Goal: Task Accomplishment & Management: Manage account settings

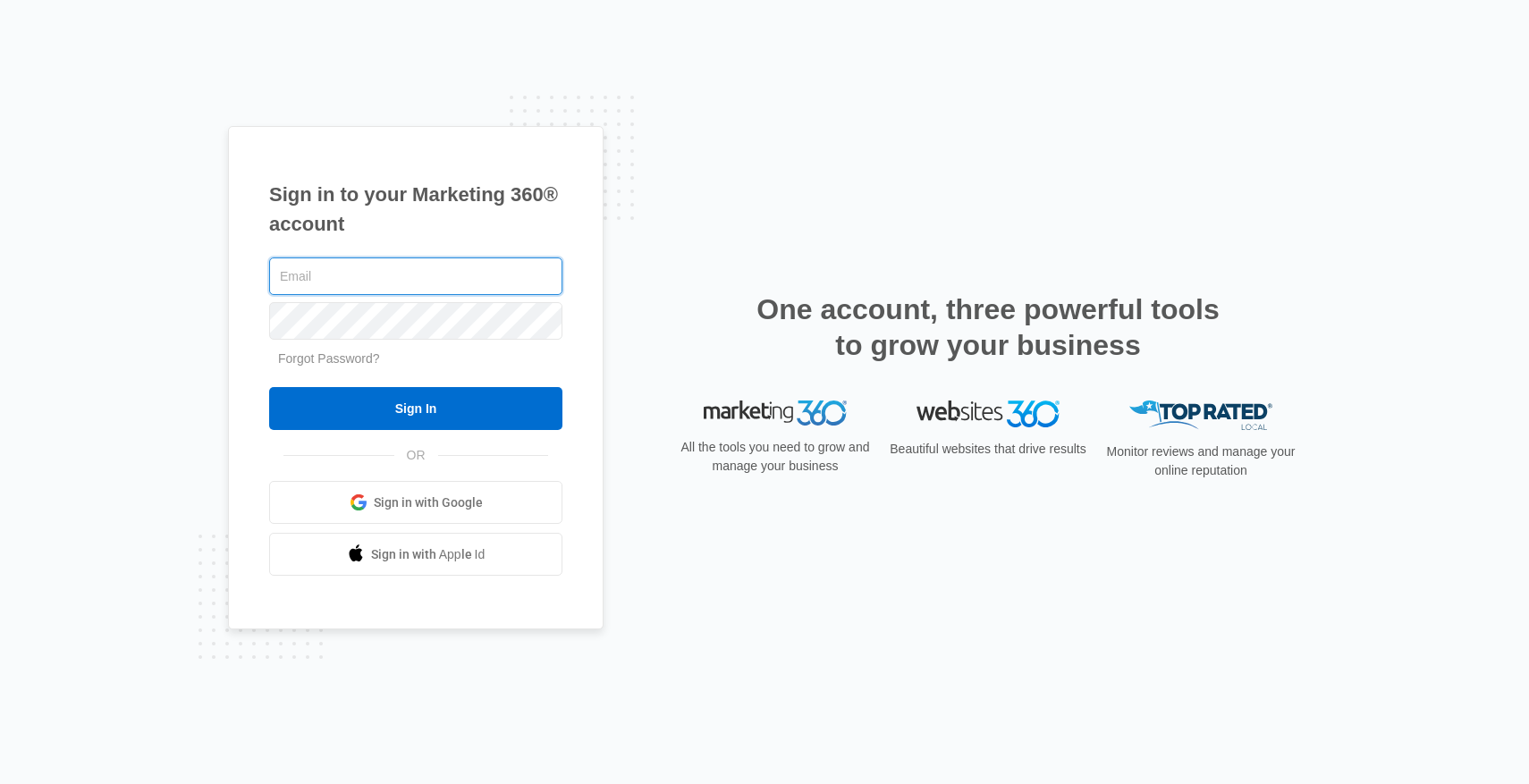
type input "steaffe22@rcmcwellness.com"
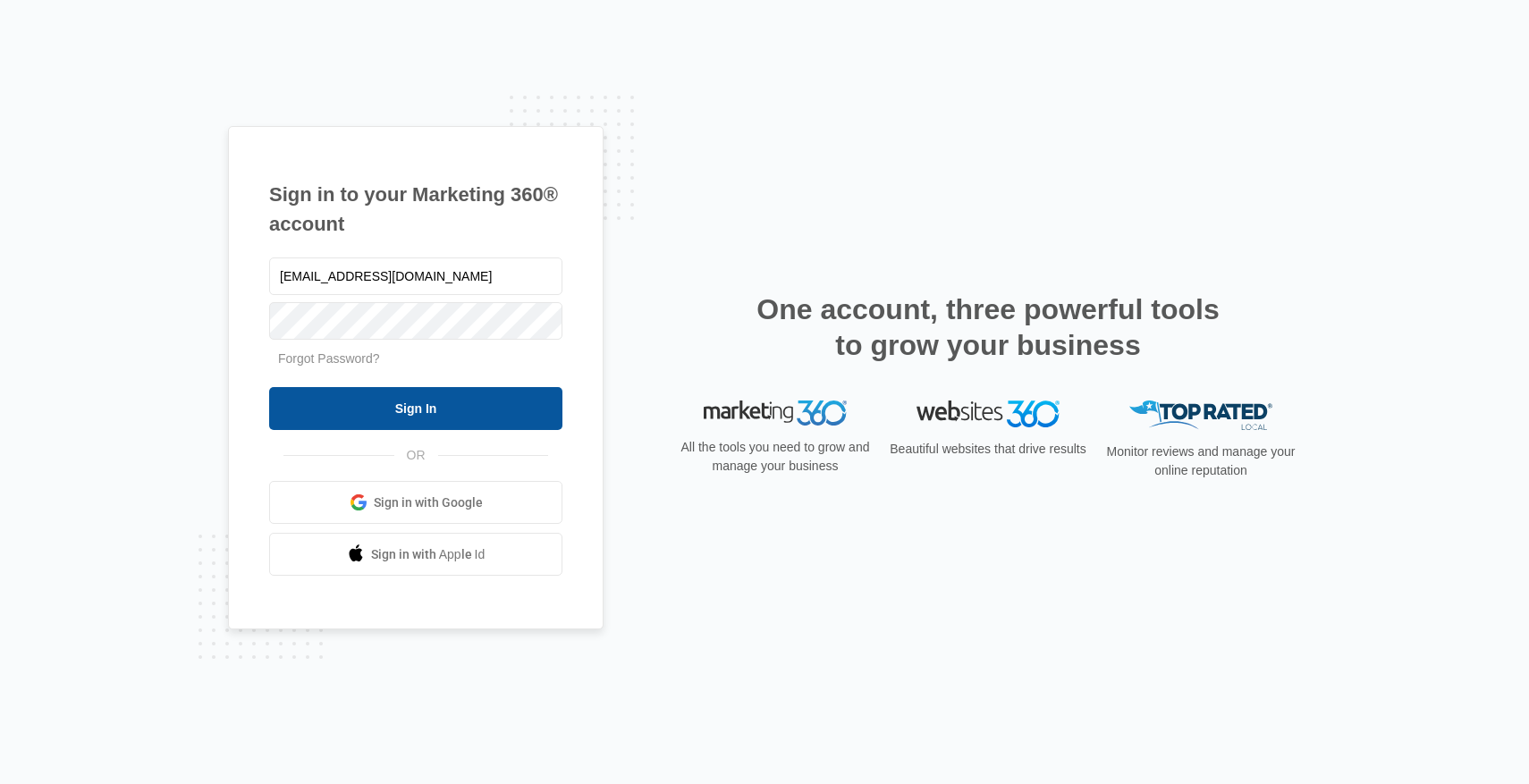
click at [384, 403] on input "Sign In" at bounding box center [416, 409] width 294 height 43
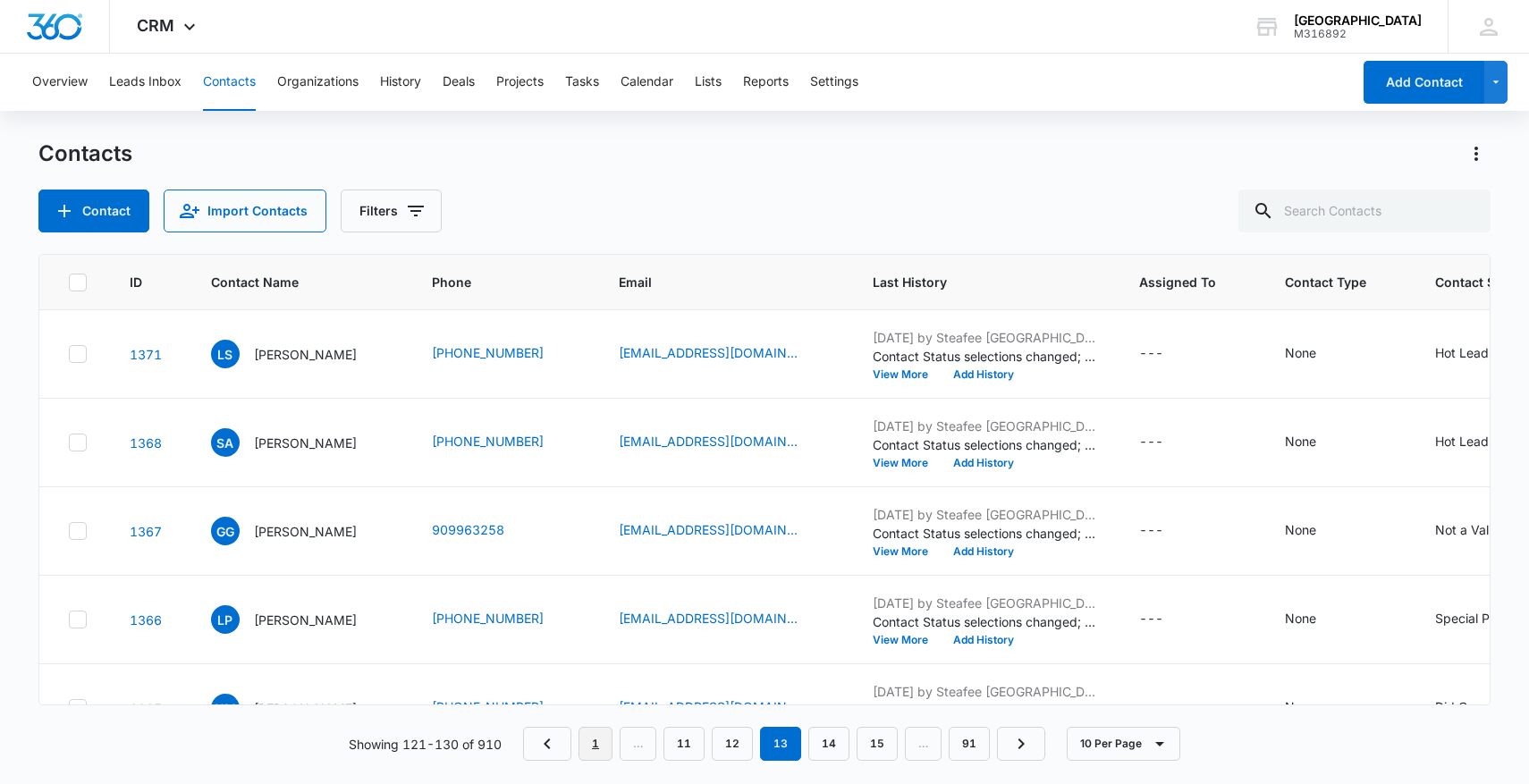
click at [595, 746] on link "1" at bounding box center [595, 743] width 34 height 34
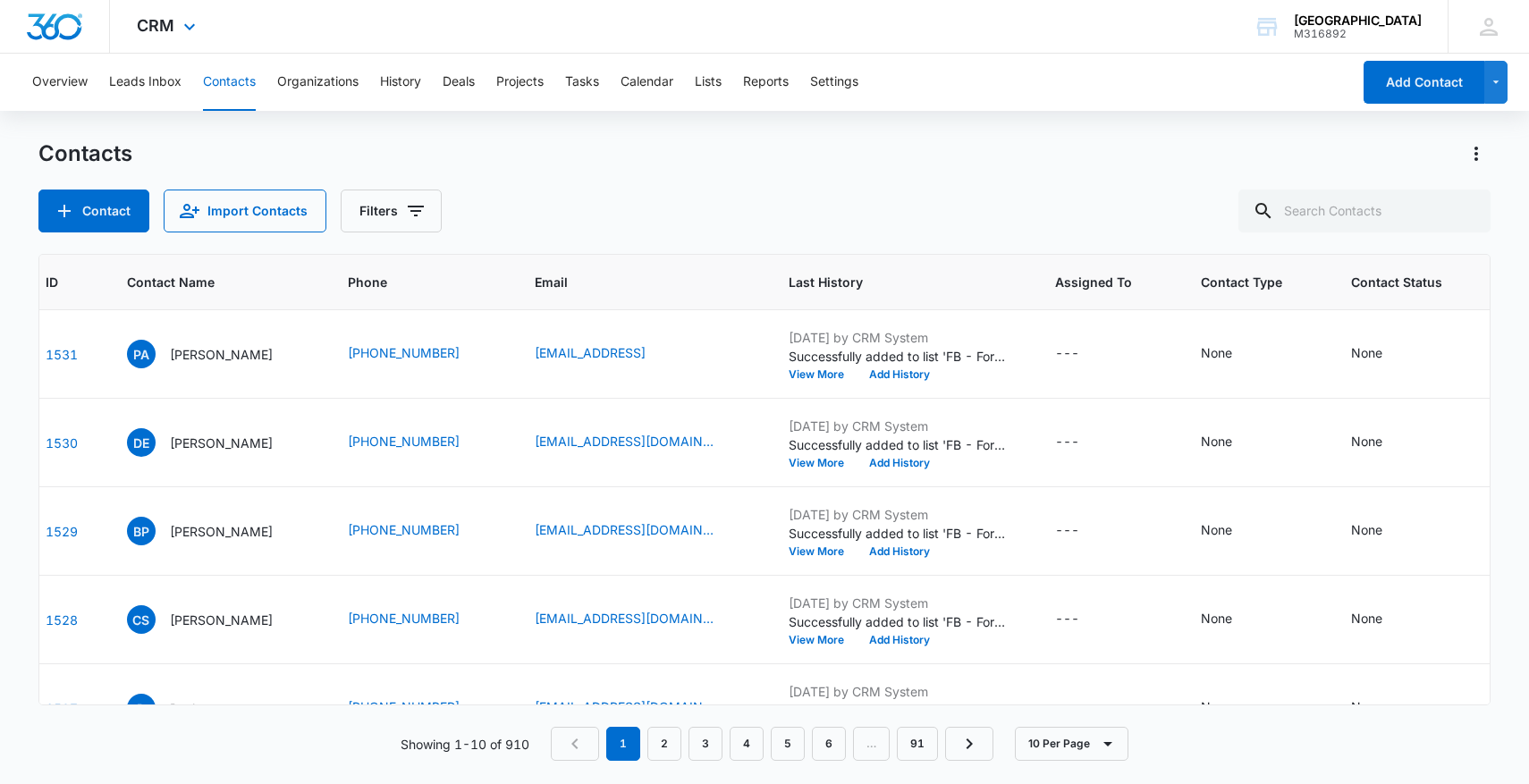
scroll to position [0, 67]
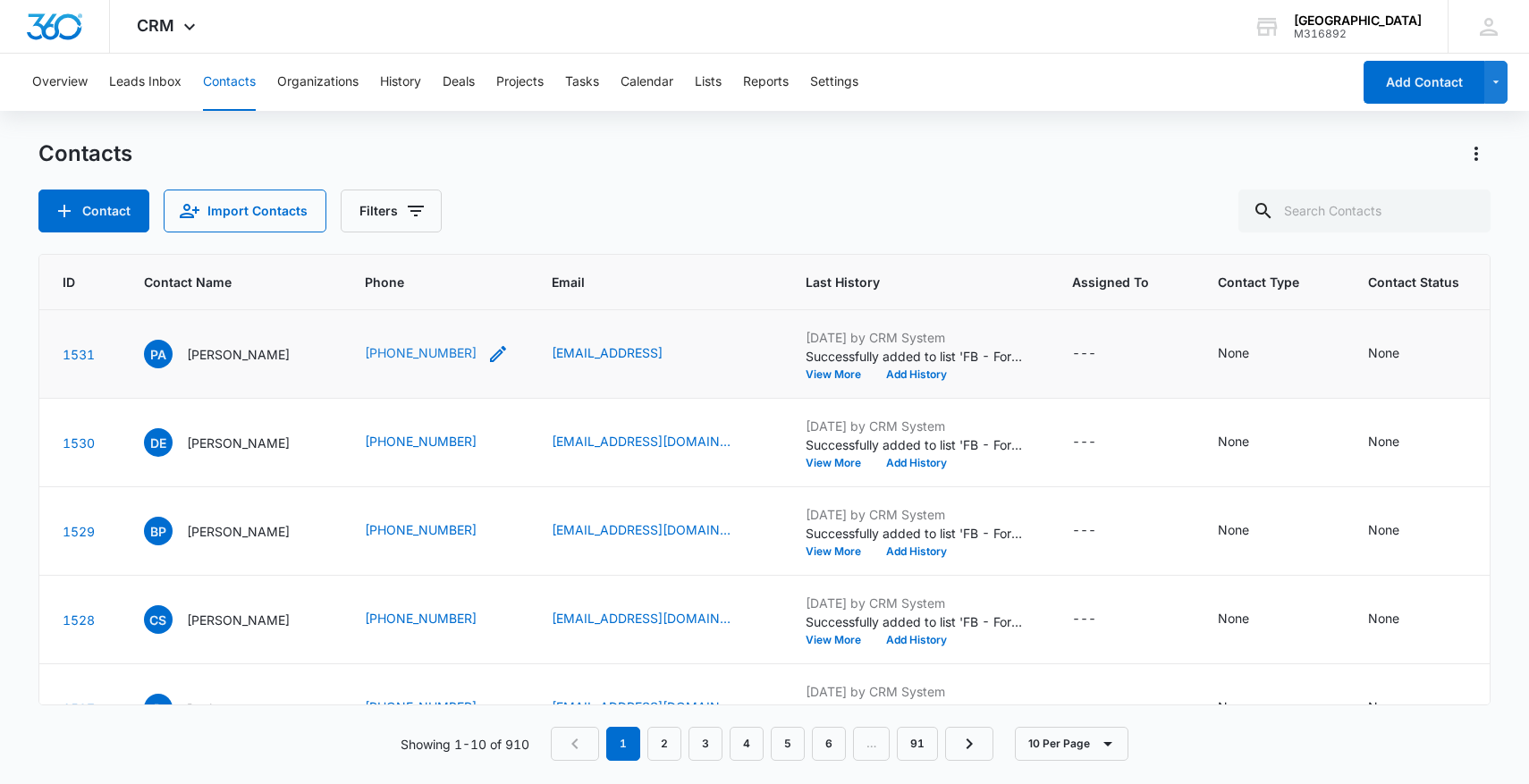
drag, startPoint x: 326, startPoint y: 347, endPoint x: 490, endPoint y: 347, distance: 164.0
click at [494, 347] on tr "1531 PA Patricia Altamirano (512) 363-9552 uribepa@yahoo.comu Aug 14, 2025 by C…" at bounding box center [919, 354] width 1893 height 88
drag, startPoint x: 407, startPoint y: 350, endPoint x: 534, endPoint y: 351, distance: 127.0
click at [530, 351] on td "(512) 363-9552" at bounding box center [437, 354] width 187 height 88
copy div "(512) 363-9552"
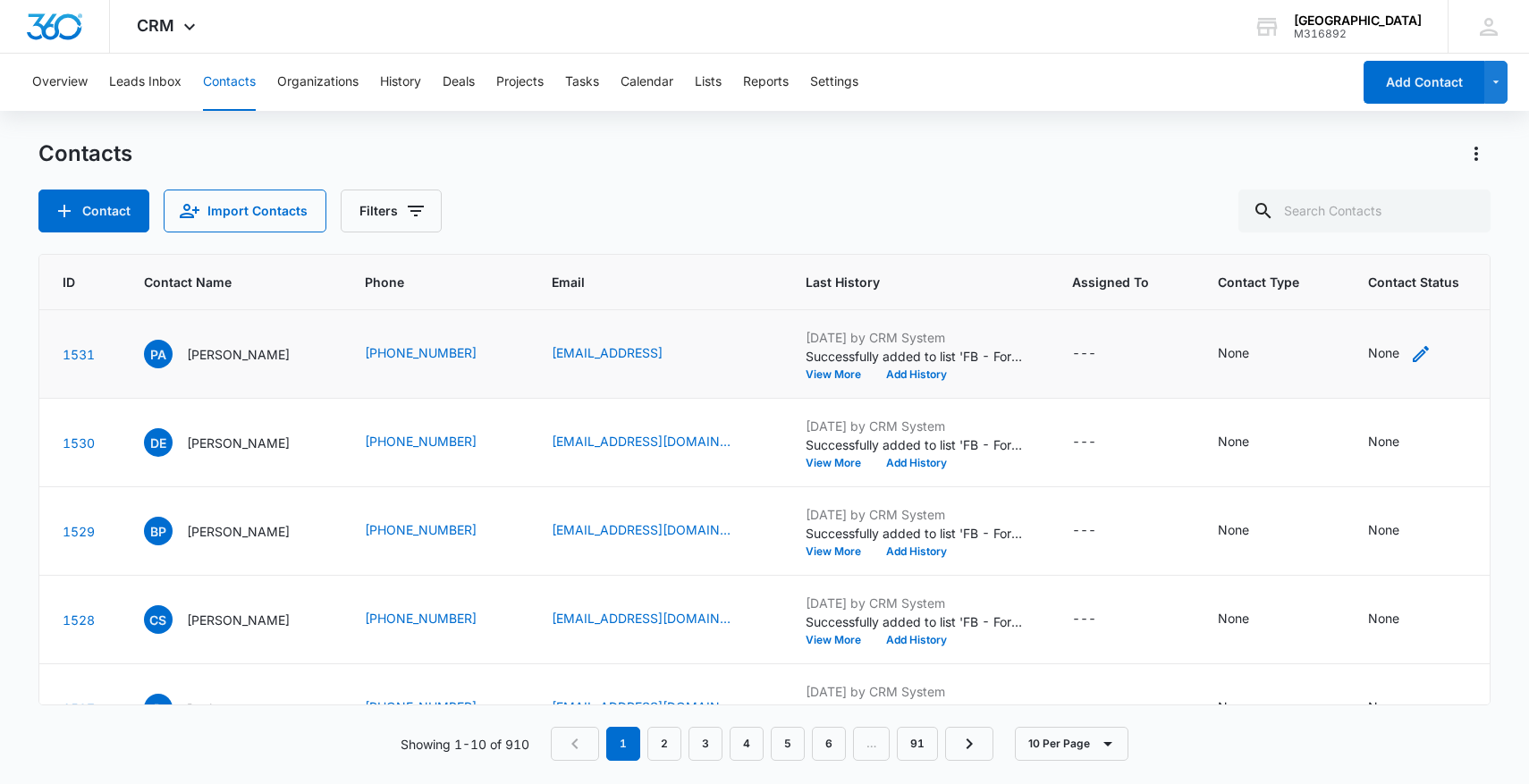
click at [1431, 355] on icon "Contact Status - None - Select to Edit Field" at bounding box center [1420, 354] width 21 height 21
click at [1299, 320] on div "Contact Status" at bounding box center [1270, 340] width 127 height 40
type input "hot"
click at [1287, 412] on p "Hot Leads" at bounding box center [1288, 412] width 53 height 37
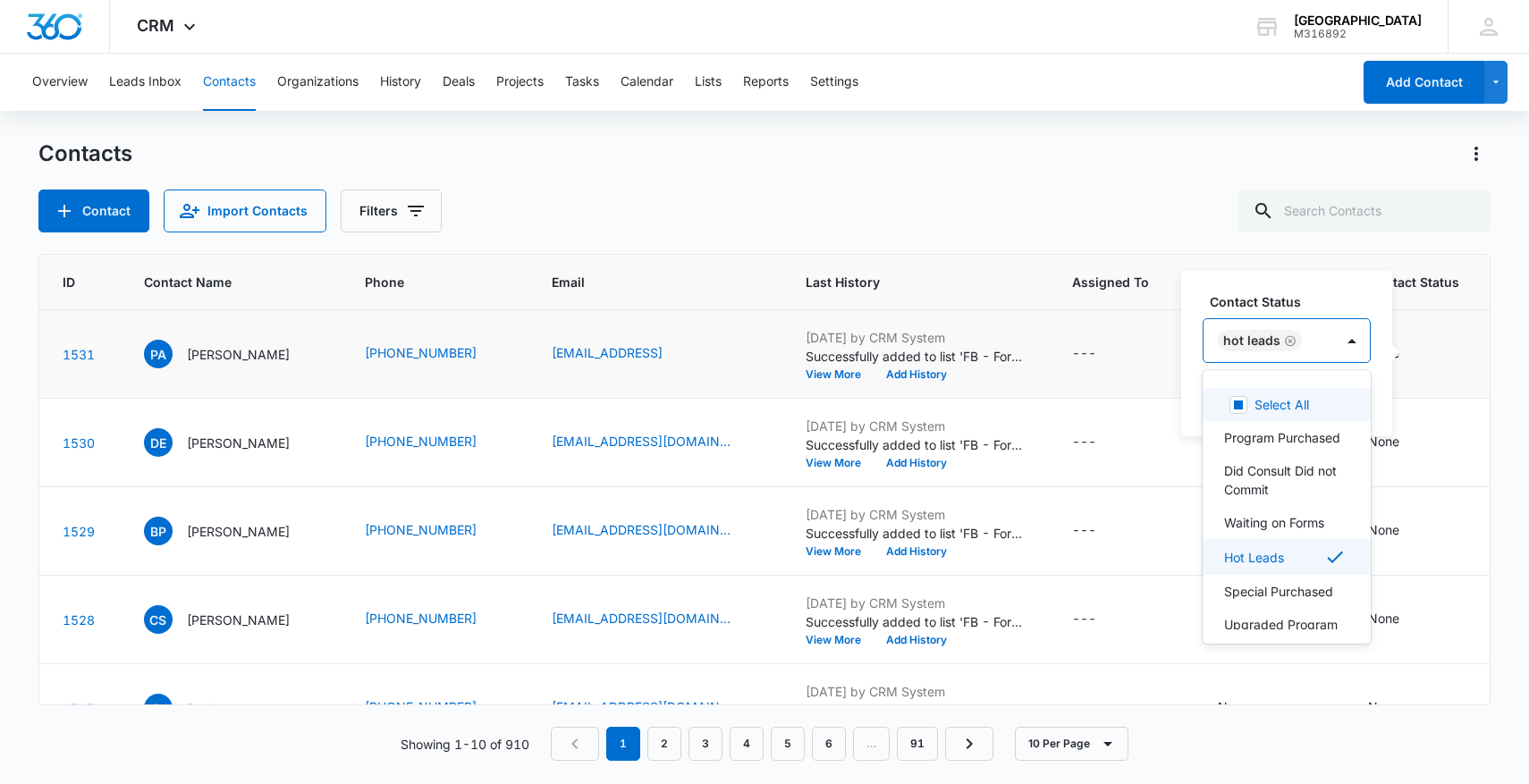
click at [1314, 343] on div "Hot Leads" at bounding box center [1268, 341] width 131 height 43
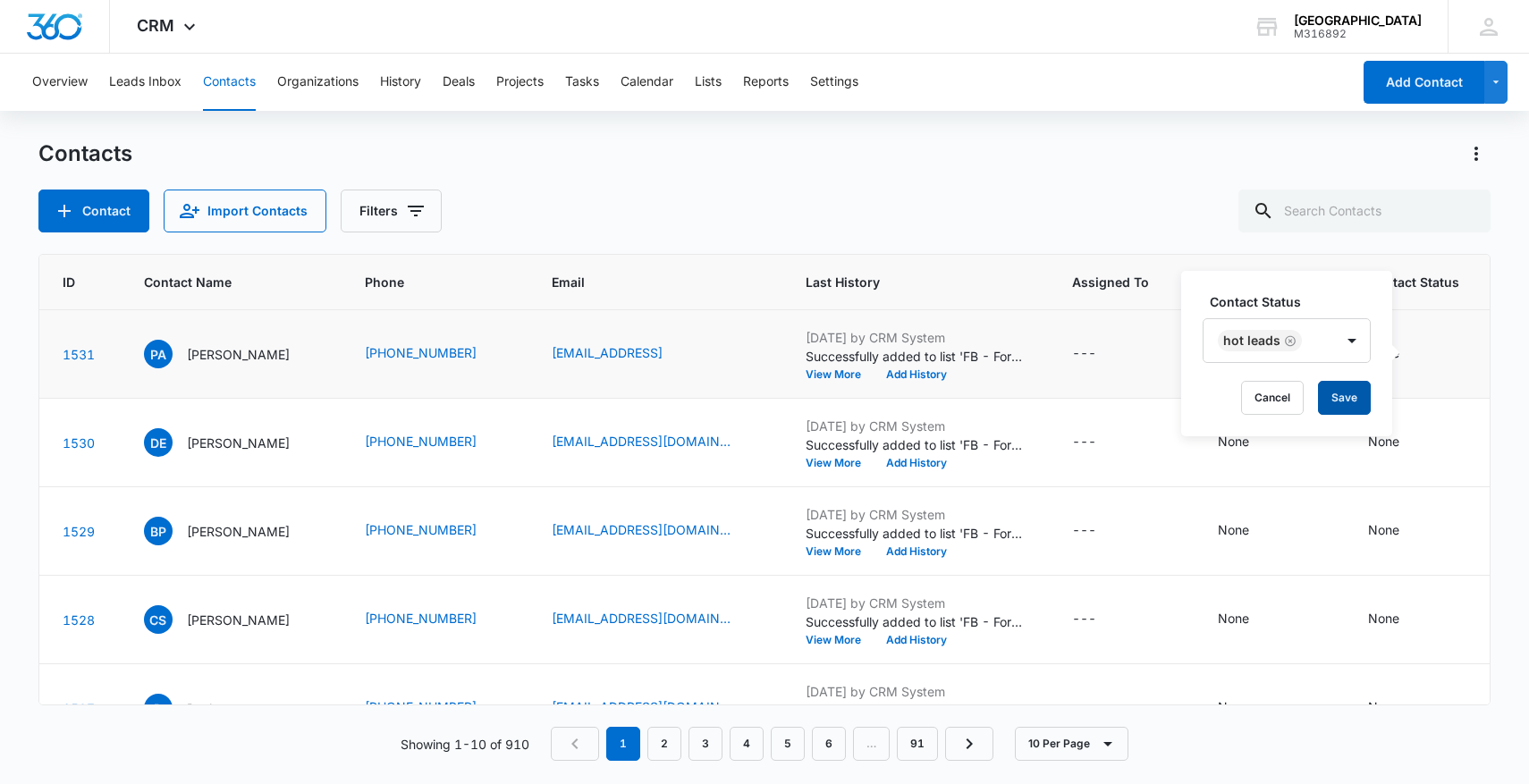
click at [1349, 398] on button "Save" at bounding box center [1344, 398] width 53 height 34
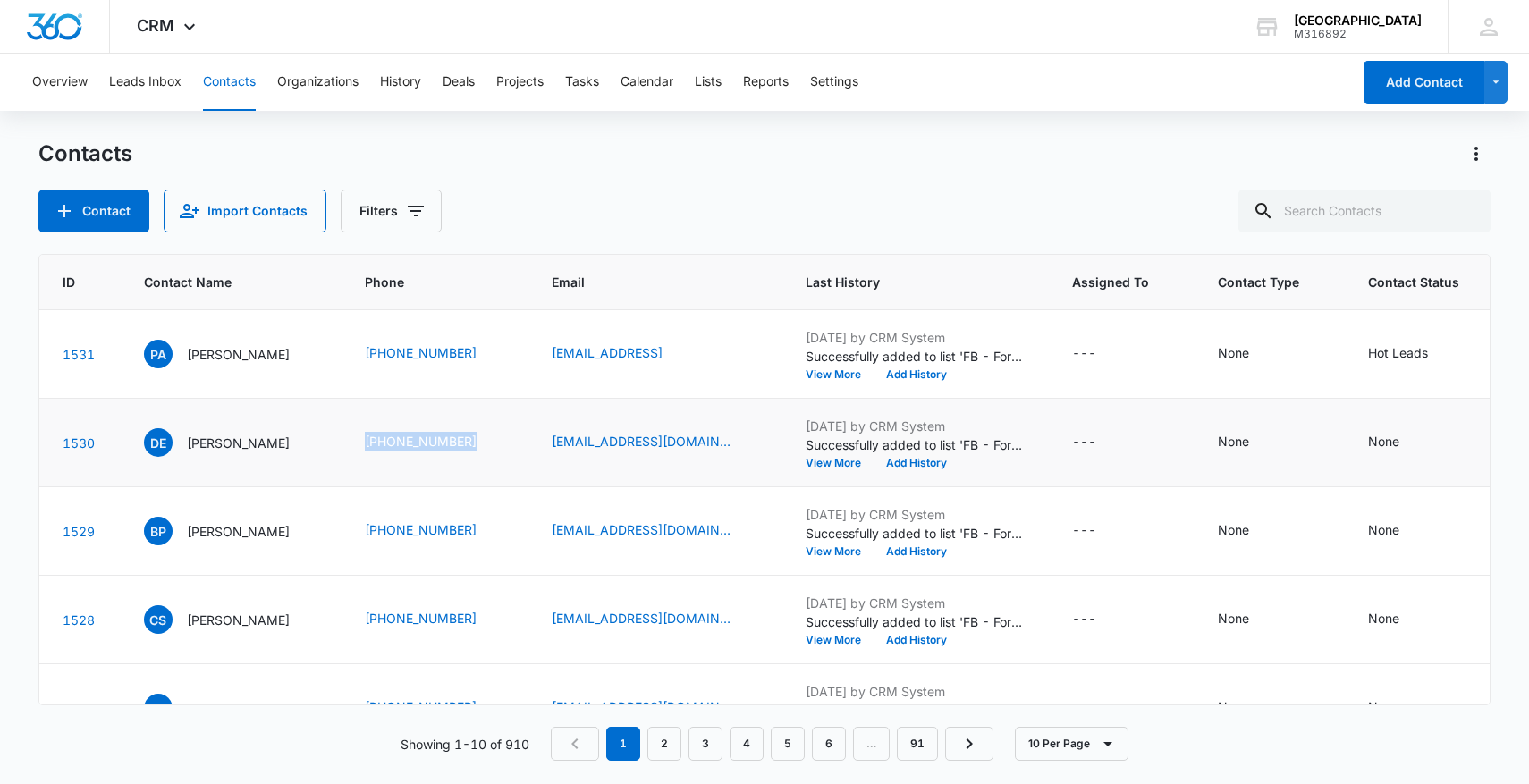
drag, startPoint x: 333, startPoint y: 451, endPoint x: 524, endPoint y: 455, distance: 191.0
click at [524, 455] on tr "1530 DE Dominic Evans (951) 337-8162 evansdom63@gmail.com Aug 14, 2025 by CRM S…" at bounding box center [919, 442] width 1893 height 88
copy tr "(951) 337-8162"
click at [1431, 438] on icon "Contact Status - None - Select to Edit Field" at bounding box center [1420, 442] width 21 height 21
click at [1217, 416] on div "Contact Status" at bounding box center [1270, 428] width 127 height 40
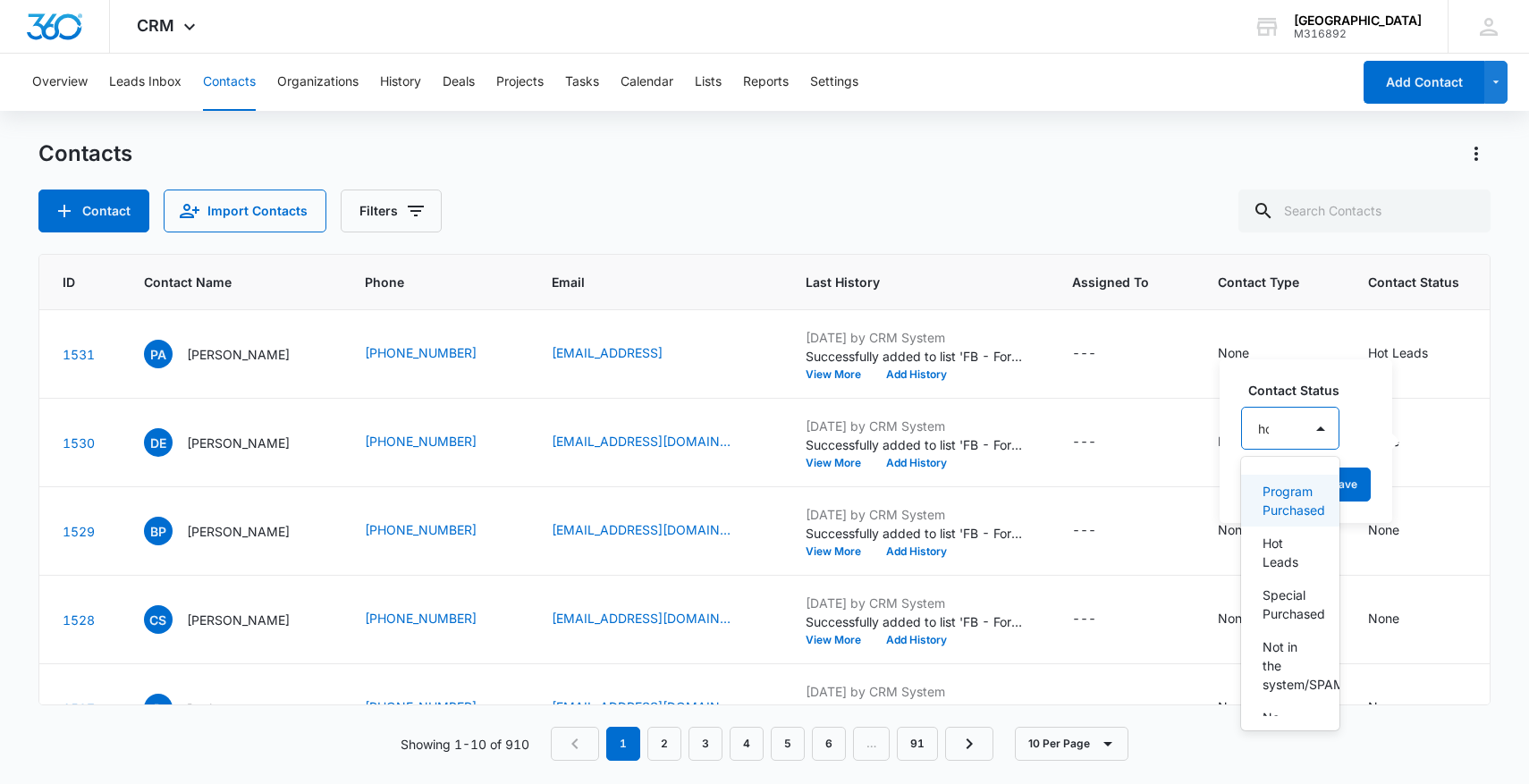
type input "hot"
click at [1298, 501] on p "Hot Leads" at bounding box center [1288, 501] width 53 height 37
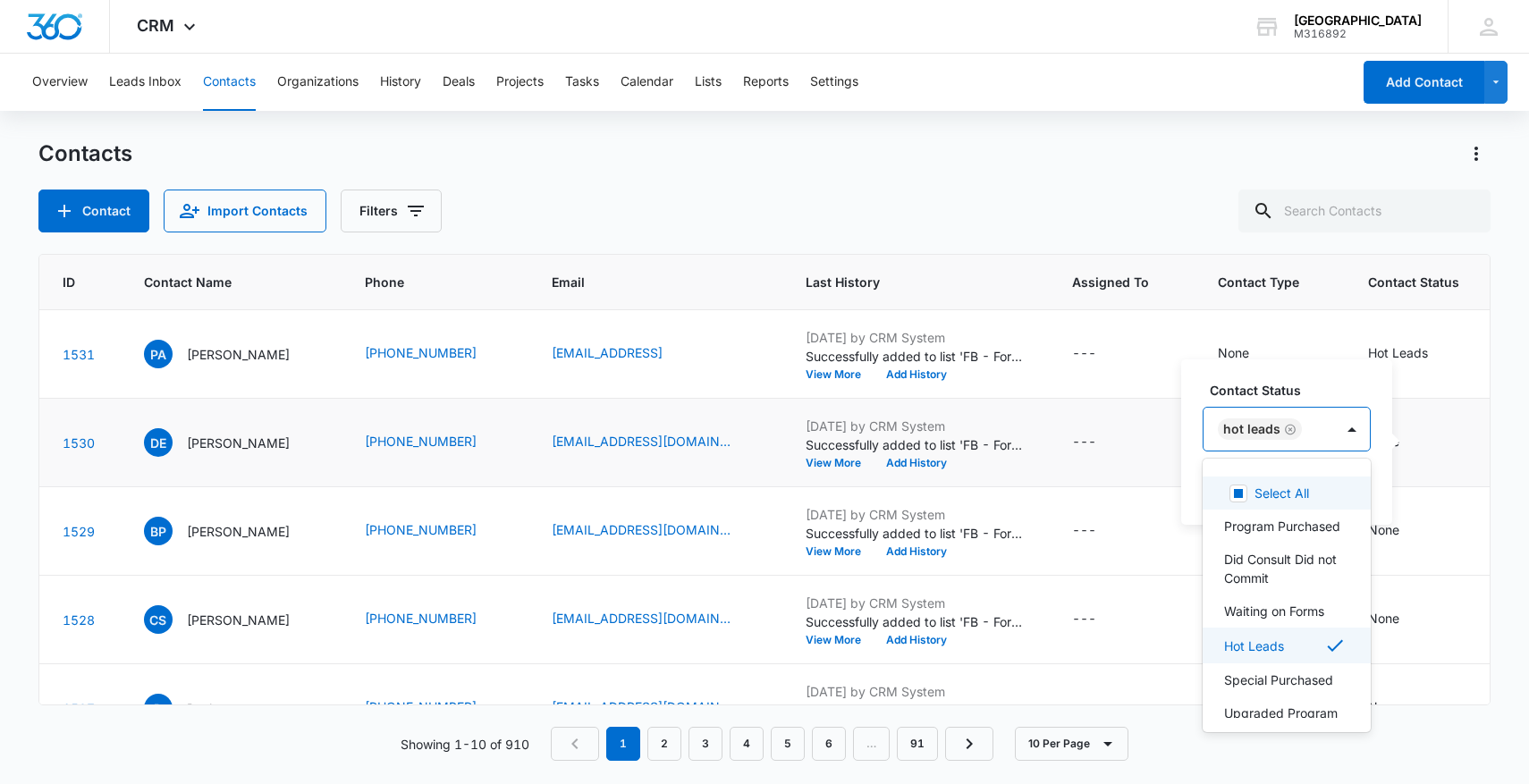
click at [1327, 425] on div "Hot Leads" at bounding box center [1268, 429] width 131 height 43
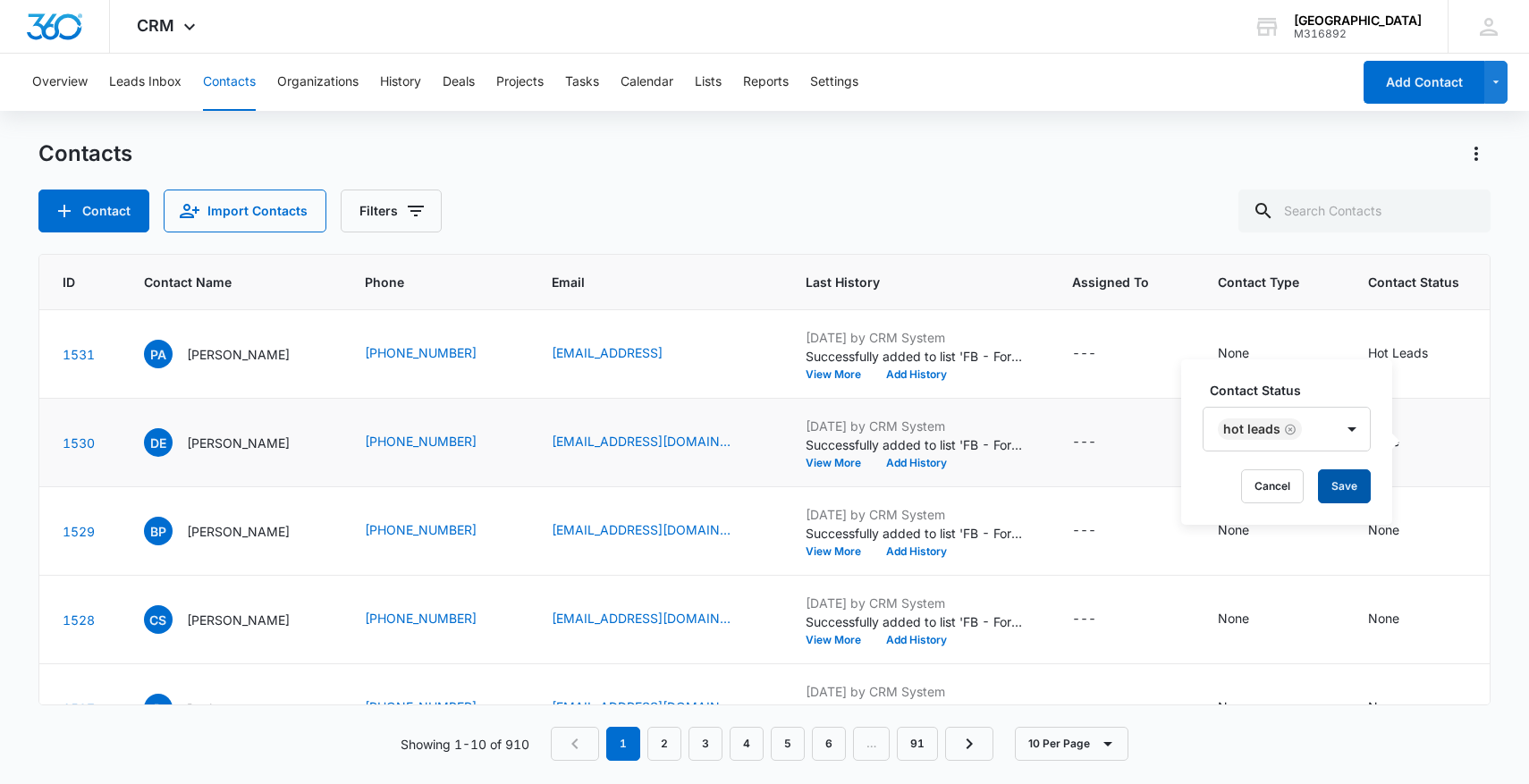
click at [1349, 472] on button "Save" at bounding box center [1344, 486] width 53 height 34
drag, startPoint x: 393, startPoint y: 538, endPoint x: 510, endPoint y: 538, distance: 117.0
click at [510, 538] on td "(714) 277-0682" at bounding box center [437, 531] width 187 height 88
copy link "(714) 277-068"
click at [1431, 528] on icon "Contact Status - None - Select to Edit Field" at bounding box center [1420, 530] width 21 height 21
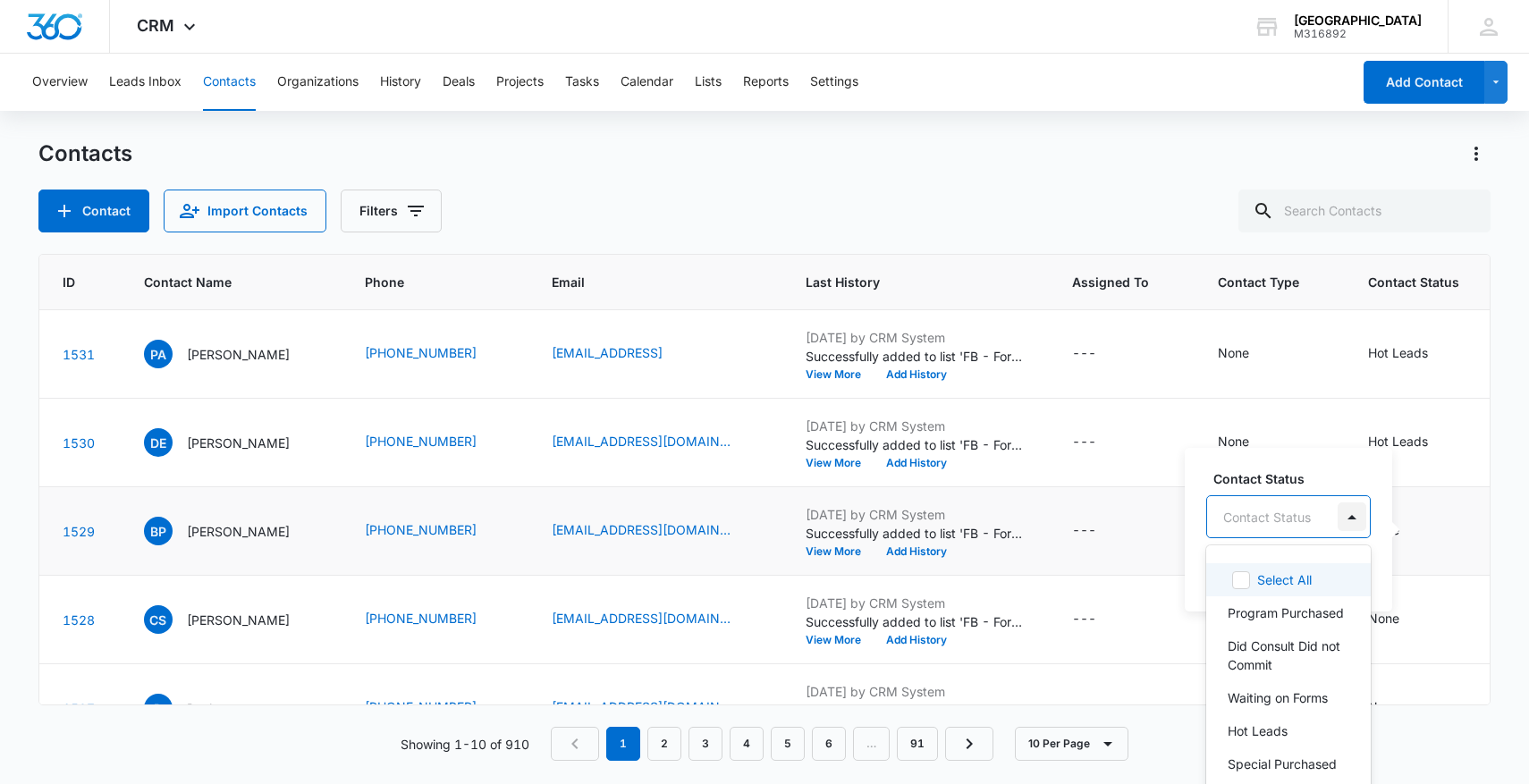
click at [1342, 515] on div at bounding box center [1352, 516] width 35 height 41
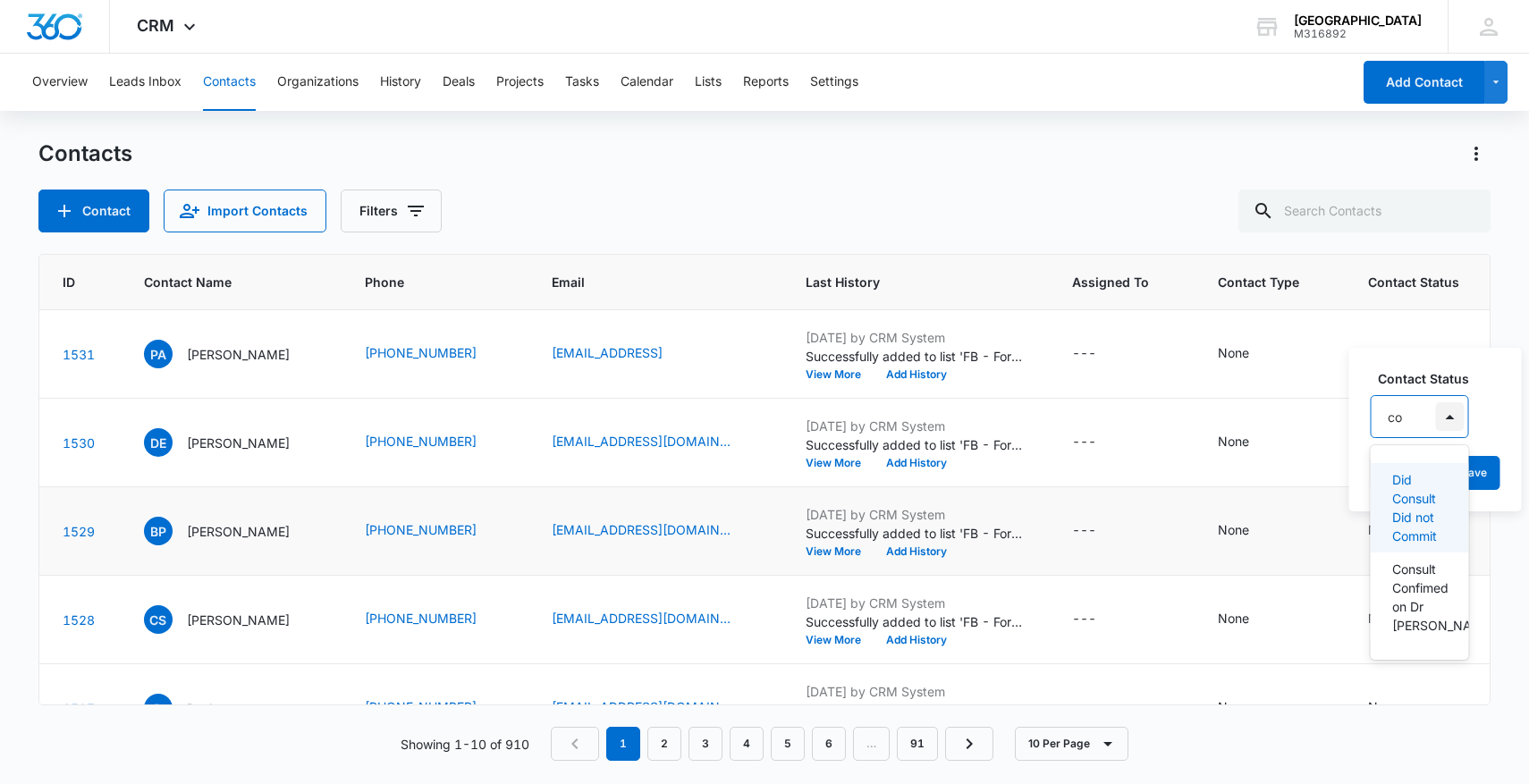
scroll to position [0, 0]
type input "cons"
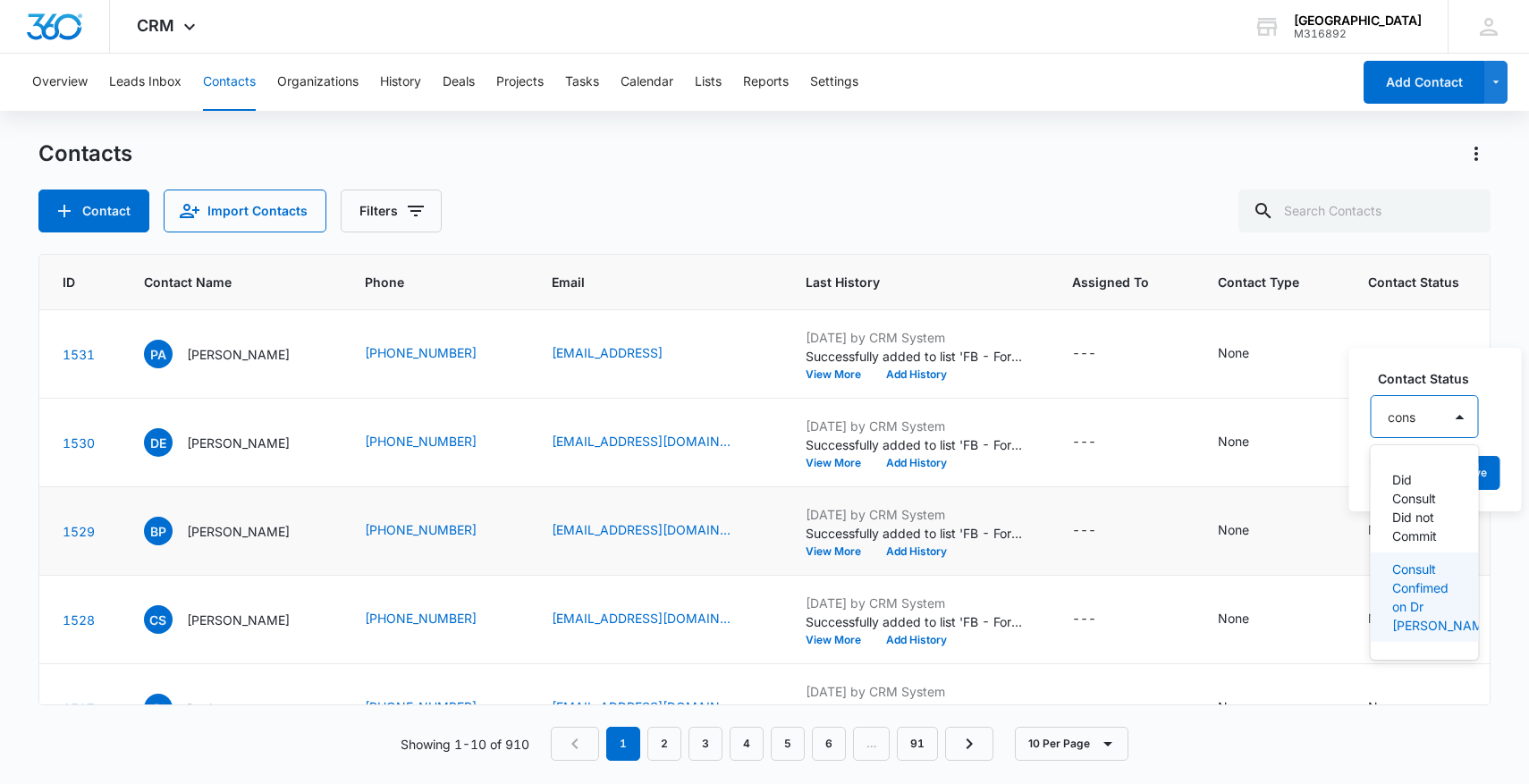
click at [1437, 615] on p "Consult Confimed on Dr Chrono" at bounding box center [1423, 596] width 61 height 75
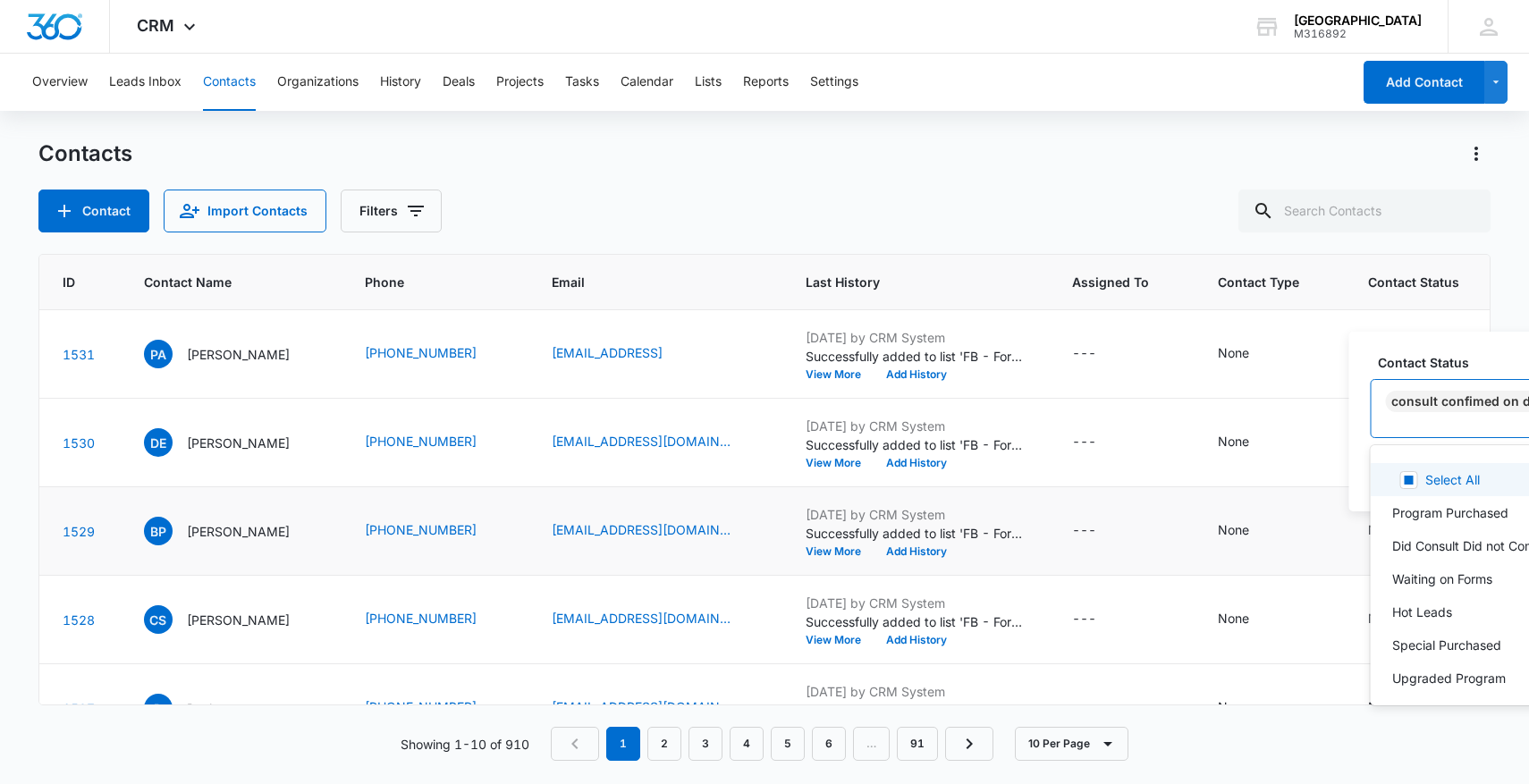
click at [1445, 419] on div at bounding box center [1496, 428] width 216 height 22
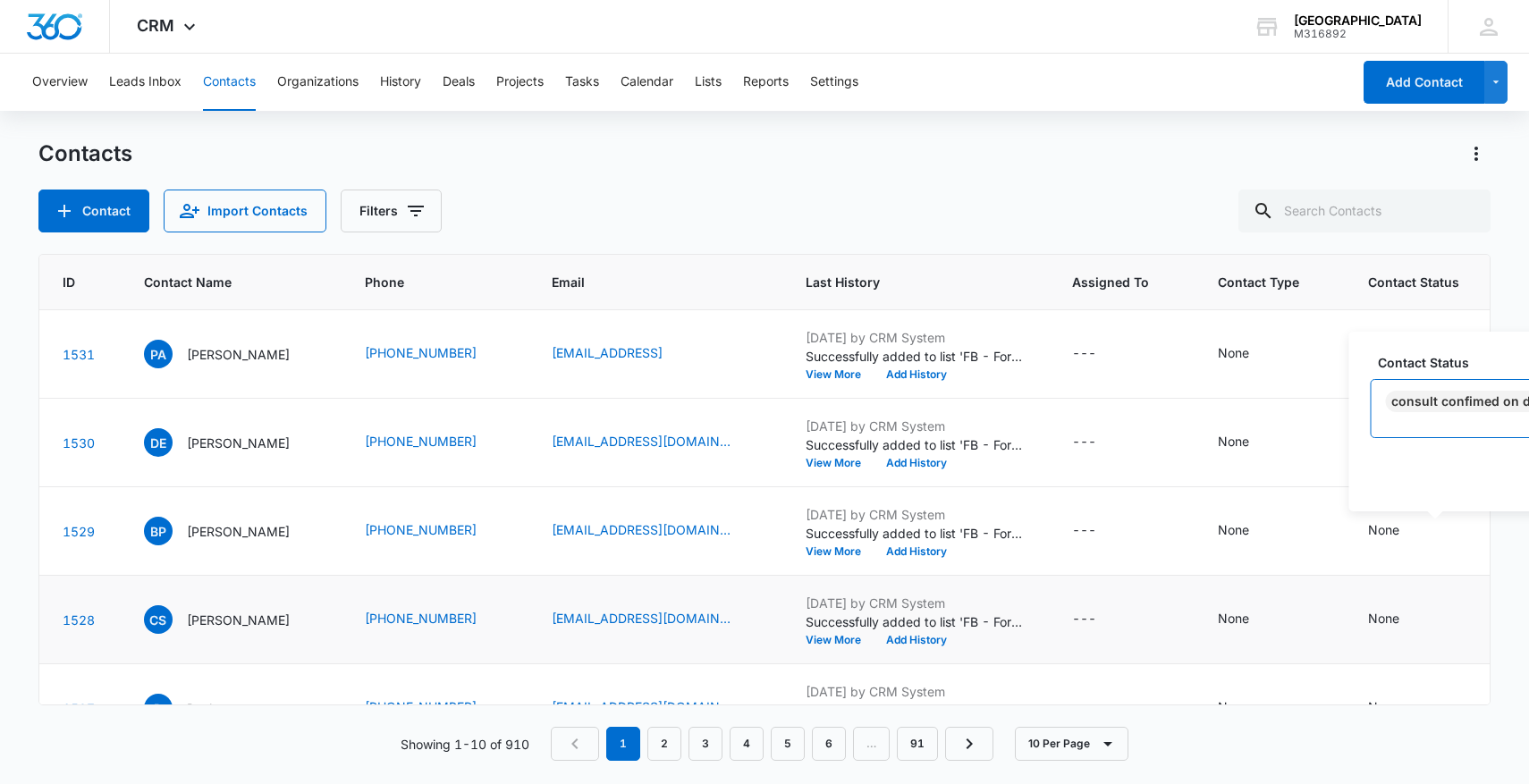
click at [1411, 595] on td "None" at bounding box center [1426, 620] width 160 height 88
click at [1431, 534] on div "None" at bounding box center [1400, 530] width 63 height 21
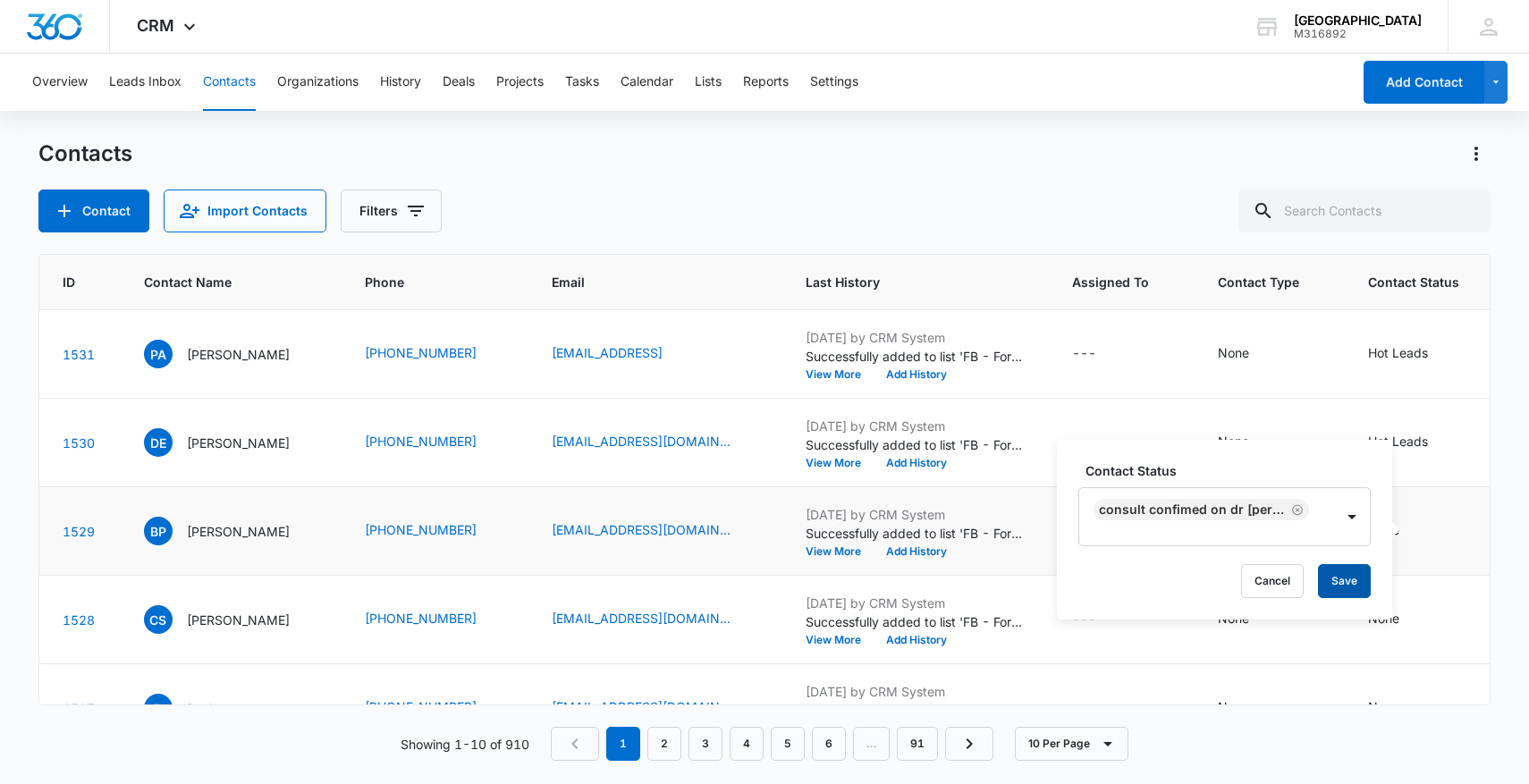
click at [1345, 584] on button "Save" at bounding box center [1344, 581] width 53 height 34
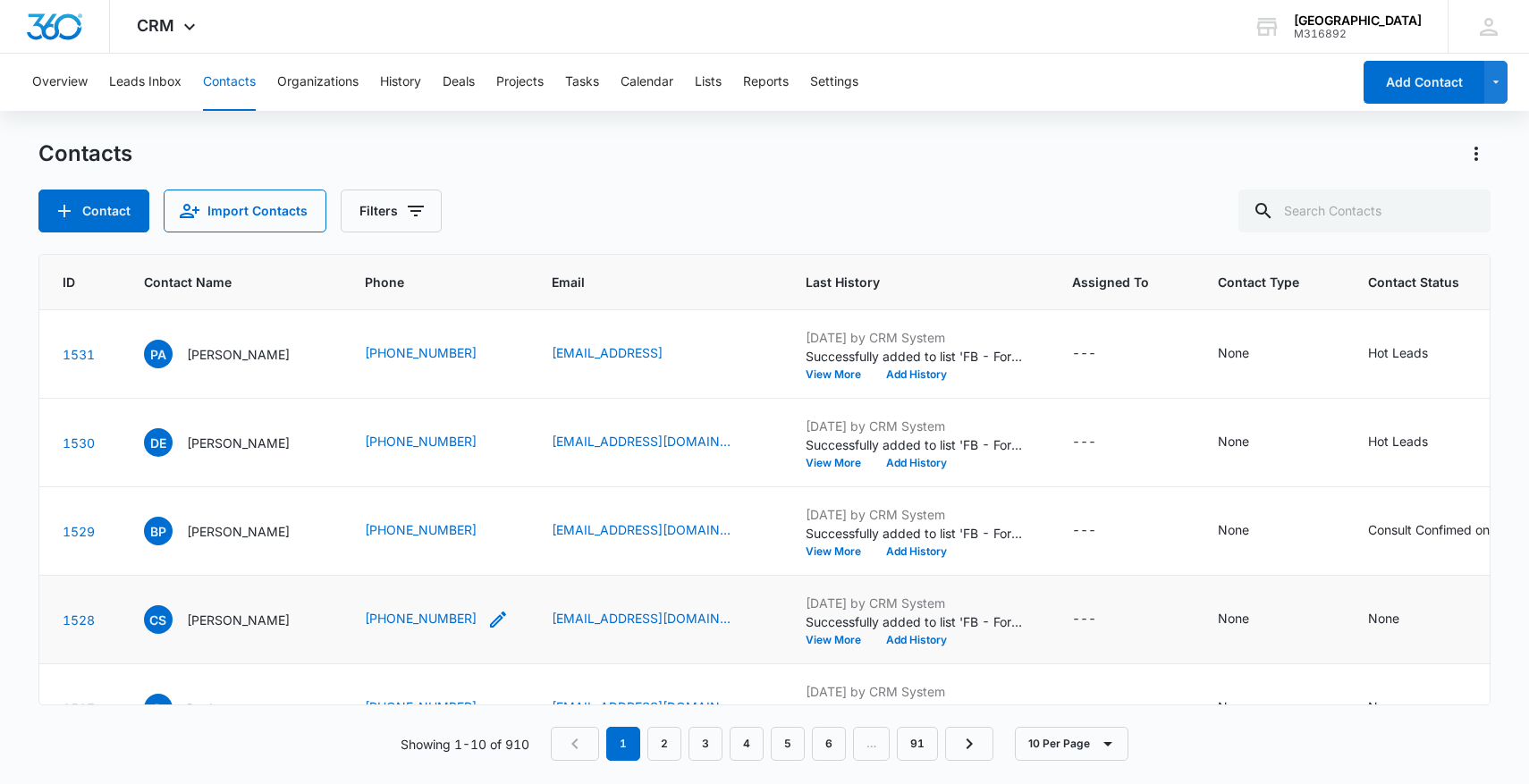
drag, startPoint x: 371, startPoint y: 620, endPoint x: 515, endPoint y: 621, distance: 144.0
click at [515, 621] on tr "1528 CS Cynthia Scales (909) 906-8506 cynthiascales145@gmail.com Aug 14, 2025 b…" at bounding box center [966, 620] width 1988 height 88
copy tr "(909) 906-8506"
click at [1431, 621] on icon "Contact Status - None - Select to Edit Field" at bounding box center [1420, 619] width 21 height 21
click at [1294, 598] on div at bounding box center [1277, 585] width 186 height 43
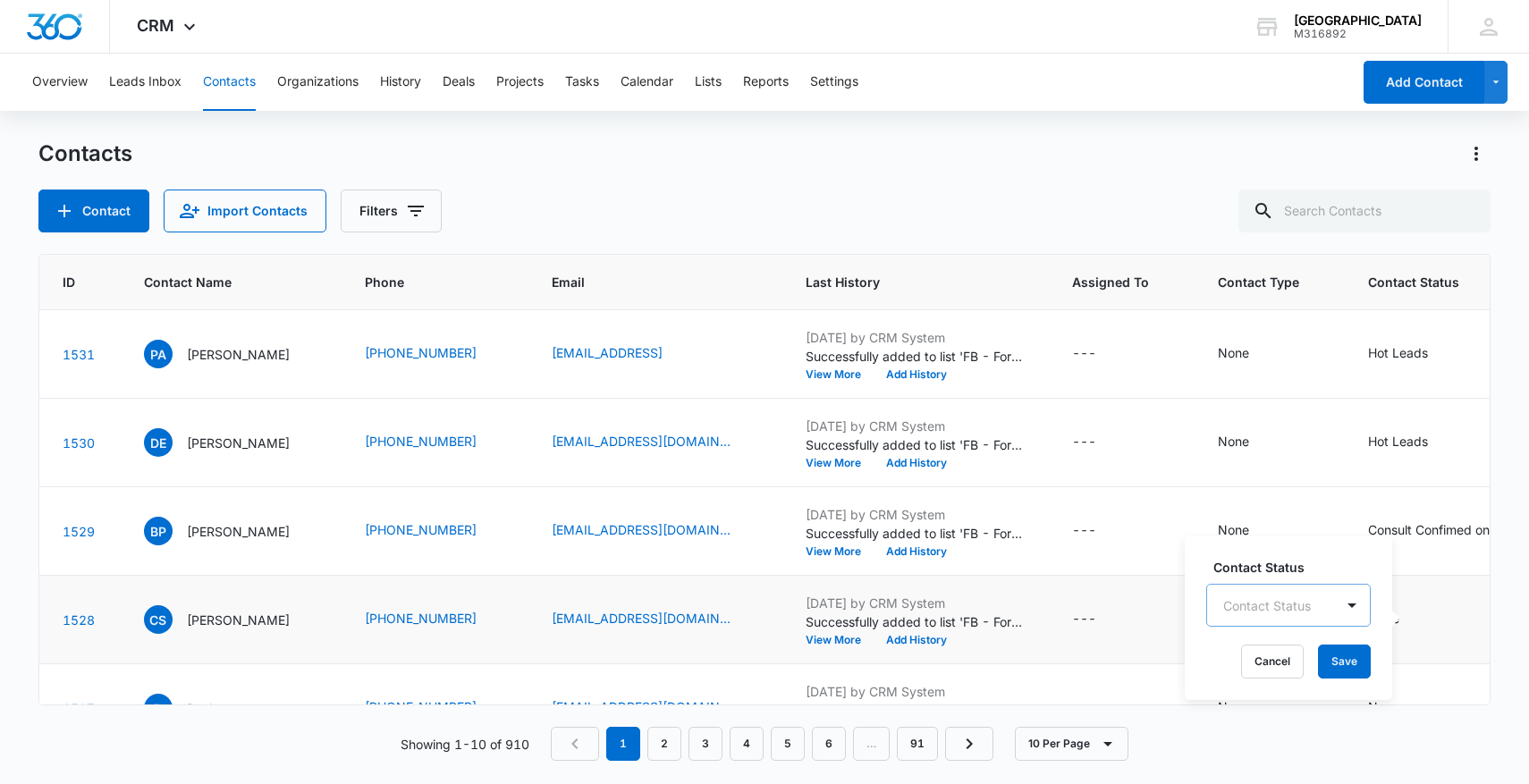
click at [1294, 601] on div "Contact Status" at bounding box center [1270, 605] width 127 height 40
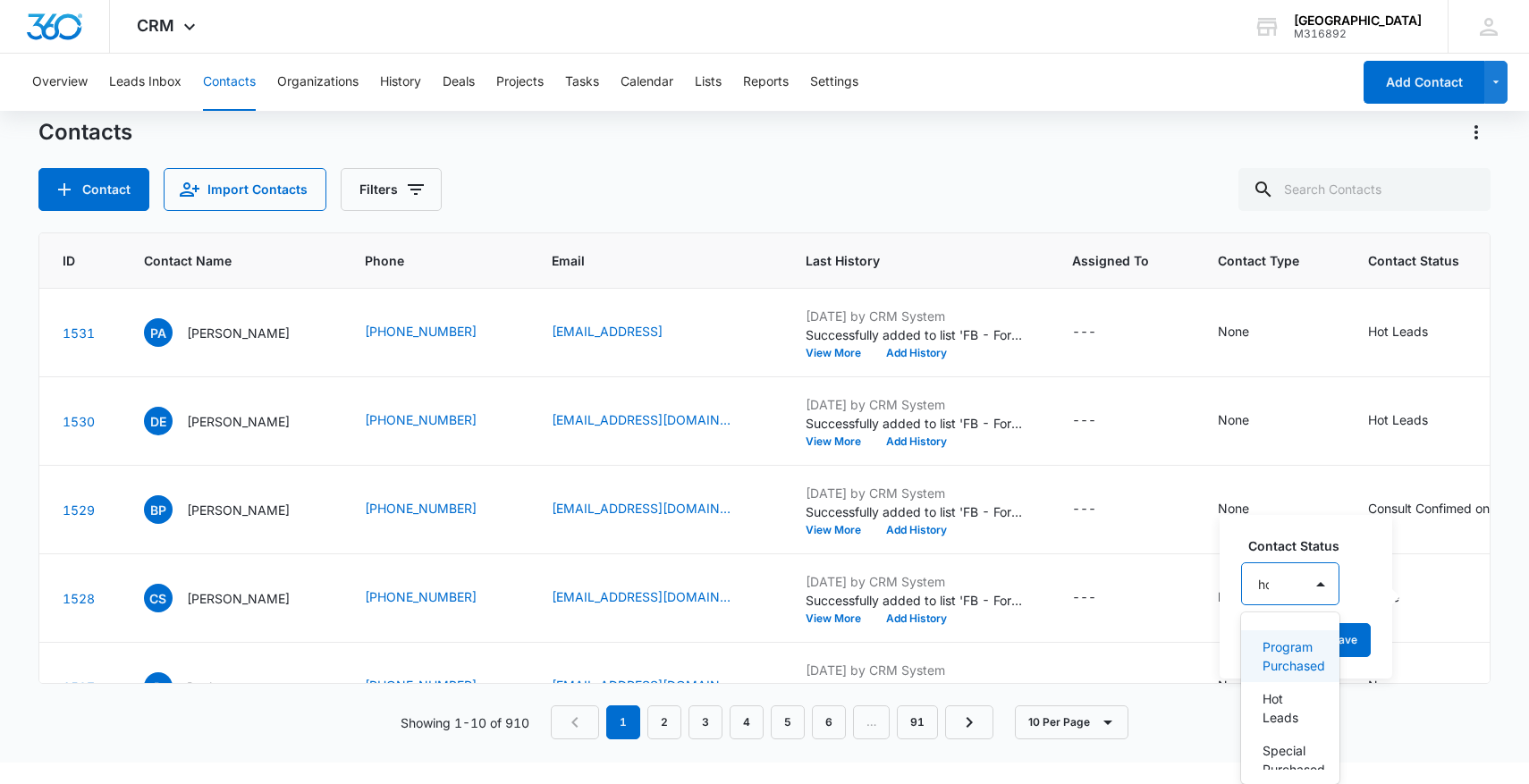
type input "hot"
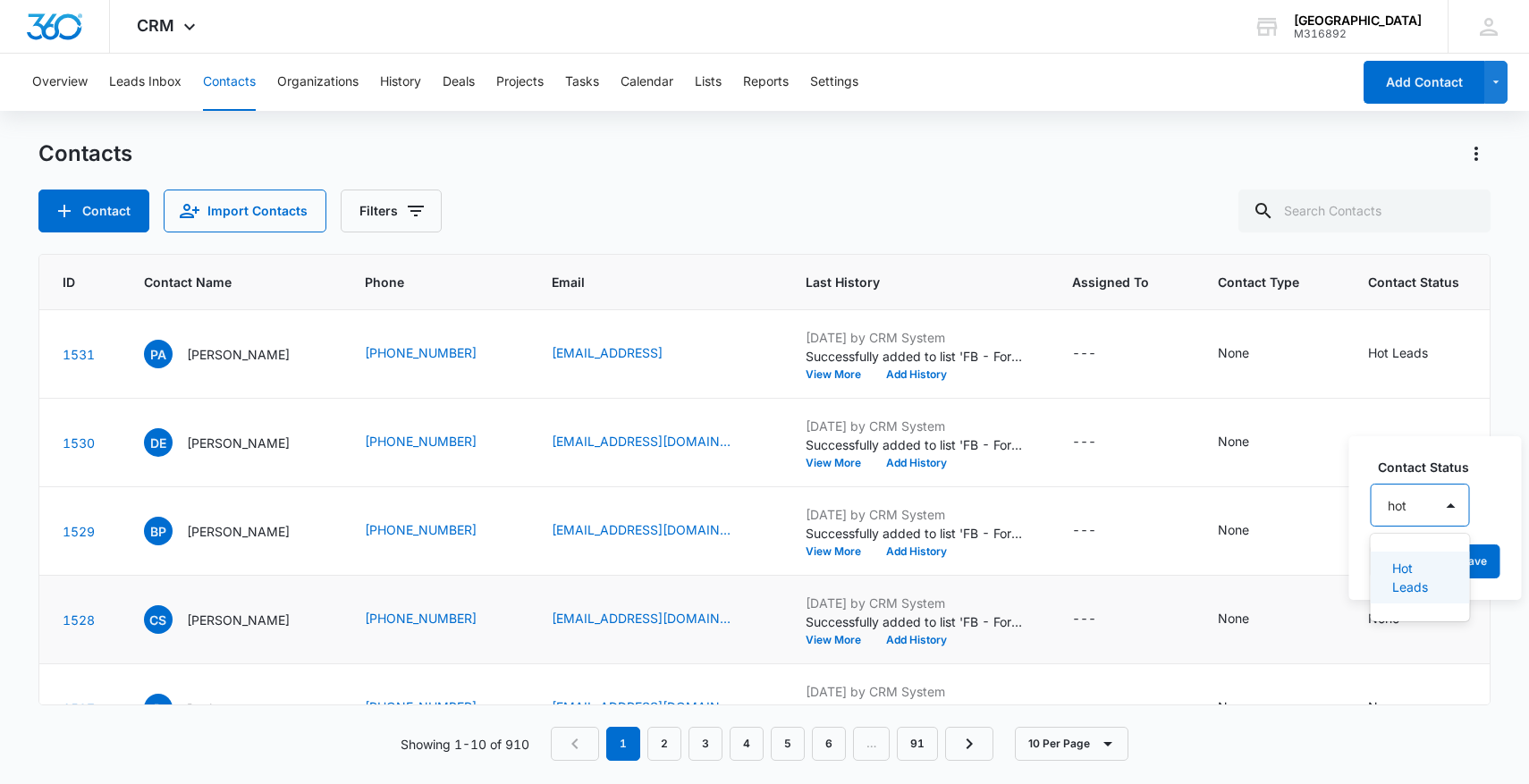
click at [1425, 574] on p "Hot Leads" at bounding box center [1418, 578] width 53 height 37
click at [1511, 499] on div at bounding box center [1520, 503] width 29 height 29
click at [1521, 563] on button "Save" at bounding box center [1512, 561] width 53 height 34
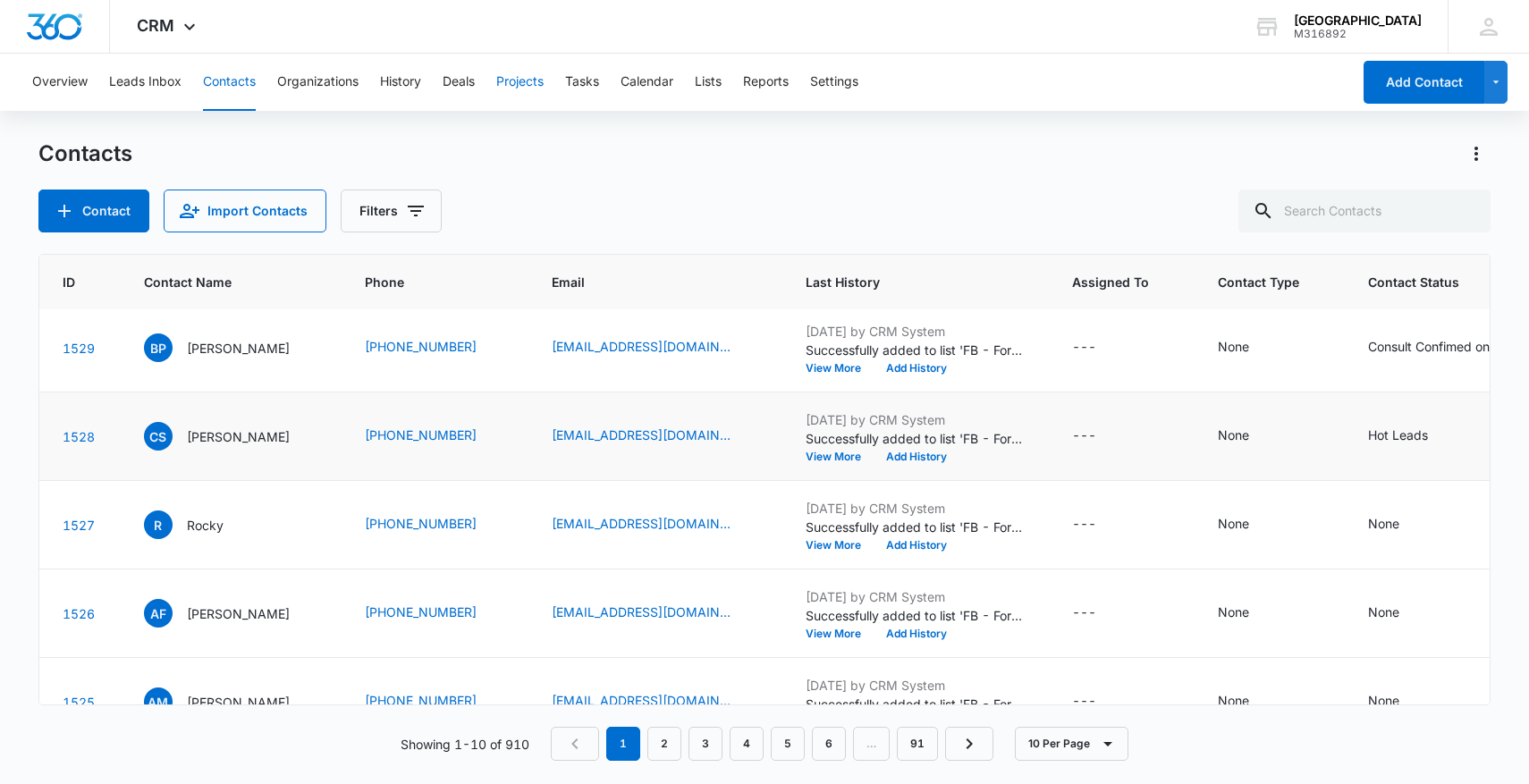
scroll to position [184, 67]
drag, startPoint x: 393, startPoint y: 520, endPoint x: 540, endPoint y: 520, distance: 147.0
click at [530, 520] on td "(909) 235-3917" at bounding box center [437, 524] width 187 height 88
copy div "(909) 235-3917"
click at [1431, 526] on div "None" at bounding box center [1400, 523] width 63 height 21
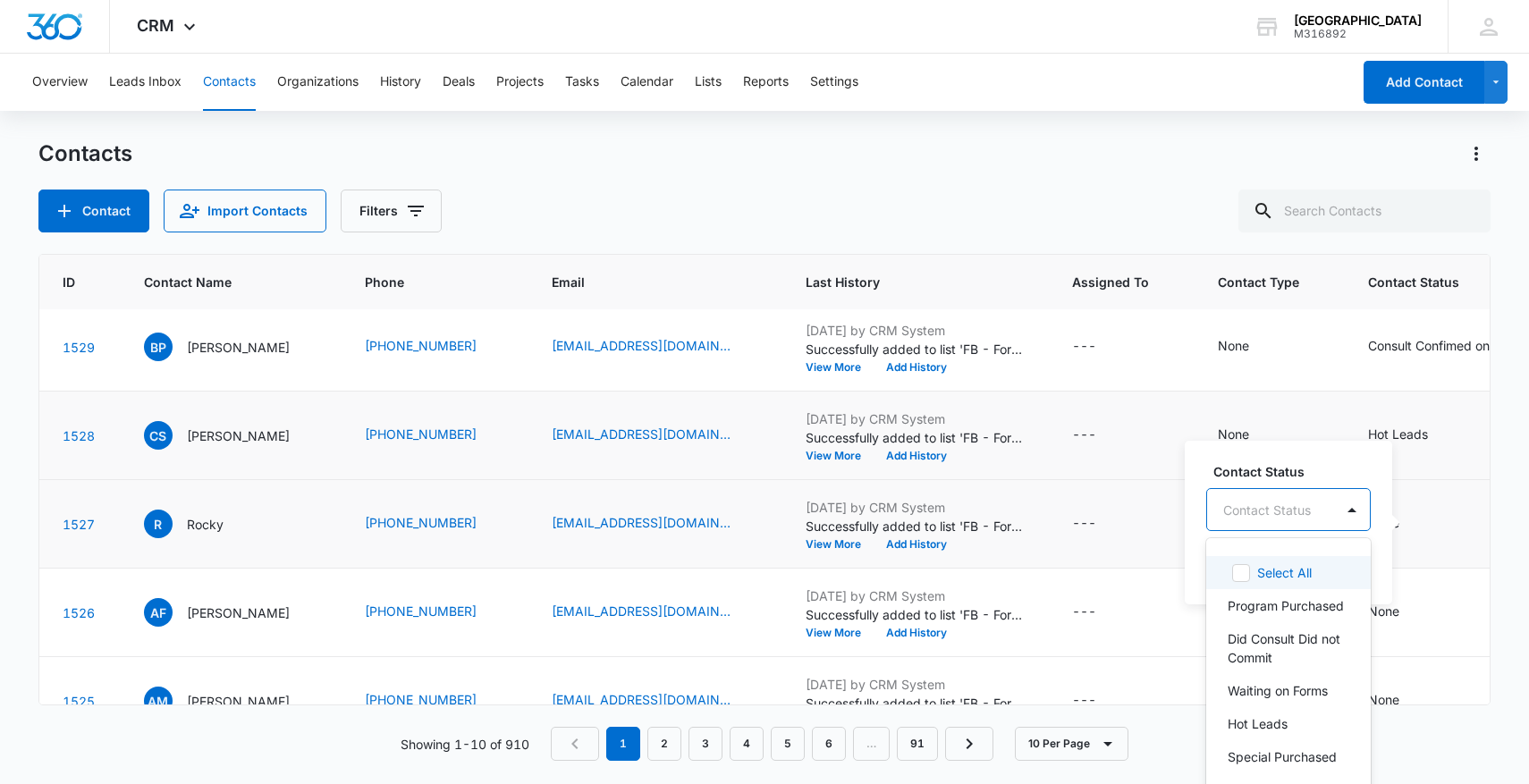
scroll to position [21, 0]
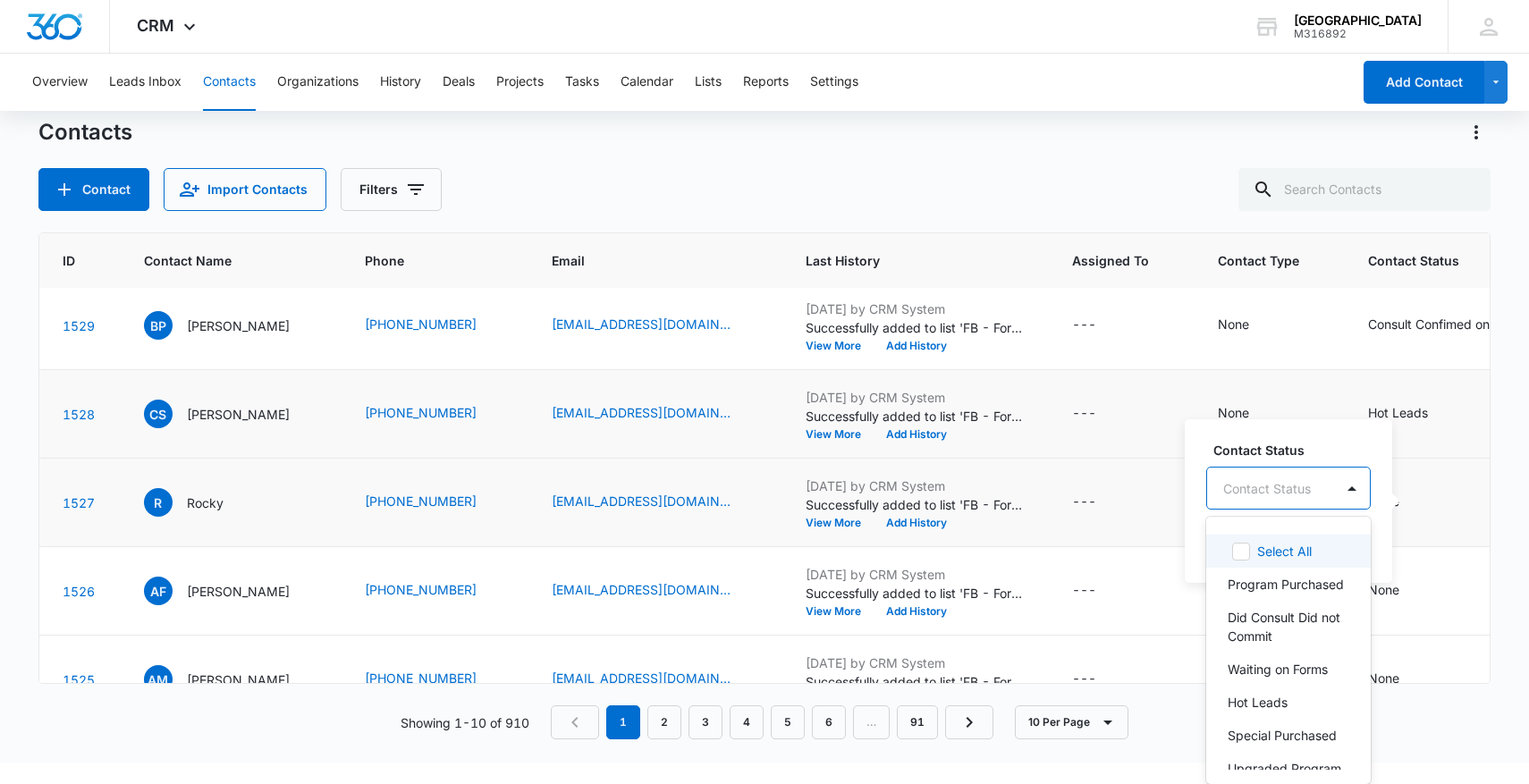
click at [1315, 505] on div "Contact Status" at bounding box center [1270, 488] width 127 height 40
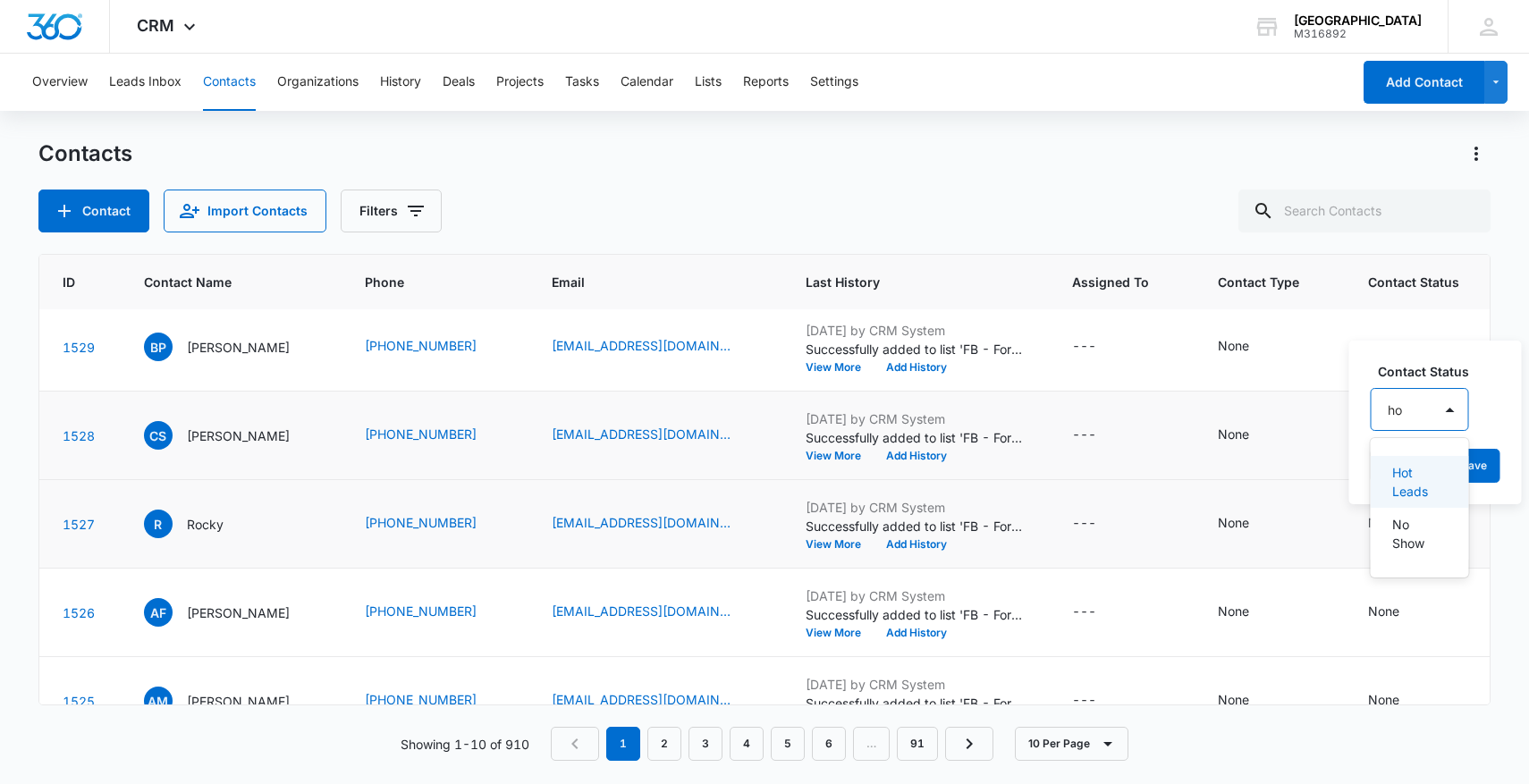
scroll to position [0, 0]
type input "hot"
click at [1437, 484] on p "Hot Leads" at bounding box center [1418, 482] width 53 height 37
click at [1497, 409] on div "Hot Leads" at bounding box center [1436, 409] width 131 height 43
click at [1503, 467] on button "Save" at bounding box center [1512, 465] width 53 height 34
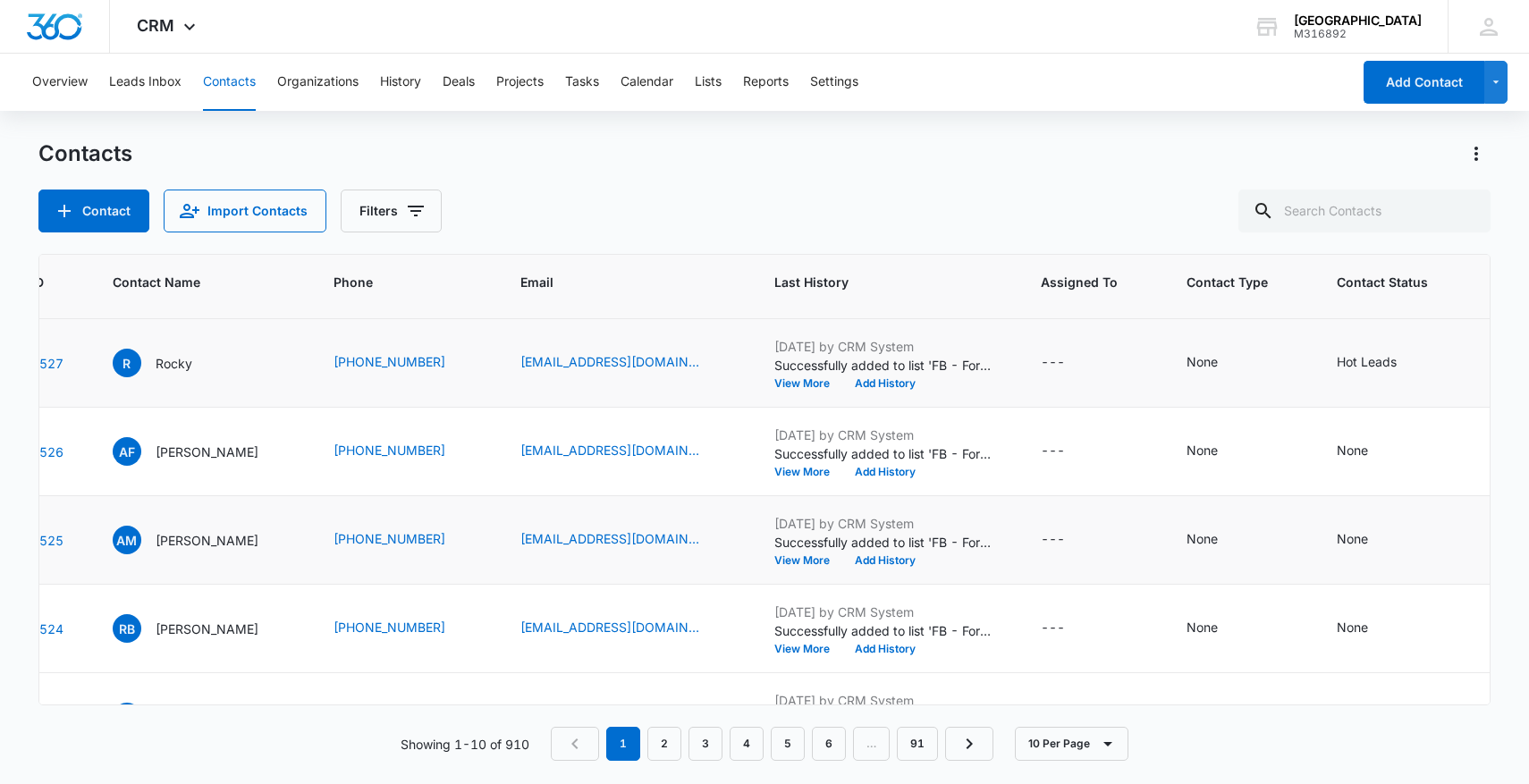
scroll to position [346, 94]
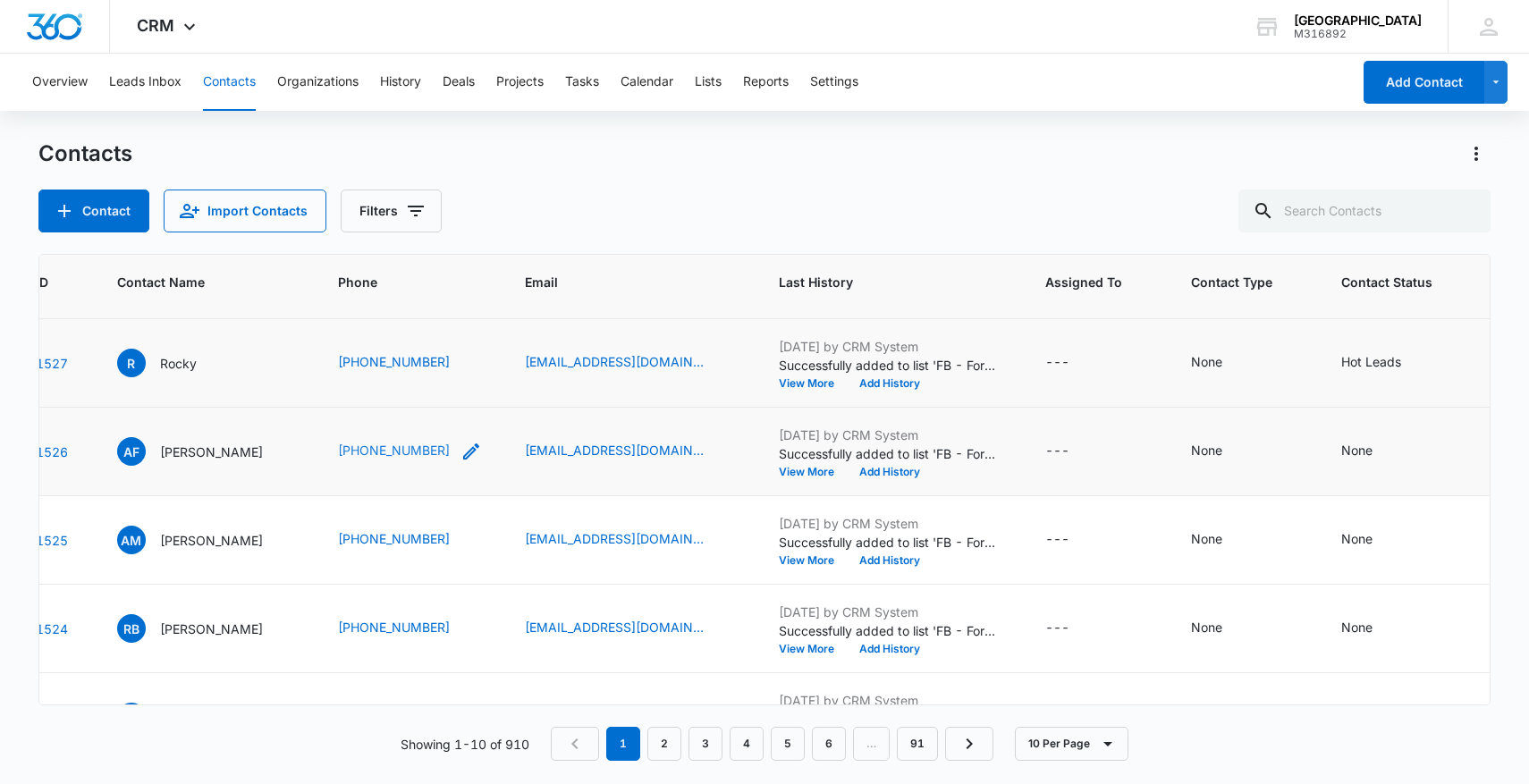
drag, startPoint x: 368, startPoint y: 444, endPoint x: 426, endPoint y: 444, distance: 58.0
click at [398, 444] on td "(512) 814-6209" at bounding box center [410, 451] width 187 height 88
click at [450, 444] on link "(512) 814-6209" at bounding box center [394, 450] width 111 height 19
click at [295, 447] on div "AF Ashley Furber" at bounding box center [206, 451] width 178 height 29
drag, startPoint x: 341, startPoint y: 447, endPoint x: 507, endPoint y: 449, distance: 166.0
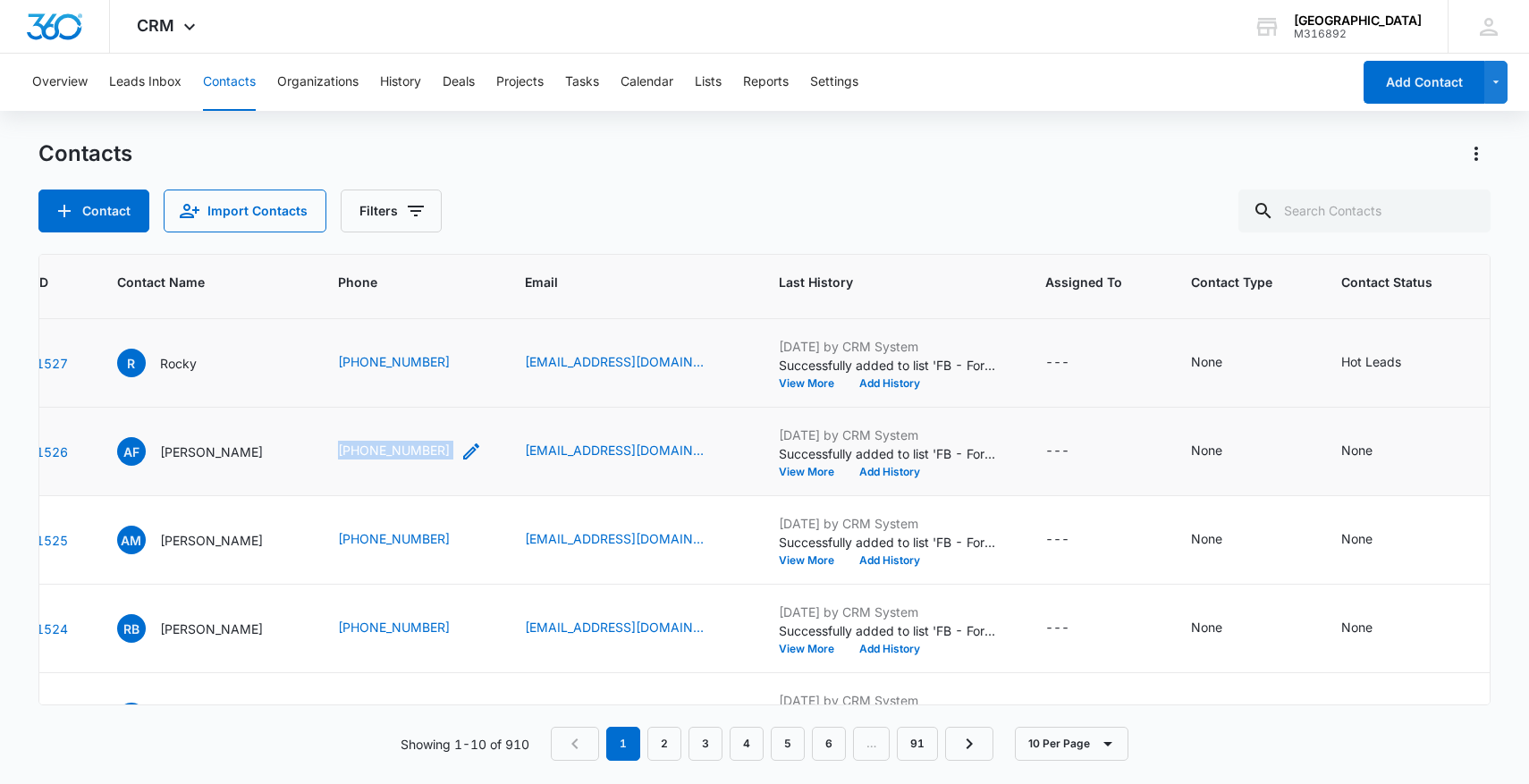
click at [507, 449] on tr "1526 AF Ashley Furber (512) 814-6209 cerv4me@gmail.com Aug 14, 2025 by CRM Syst…" at bounding box center [939, 451] width 1988 height 88
copy tr "(512) 814-6209"
click at [1402, 451] on icon "Contact Status - None - Select to Edit Field" at bounding box center [1393, 451] width 16 height 16
click at [1373, 334] on div at bounding box center [1387, 337] width 87 height 22
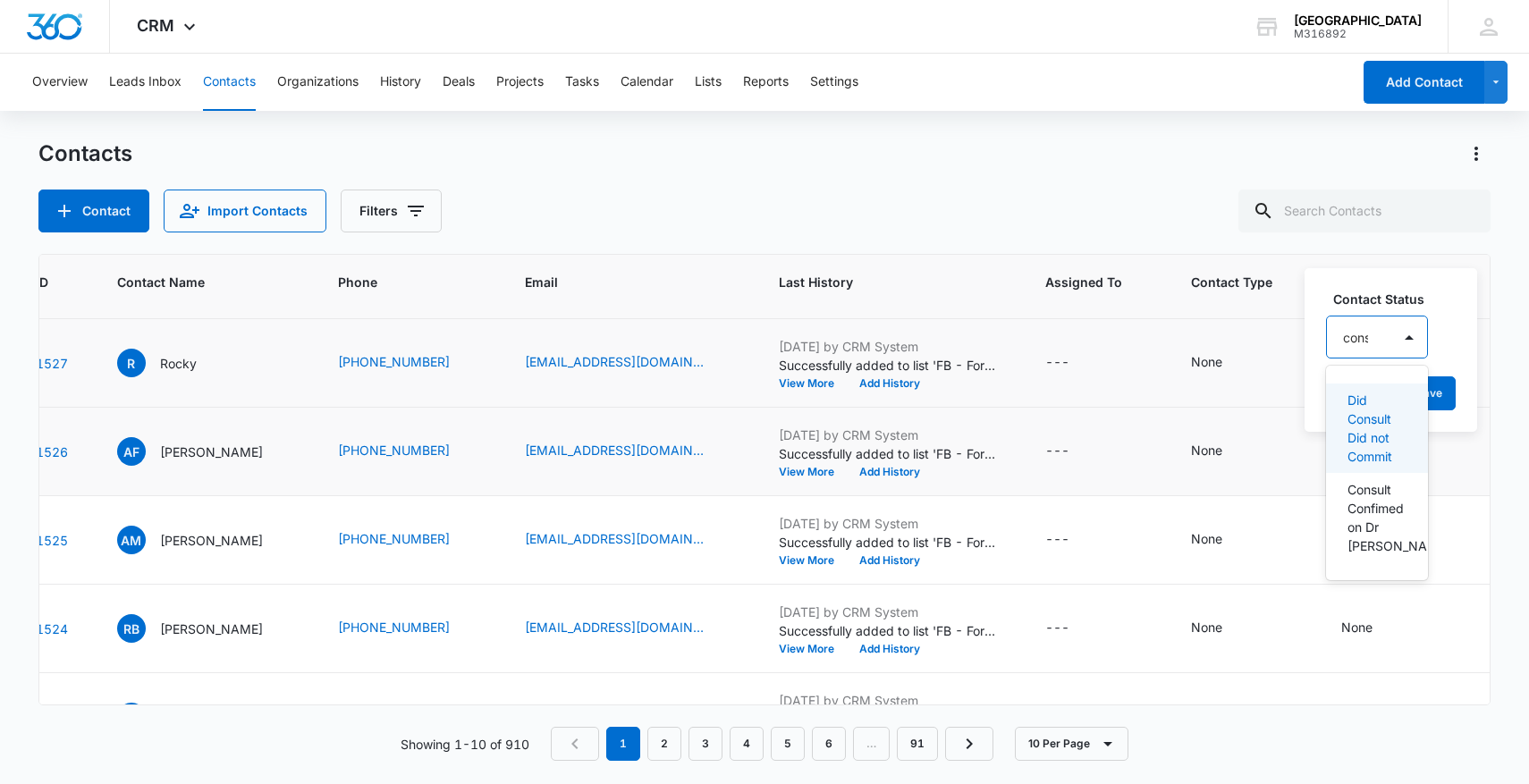
type input "consu"
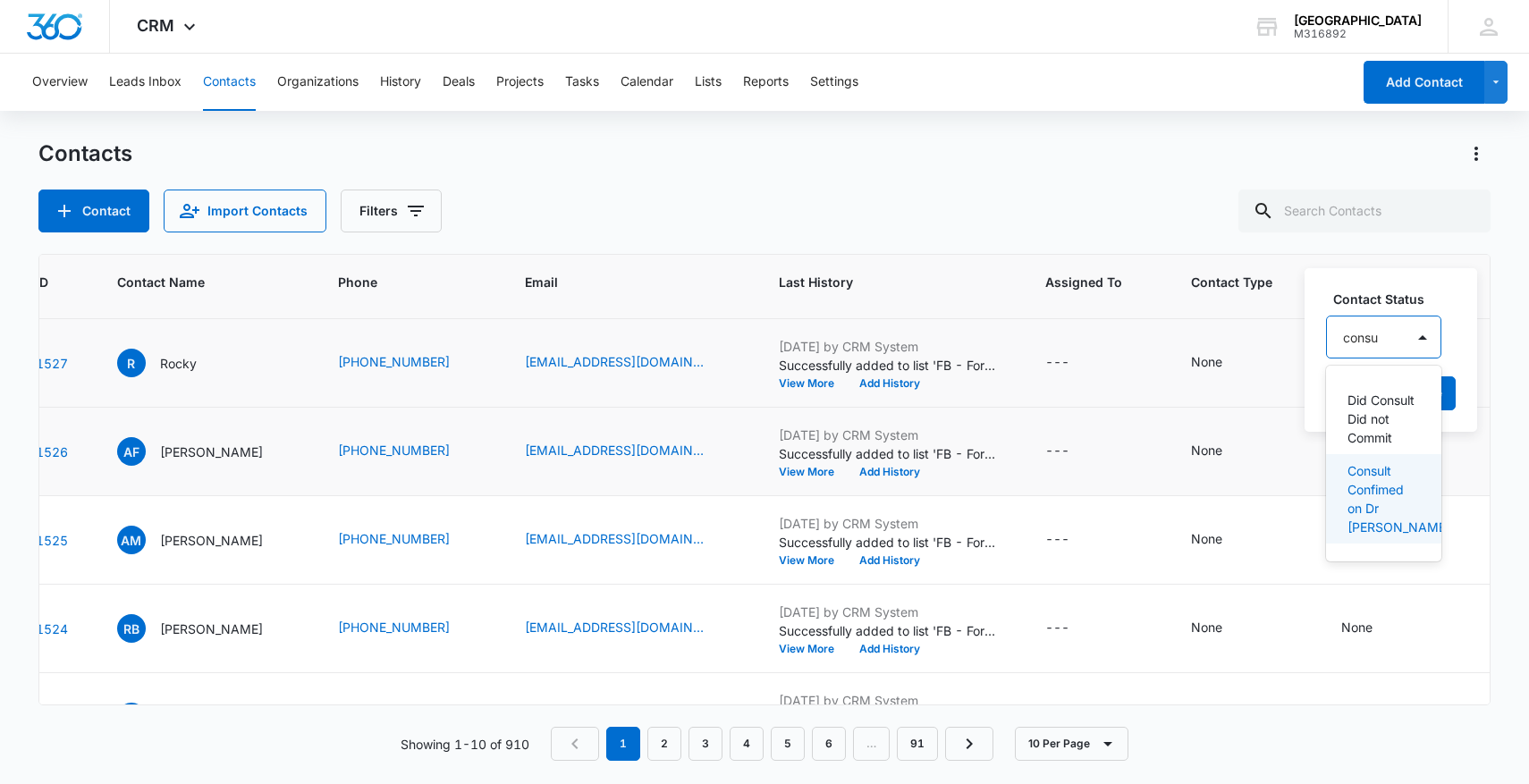
click at [1376, 501] on p "Consult Confimed on Dr Chrono" at bounding box center [1381, 499] width 69 height 75
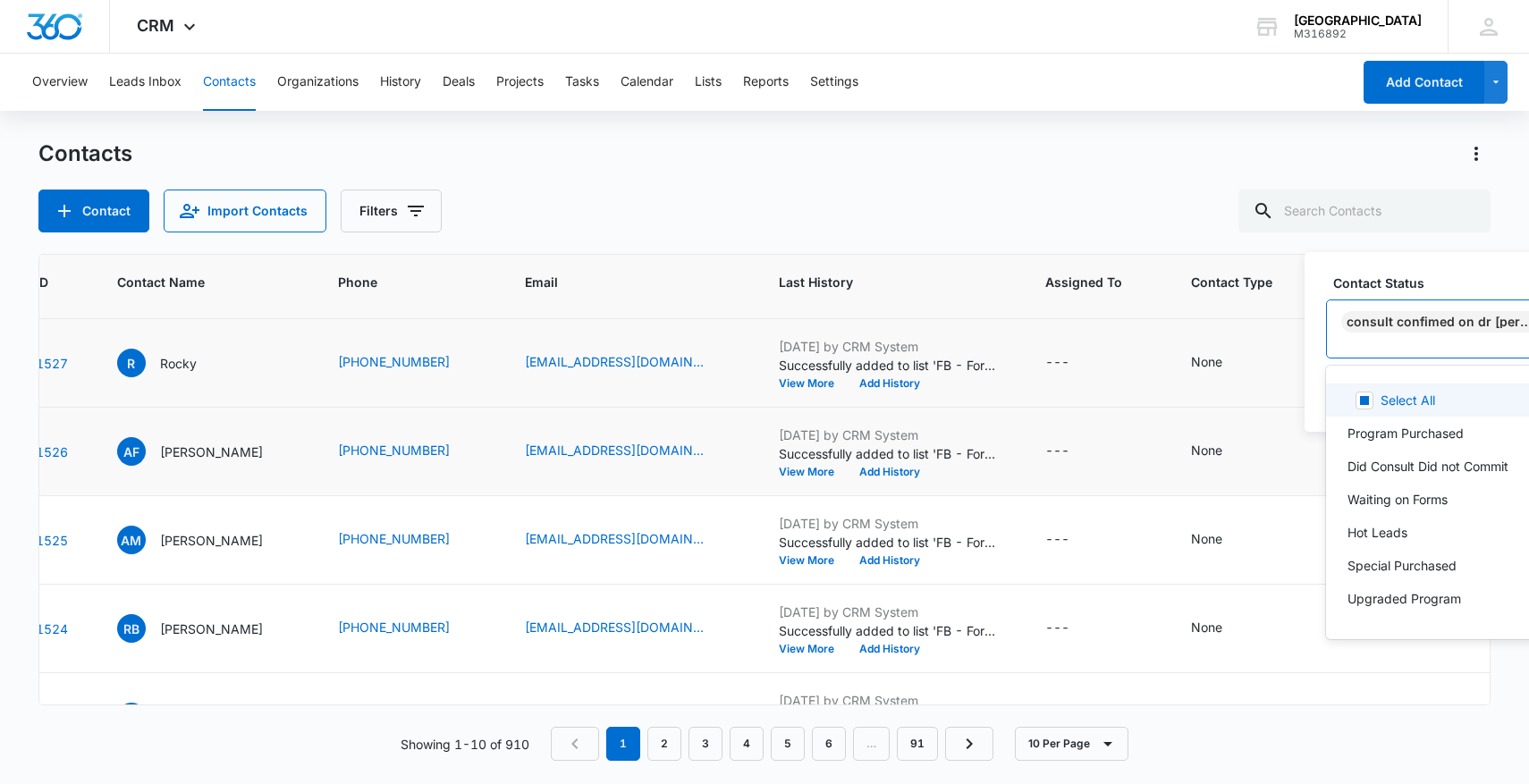
click at [1489, 344] on div at bounding box center [1451, 349] width 216 height 22
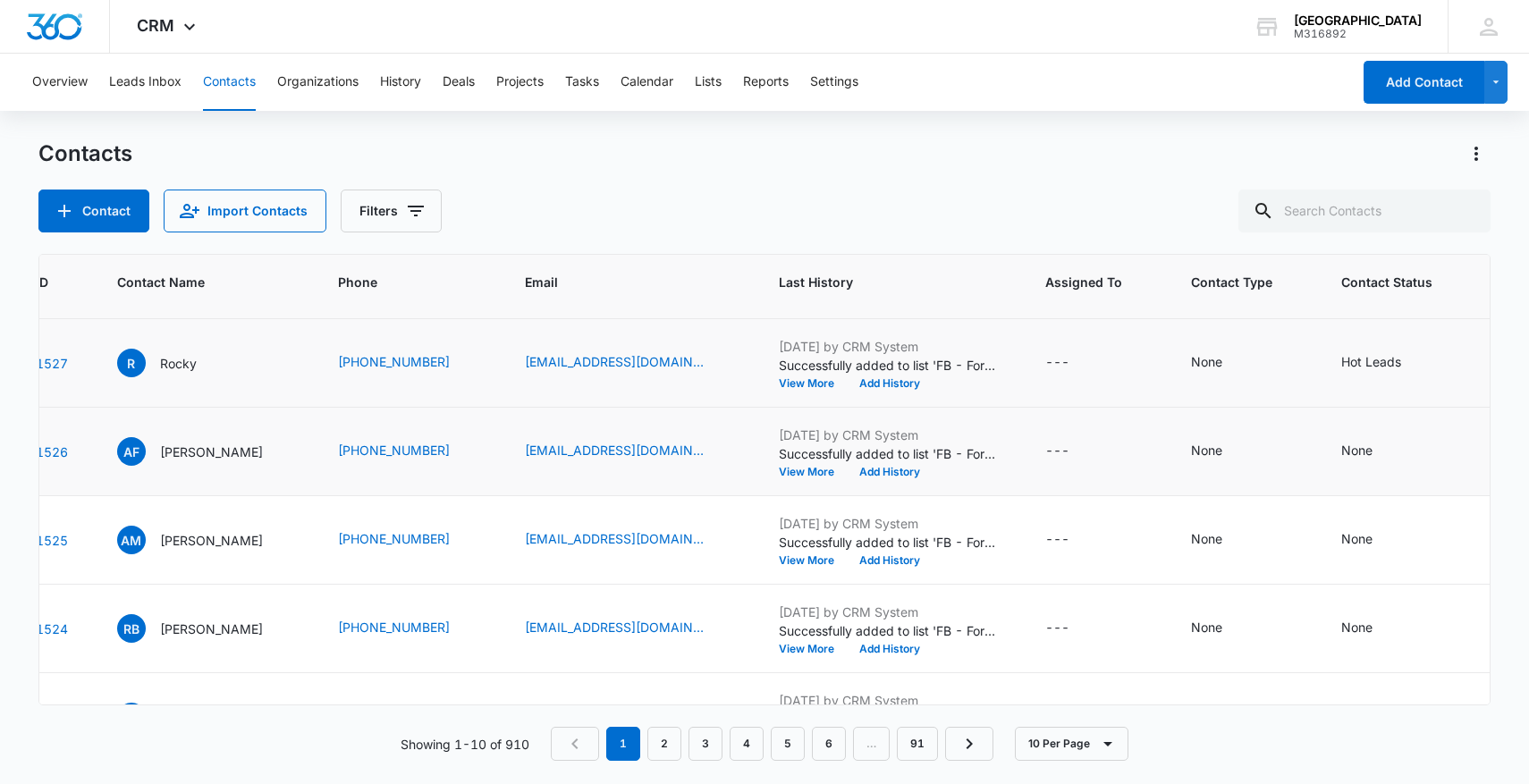
click at [1371, 465] on td "None Cancel Save" at bounding box center [1446, 451] width 254 height 88
click at [1372, 460] on div "None" at bounding box center [1357, 451] width 32 height 21
click at [1313, 500] on button "Save" at bounding box center [1317, 502] width 53 height 34
drag, startPoint x: 366, startPoint y: 540, endPoint x: 520, endPoint y: 538, distance: 154.0
click at [503, 538] on td "(909) 215-2727" at bounding box center [410, 540] width 187 height 88
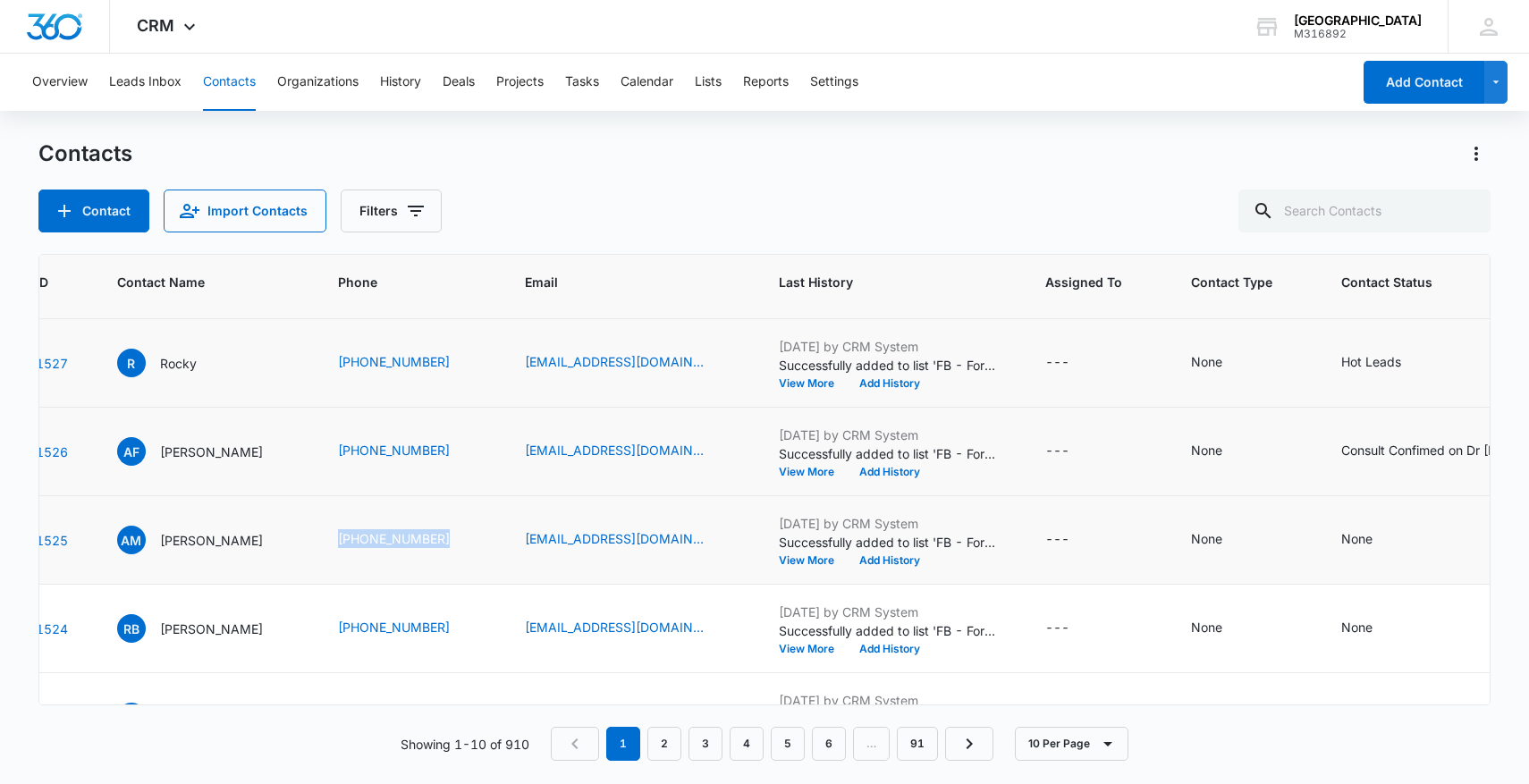
copy link "(909) 215-2727"
click at [664, 24] on div "CRM Apps Reputation Forms CRM Email Social Payments POS Content Ads Intelligenc…" at bounding box center [764, 27] width 1529 height 54
drag, startPoint x: 358, startPoint y: 531, endPoint x: 500, endPoint y: 534, distance: 142.0
click at [500, 534] on tr "1525 AM Alicia Moran (909) 215-2727 colortrenz46@yahoo.com Aug 13, 2025 by CRM …" at bounding box center [939, 540] width 1988 height 88
copy tr "(909) 215-2727"
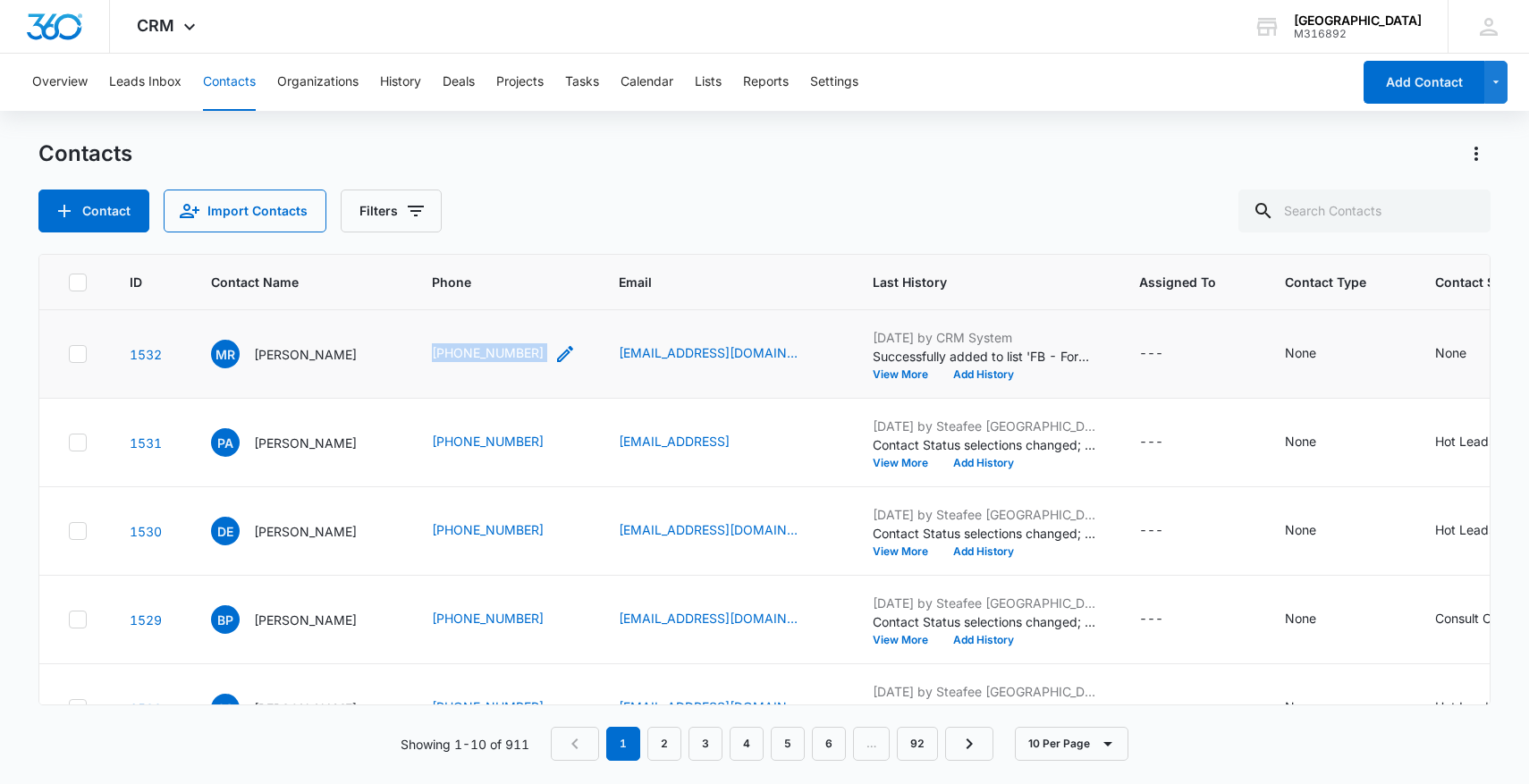
drag, startPoint x: 425, startPoint y: 344, endPoint x: 563, endPoint y: 346, distance: 138.0
click at [564, 346] on td "(512) 363-0106" at bounding box center [503, 354] width 187 height 88
copy div "(512) 363-0106"
click at [1480, 359] on icon "Contact Status - None - Select to Edit Field" at bounding box center [1487, 353] width 16 height 16
click at [1283, 336] on div at bounding box center [1295, 340] width 87 height 22
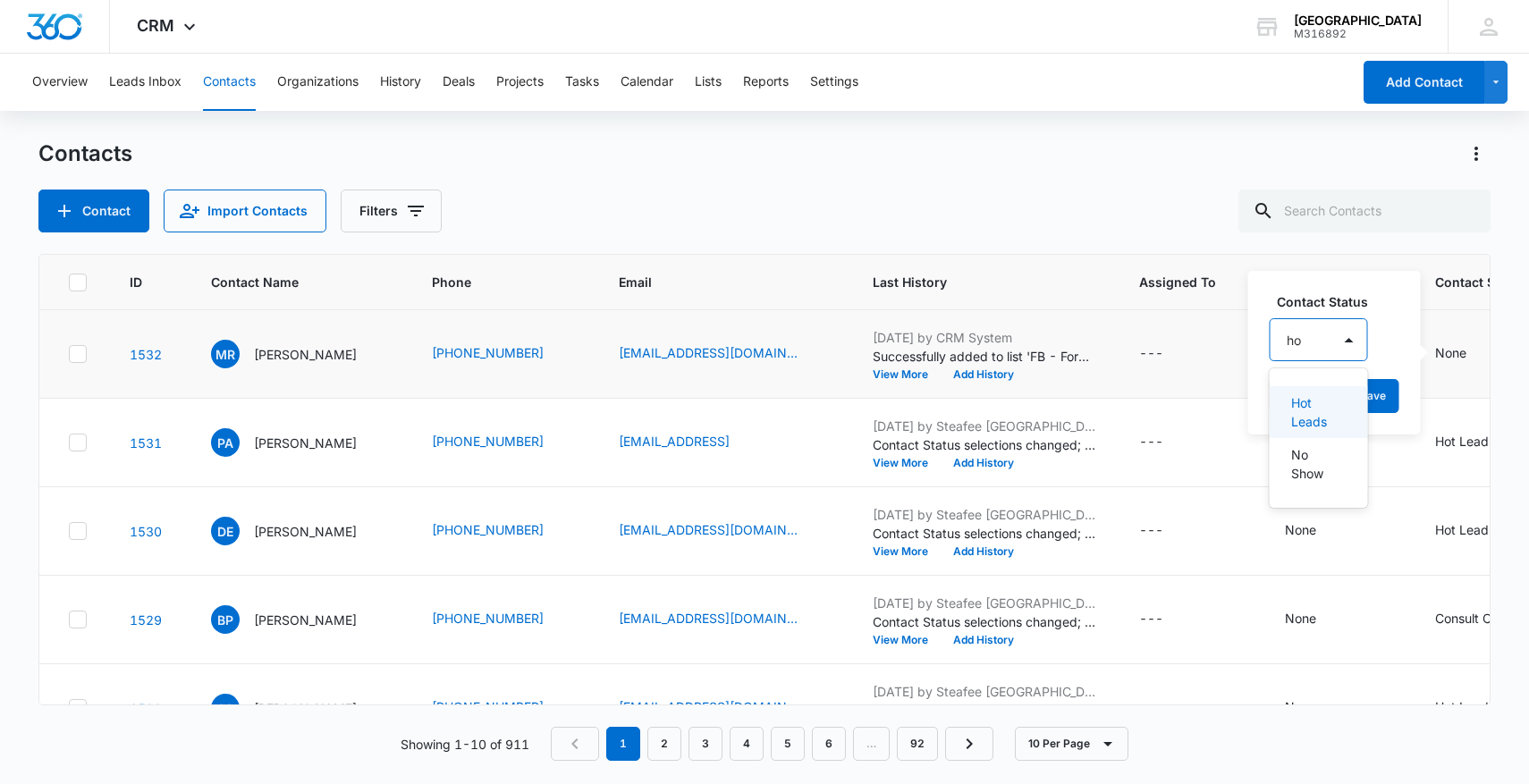
type input "hot"
click at [1318, 418] on p "Hot Leads" at bounding box center [1317, 412] width 53 height 37
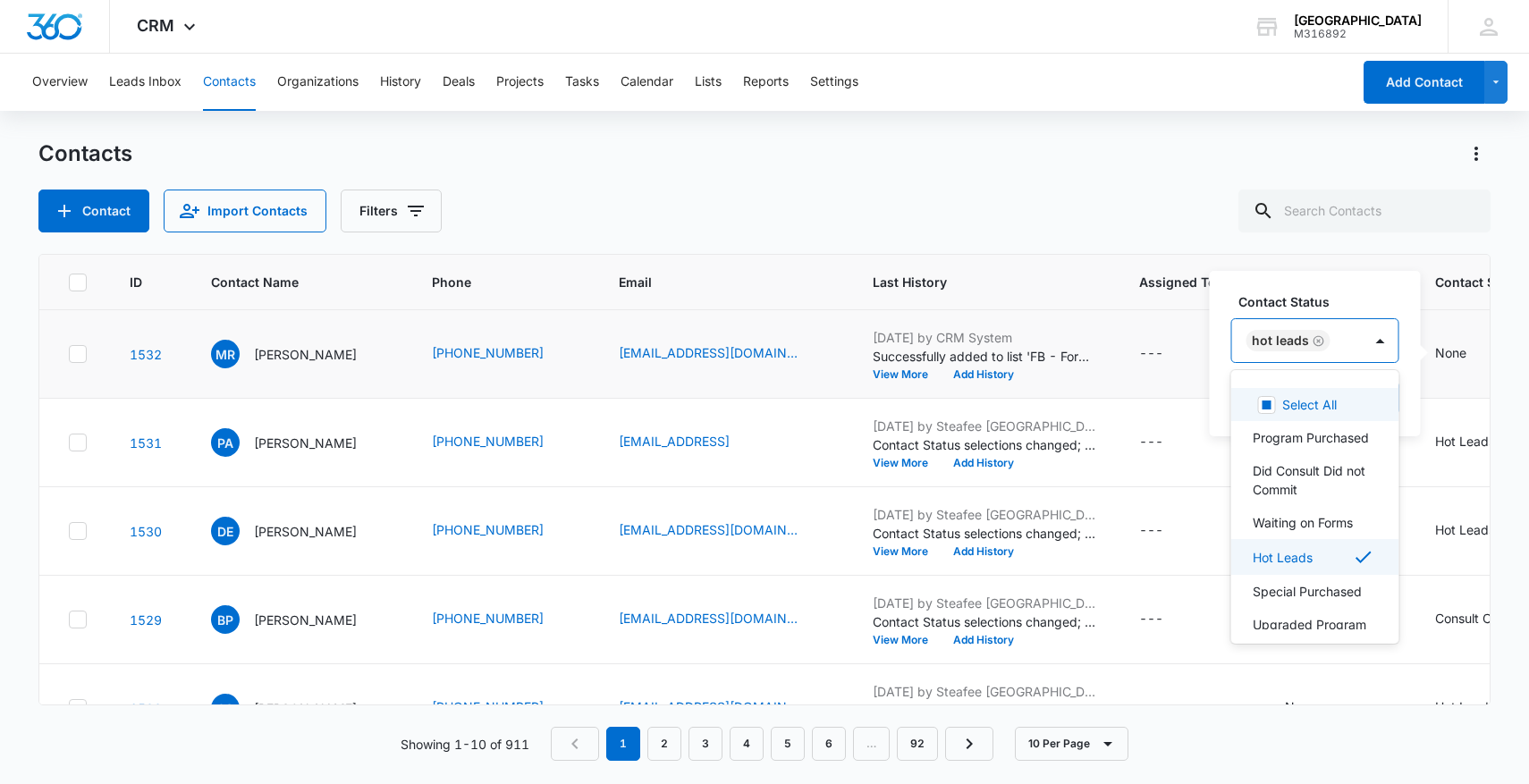
click at [1354, 339] on div "Hot Leads" at bounding box center [1297, 341] width 131 height 43
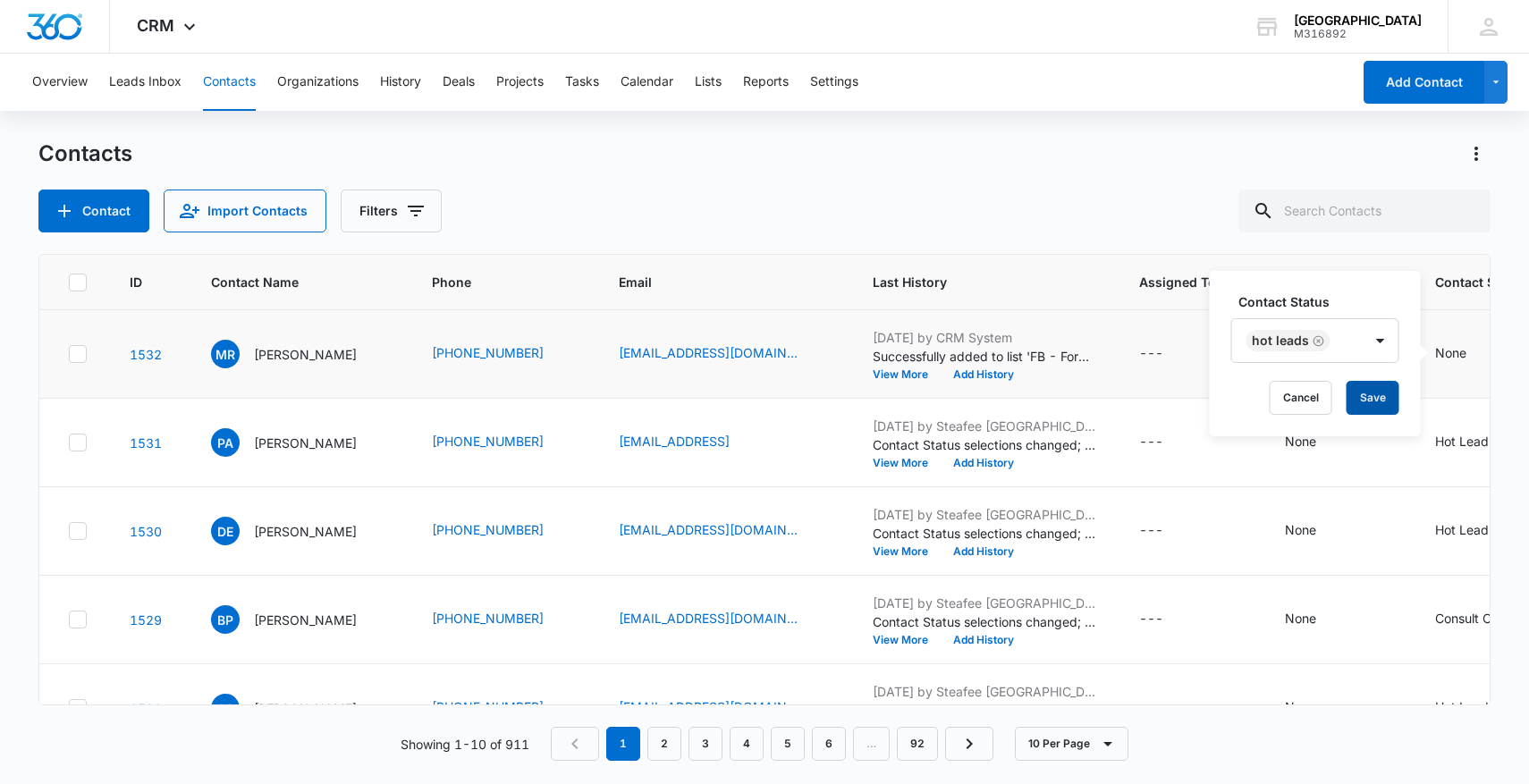
click at [1368, 384] on button "Save" at bounding box center [1372, 398] width 53 height 34
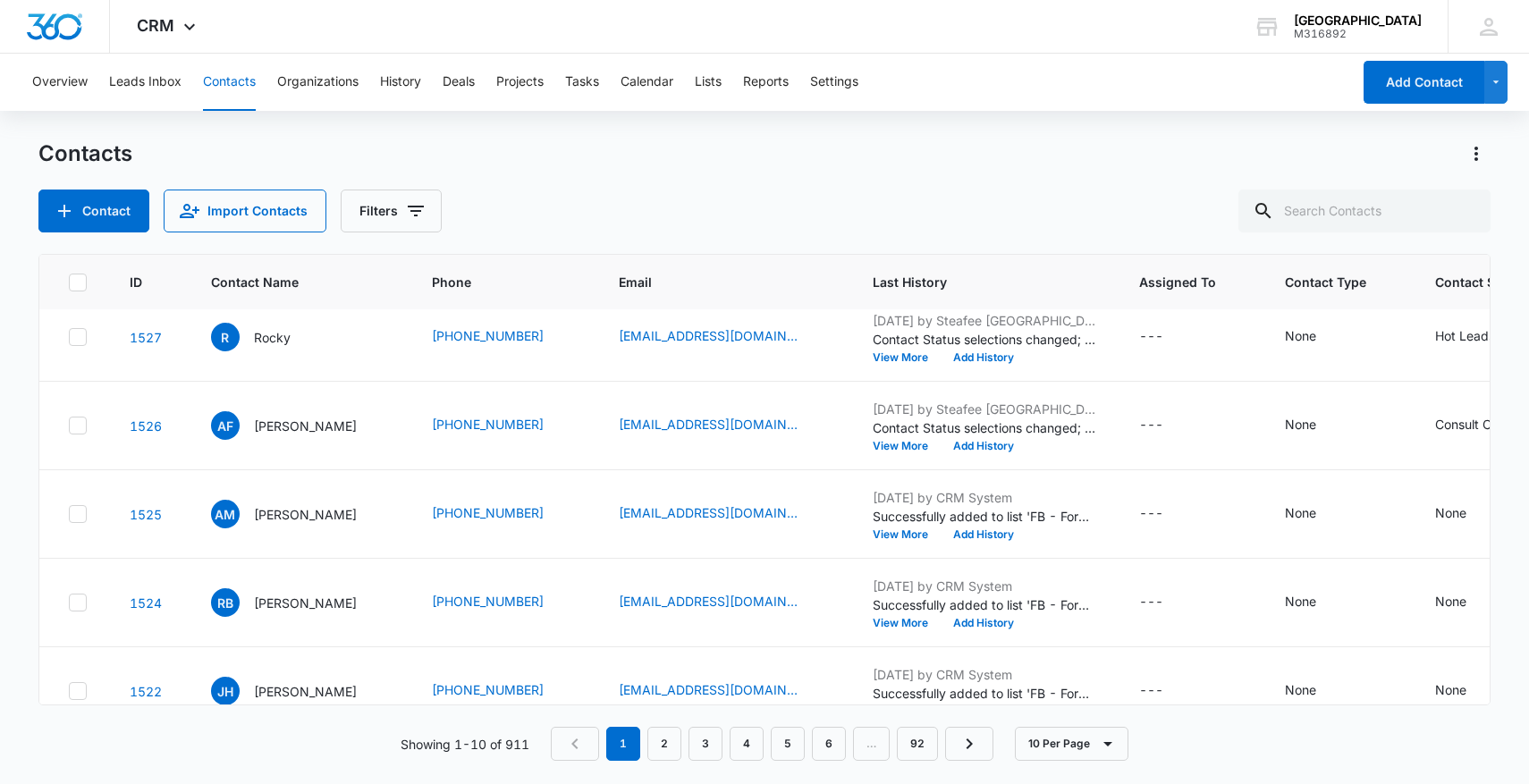
scroll to position [490, 0]
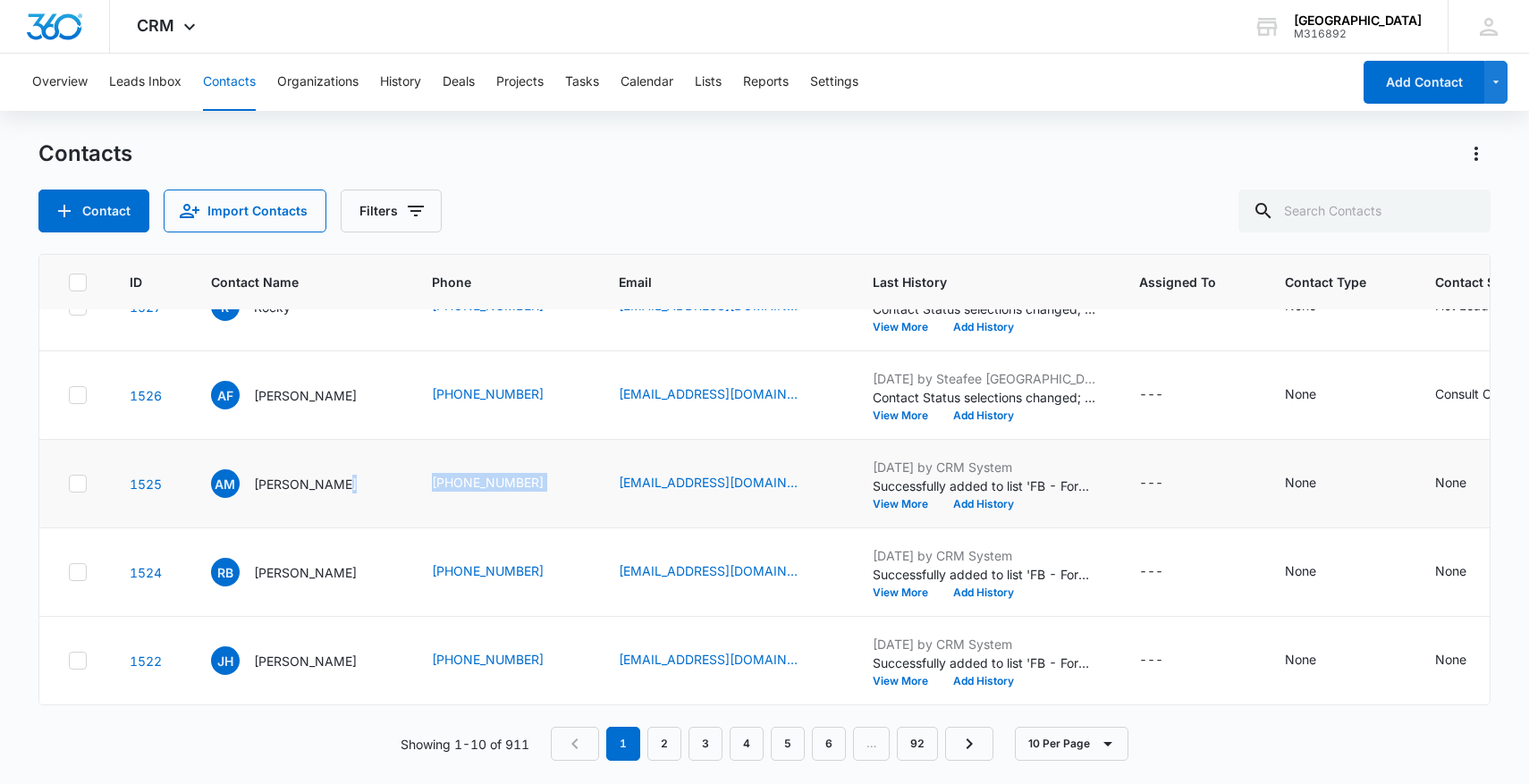
drag, startPoint x: 417, startPoint y: 494, endPoint x: 604, endPoint y: 492, distance: 187.0
click at [604, 492] on tr "1525 AM Alicia Moran (909) 215-2727 colortrenz46@yahoo.com Aug 13, 2025 by CRM …" at bounding box center [1033, 484] width 1988 height 88
copy tr "(909) 215-2727"
click at [1471, 489] on div "None" at bounding box center [1467, 483] width 63 height 21
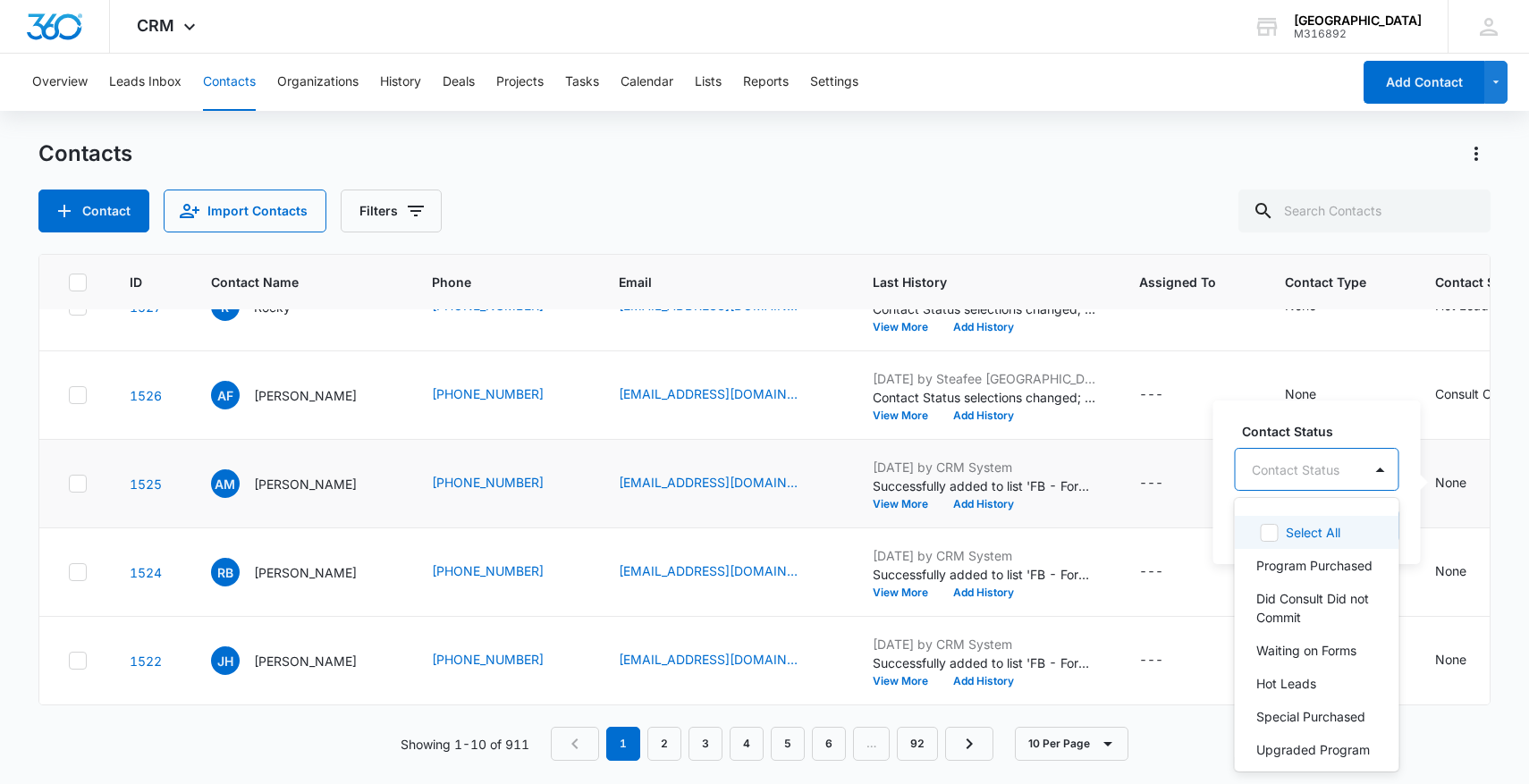
click at [1276, 471] on div at bounding box center [1295, 470] width 87 height 22
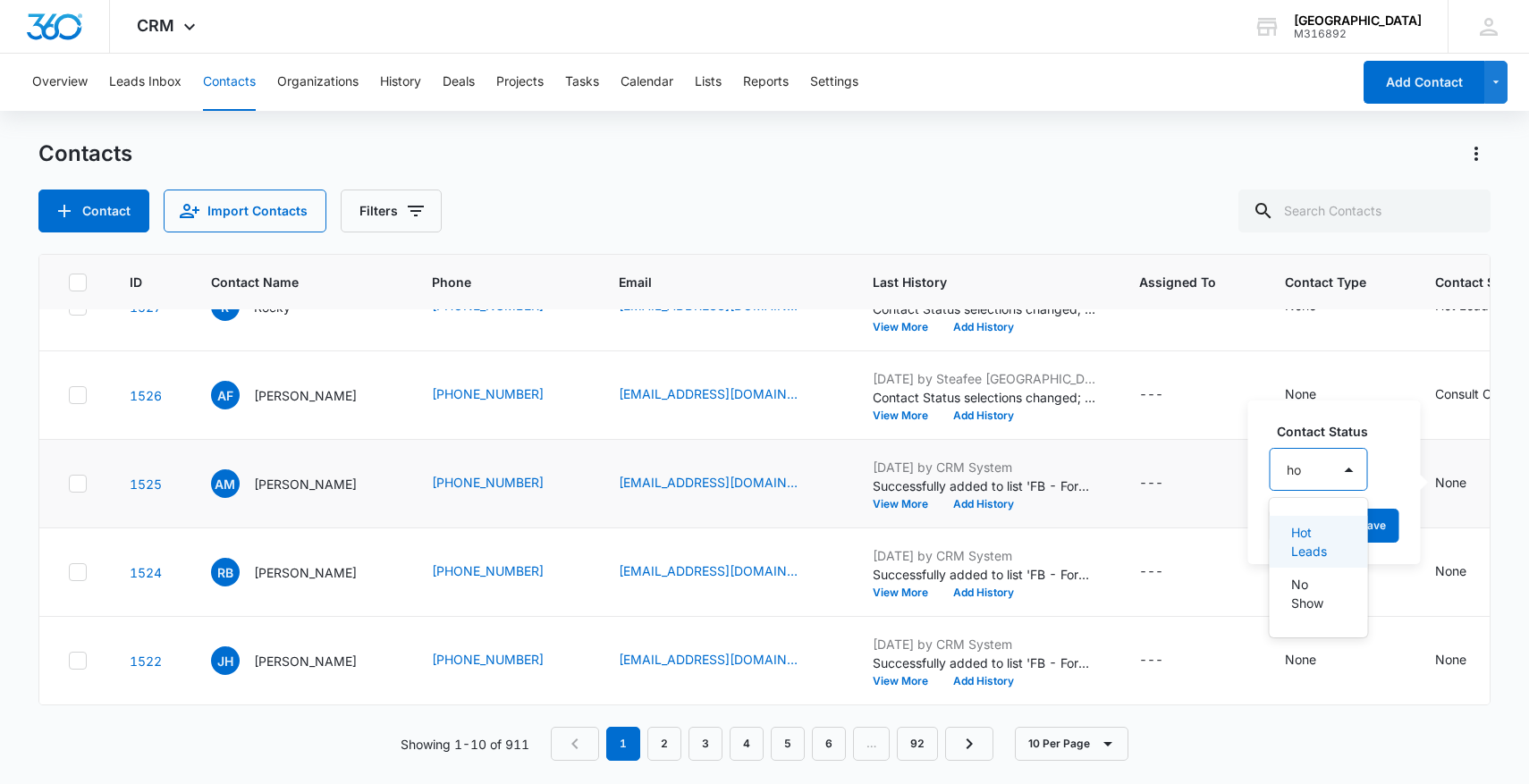
type input "hot"
click at [1333, 542] on p "Hot Leads" at bounding box center [1317, 542] width 53 height 37
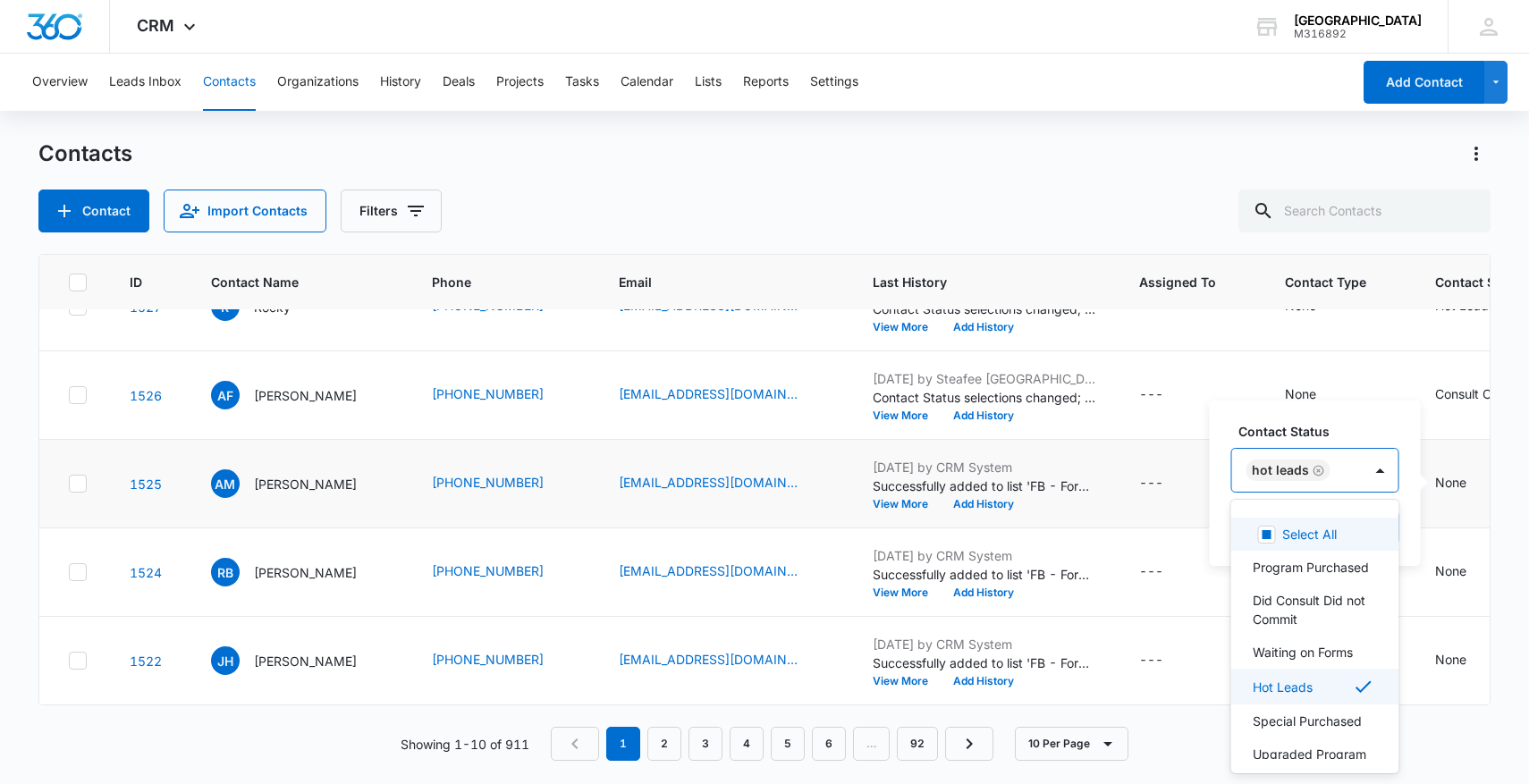
click at [1359, 465] on div "Hot Leads" at bounding box center [1297, 470] width 131 height 43
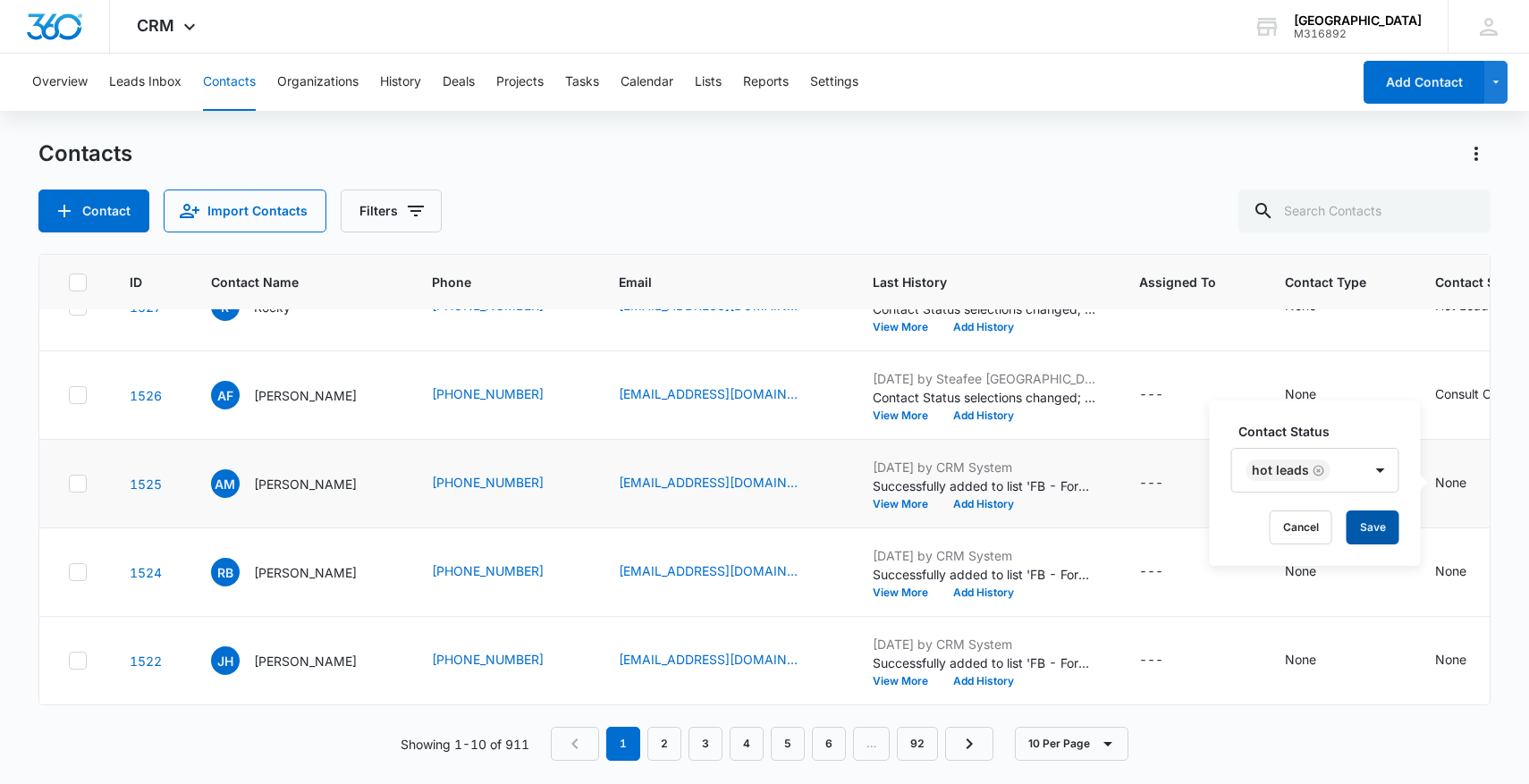
click at [1379, 525] on button "Save" at bounding box center [1372, 528] width 53 height 34
drag, startPoint x: 433, startPoint y: 573, endPoint x: 560, endPoint y: 573, distance: 127.0
click at [560, 573] on td "(909) 782-0877" at bounding box center [503, 572] width 187 height 88
copy div "(909) 782-0877"
click at [1477, 581] on icon "Contact Status - None - Select to Edit Field" at bounding box center [1487, 571] width 21 height 21
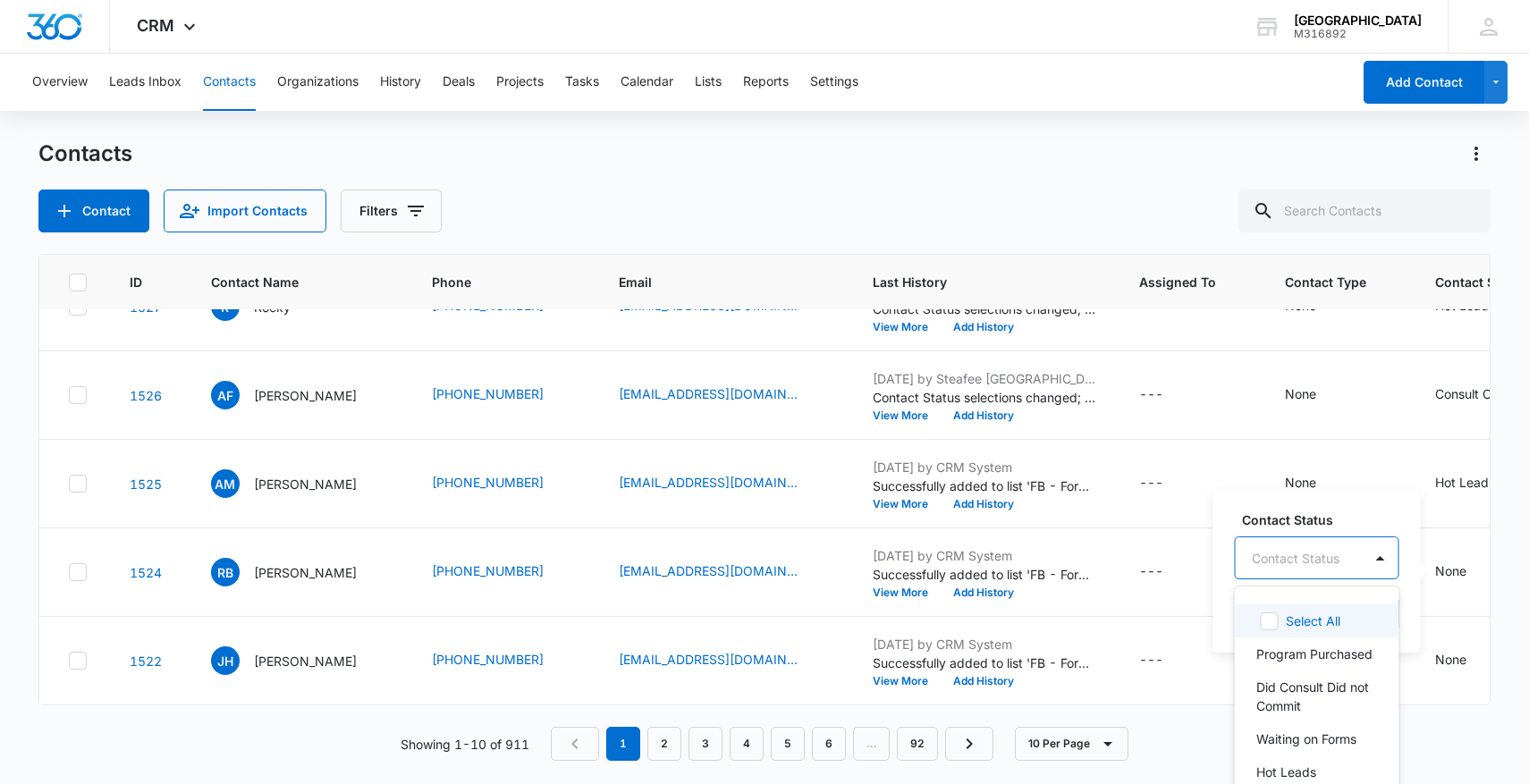
scroll to position [21, 0]
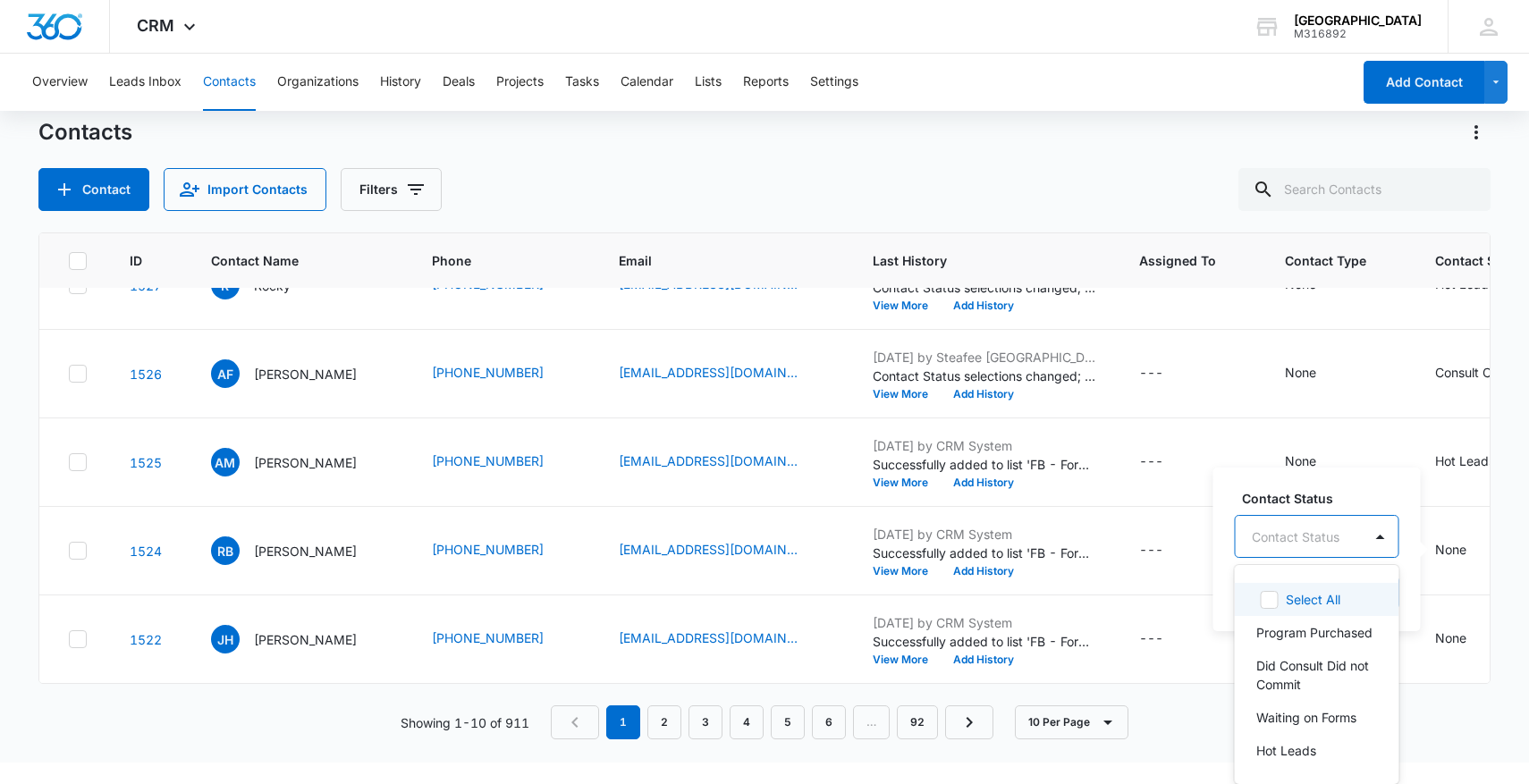
click at [1333, 543] on div "Contact Status" at bounding box center [1299, 536] width 127 height 40
click at [1300, 749] on p "Hot Leads" at bounding box center [1286, 751] width 59 height 19
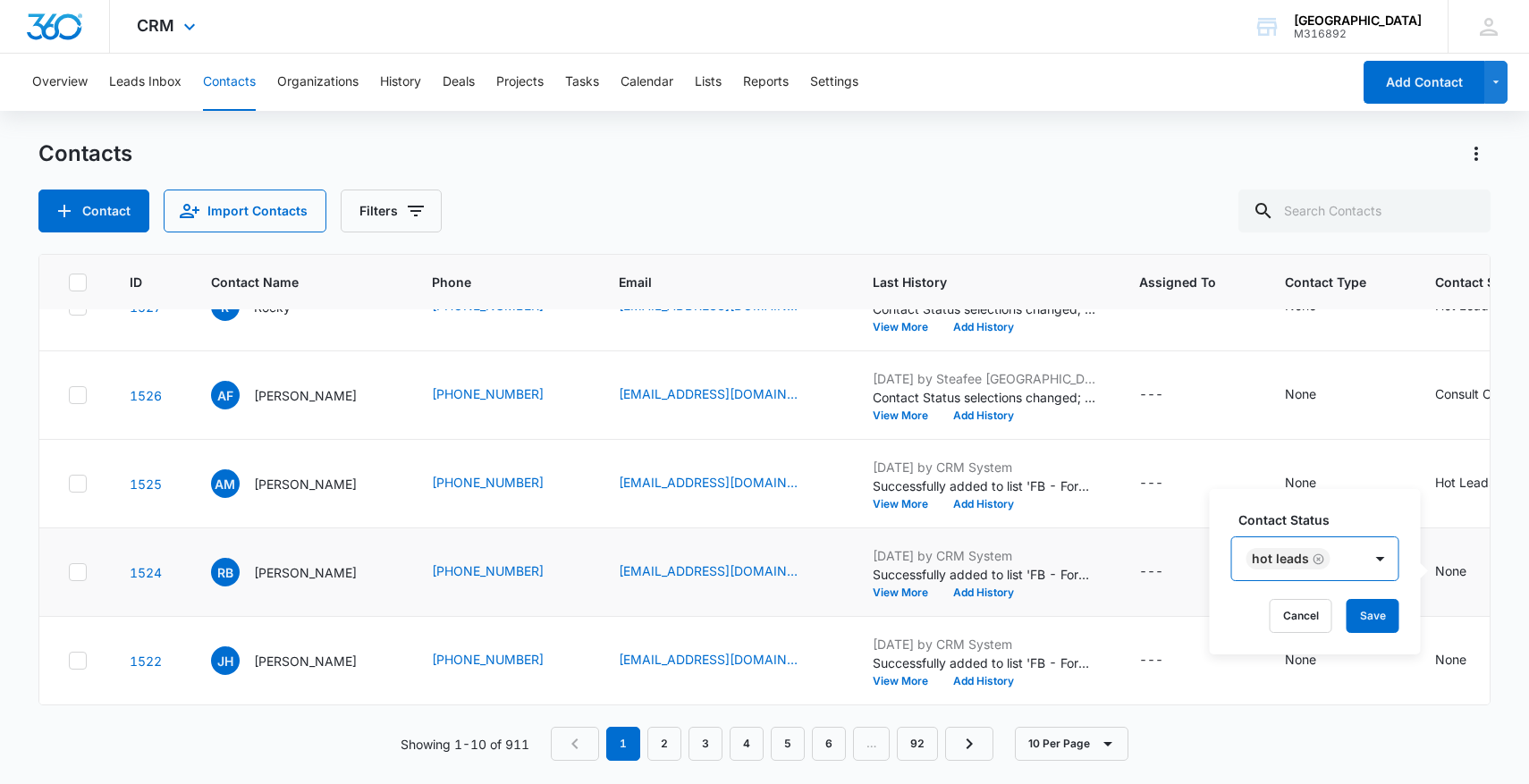
scroll to position [0, 0]
click at [1376, 610] on button "Save" at bounding box center [1372, 615] width 53 height 34
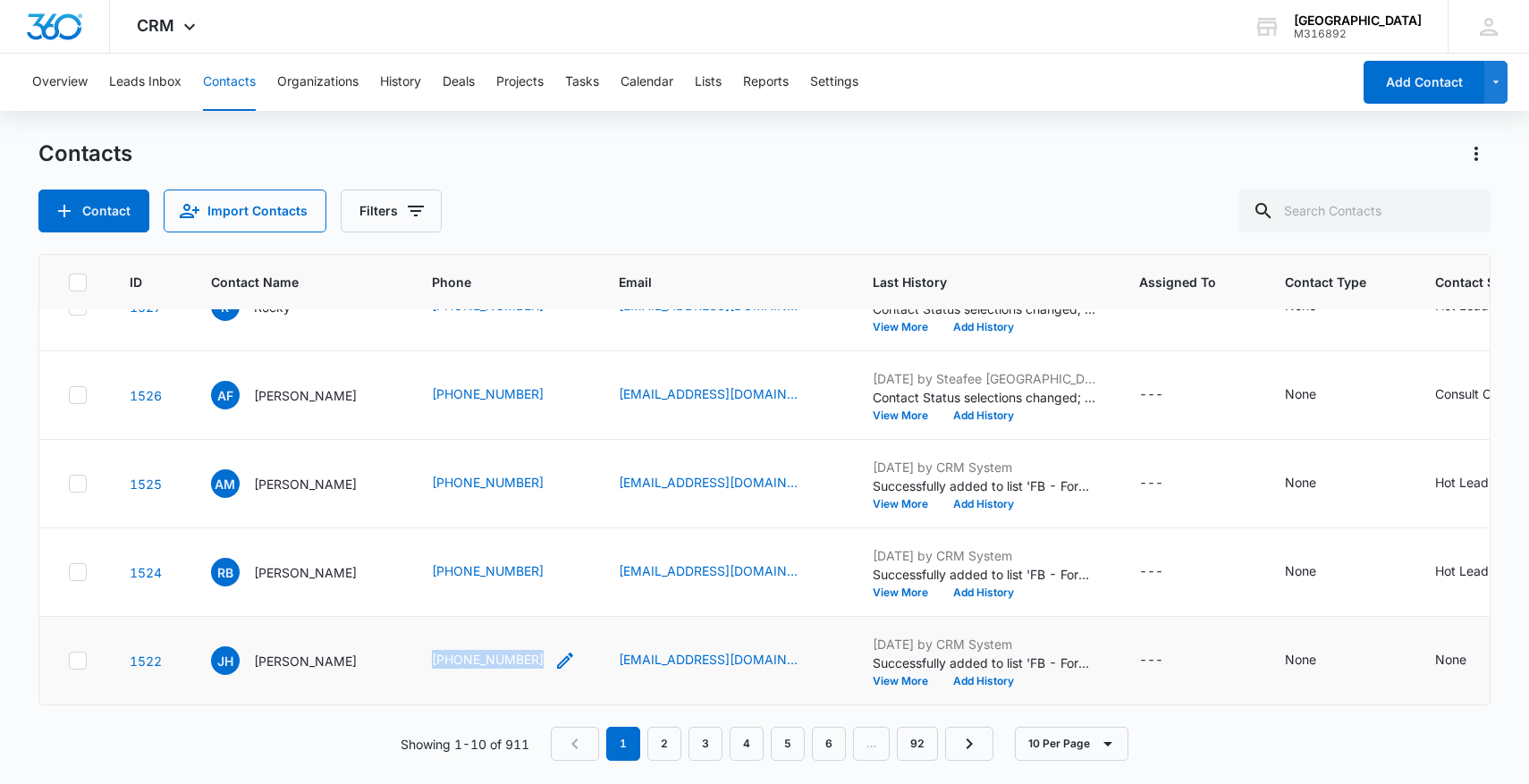
drag, startPoint x: 406, startPoint y: 665, endPoint x: 546, endPoint y: 660, distance: 140.1
click at [546, 660] on tr "1522 JH Jennifer Hurd (512) 620-5912 iheartedyn@gmail.com Aug 13, 2025 by CRM S…" at bounding box center [1033, 660] width 1988 height 88
copy tr "(512) 620-5912"
click at [1480, 668] on icon "Contact Status - None - Select to Edit Field" at bounding box center [1487, 660] width 16 height 16
click at [1315, 668] on div "Contact Status Contact Status Cancel Save" at bounding box center [1316, 660] width 207 height 163
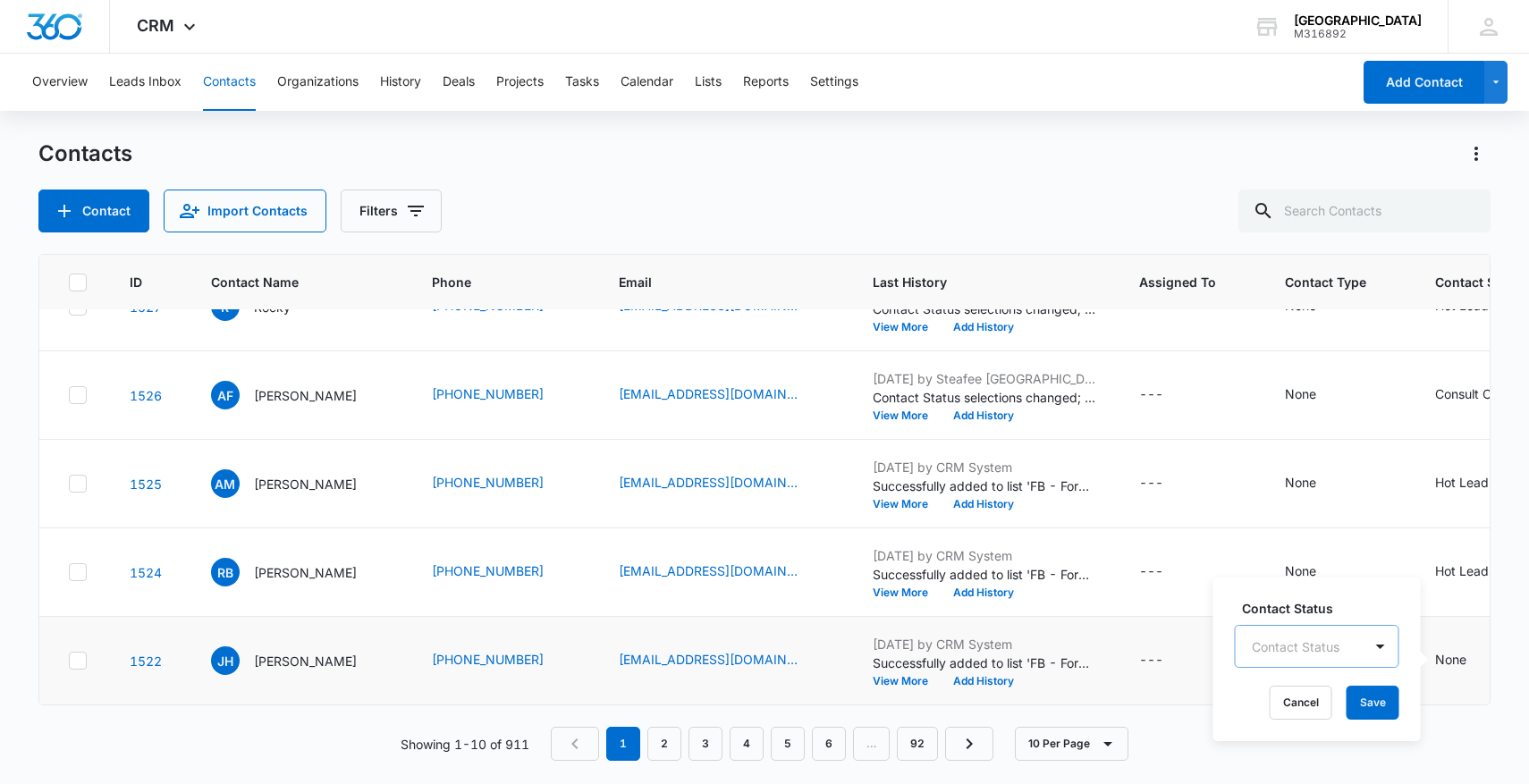
click at [1321, 647] on div "Contact Status" at bounding box center [1316, 647] width 164 height 43
type input "h"
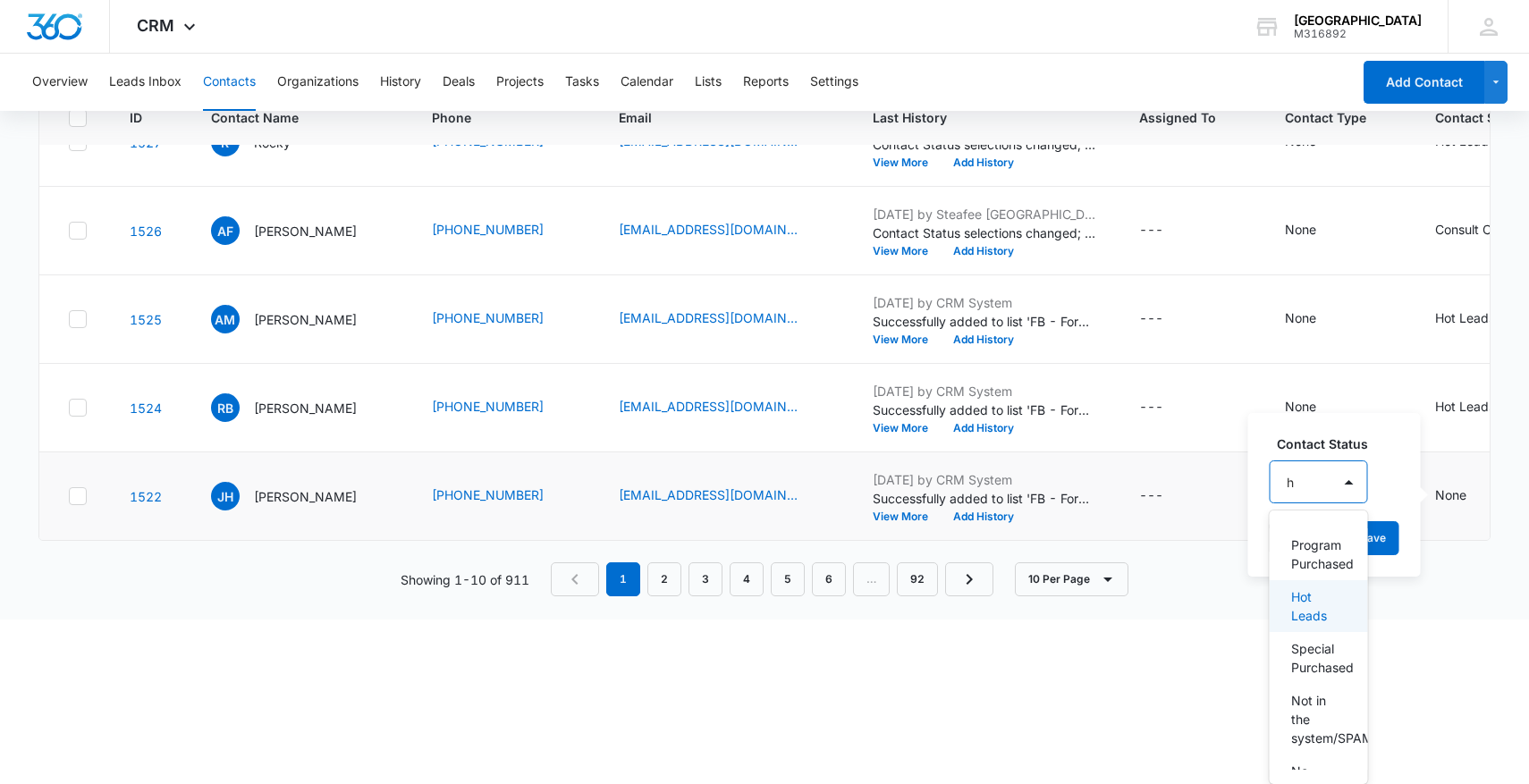
click at [1318, 613] on p "Hot Leads" at bounding box center [1317, 606] width 52 height 37
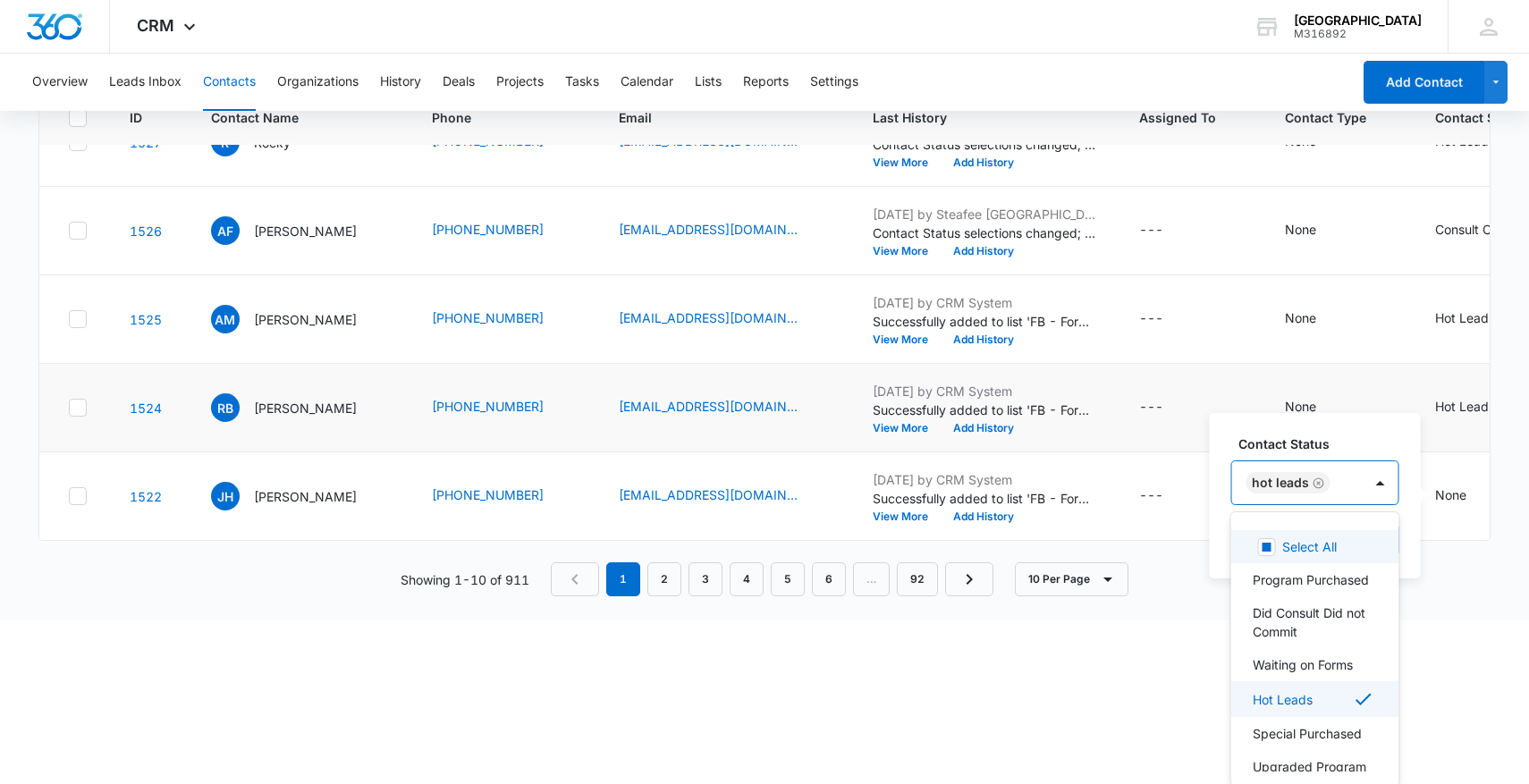
click at [1435, 559] on div "ID Contact Name Phone Email Last History Assigned To Contact Type Contact Statu…" at bounding box center [764, 343] width 1453 height 507
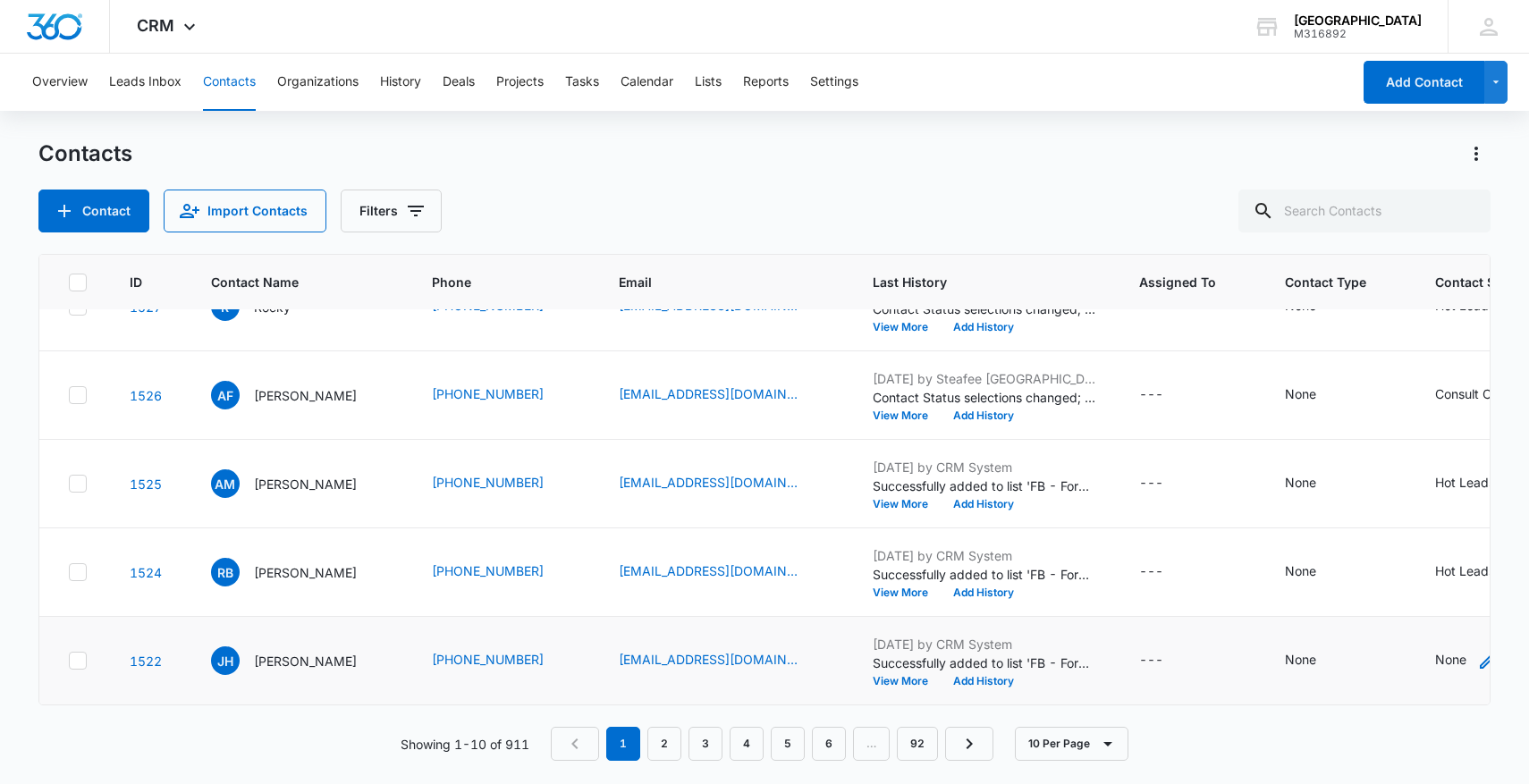
click at [1481, 657] on icon "Contact Status - None - Select to Edit Field" at bounding box center [1487, 660] width 21 height 21
click at [1394, 708] on button "Save" at bounding box center [1372, 703] width 53 height 34
click at [661, 740] on link "2" at bounding box center [664, 743] width 34 height 34
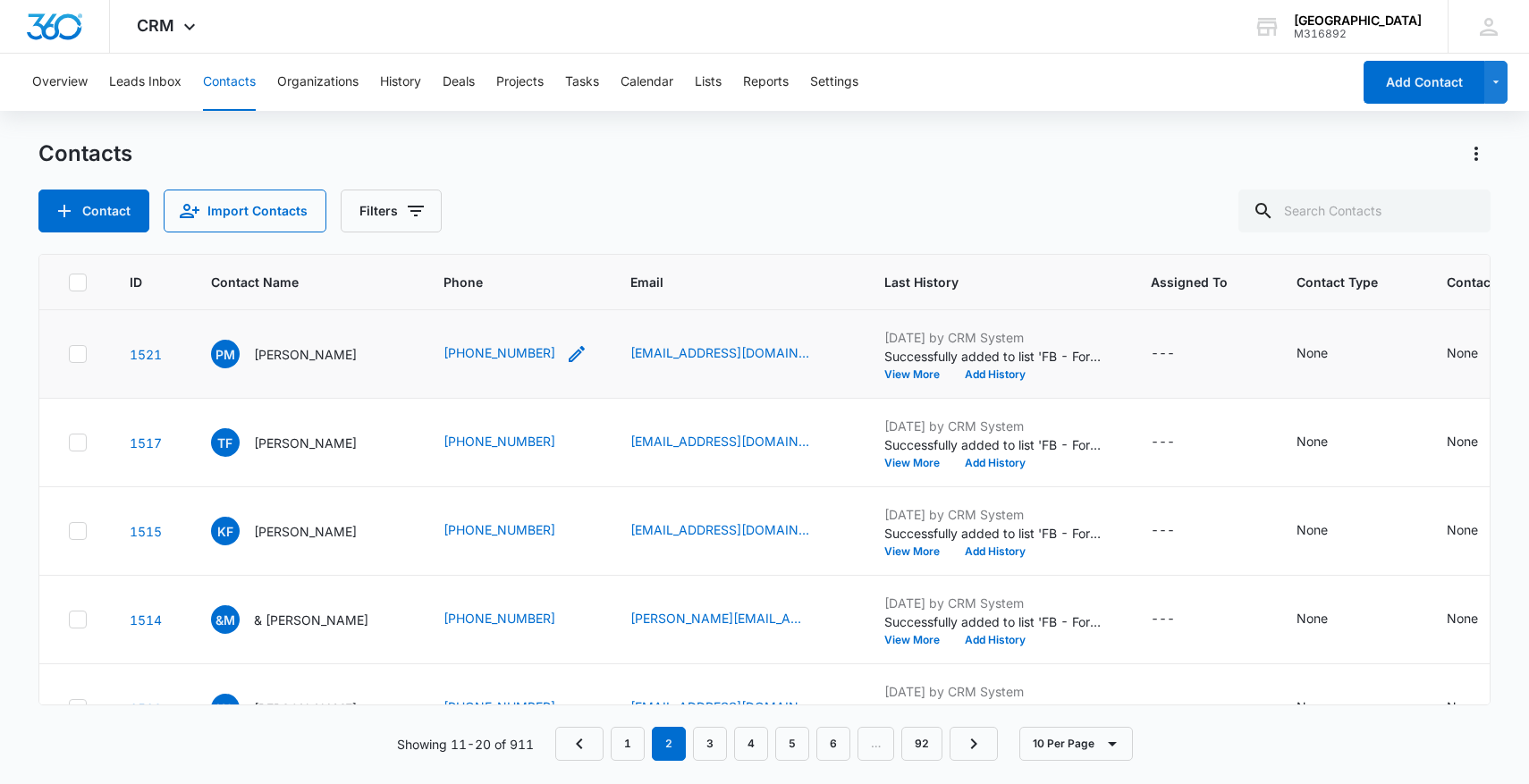
drag, startPoint x: 449, startPoint y: 361, endPoint x: 583, endPoint y: 354, distance: 134.2
click at [583, 354] on tr "1521 PM Pamela McClendon Mack (512) 845-3099 pmc76574@gmail.com Aug 13, 2025 by…" at bounding box center [1039, 354] width 1999 height 88
copy tr "(512) 845-3099"
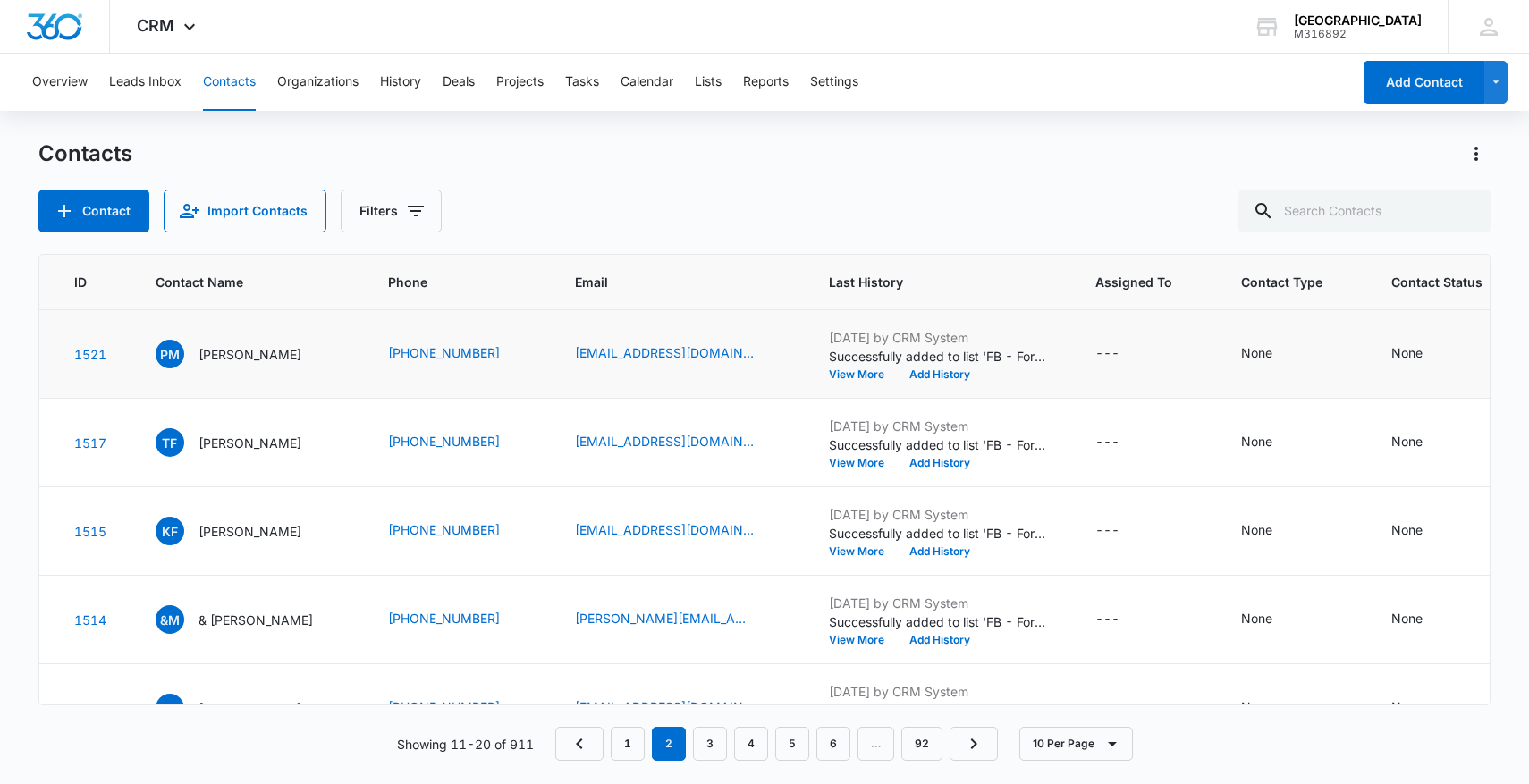
scroll to position [0, 92]
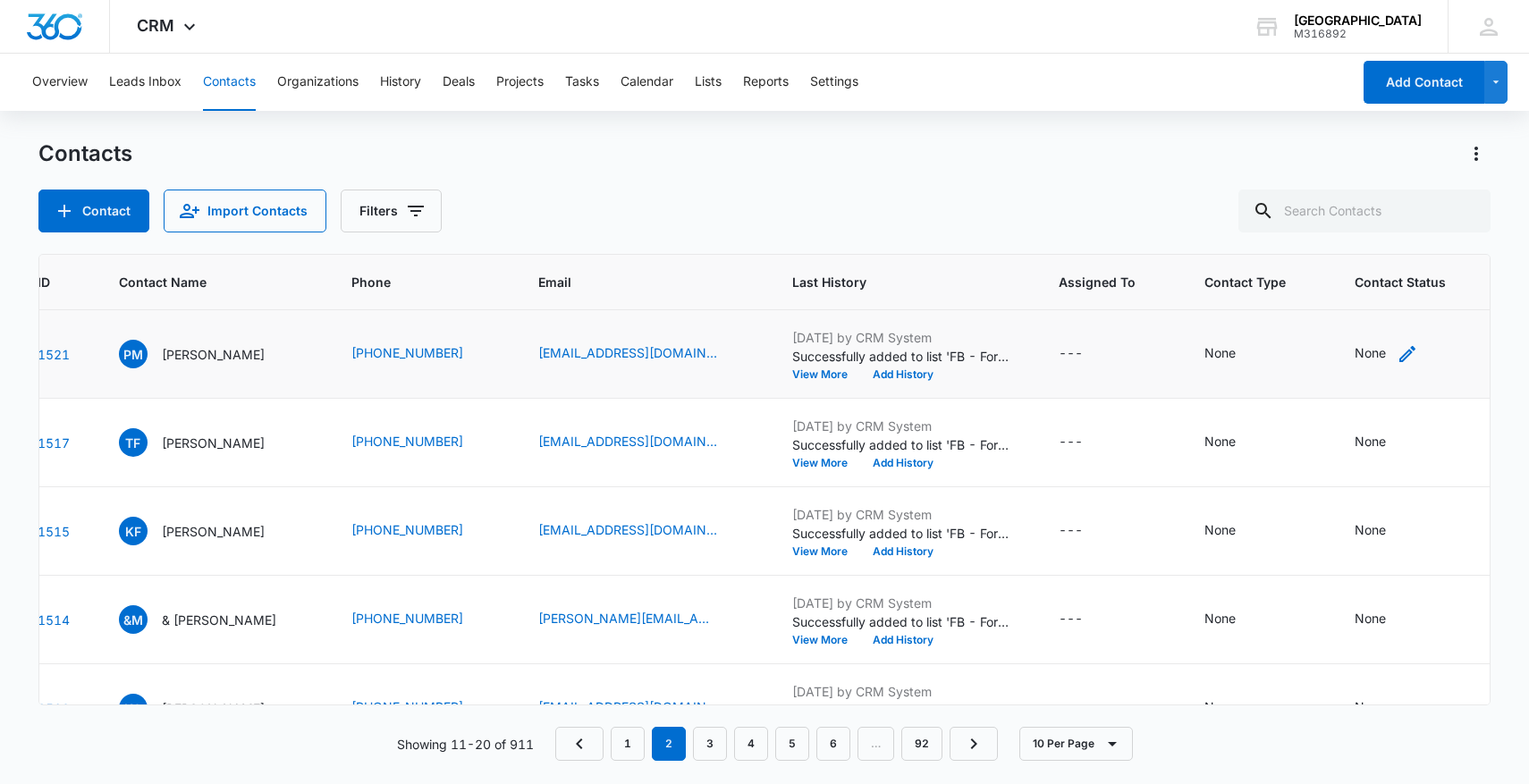
click at [1416, 357] on icon "Contact Status - None - Select to Edit Field" at bounding box center [1406, 353] width 16 height 16
click at [1360, 243] on div at bounding box center [1389, 240] width 87 height 22
type input "hot"
click at [1379, 311] on p "Hot Leads" at bounding box center [1376, 312] width 53 height 37
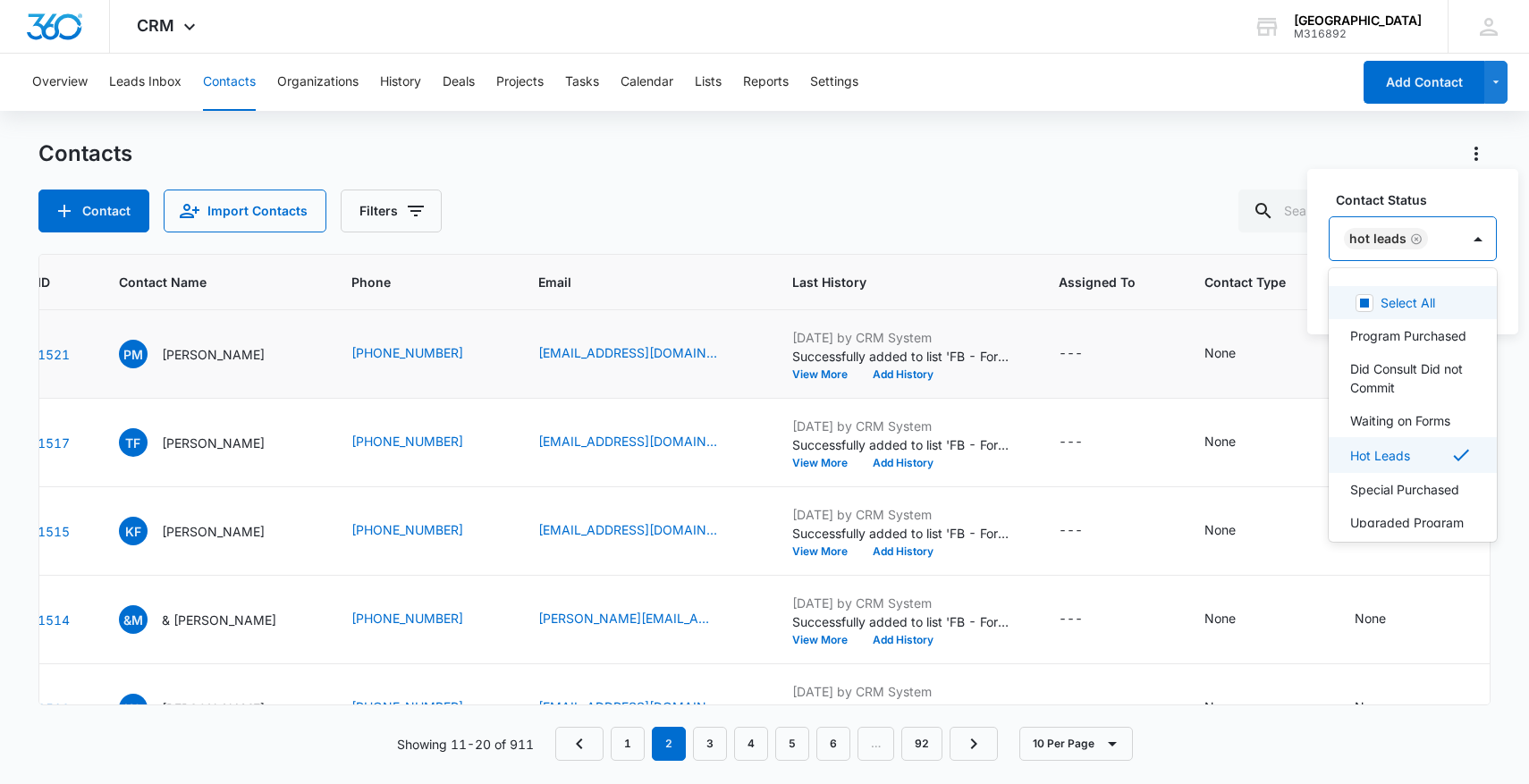
click at [1452, 237] on div "Hot Leads" at bounding box center [1394, 239] width 131 height 43
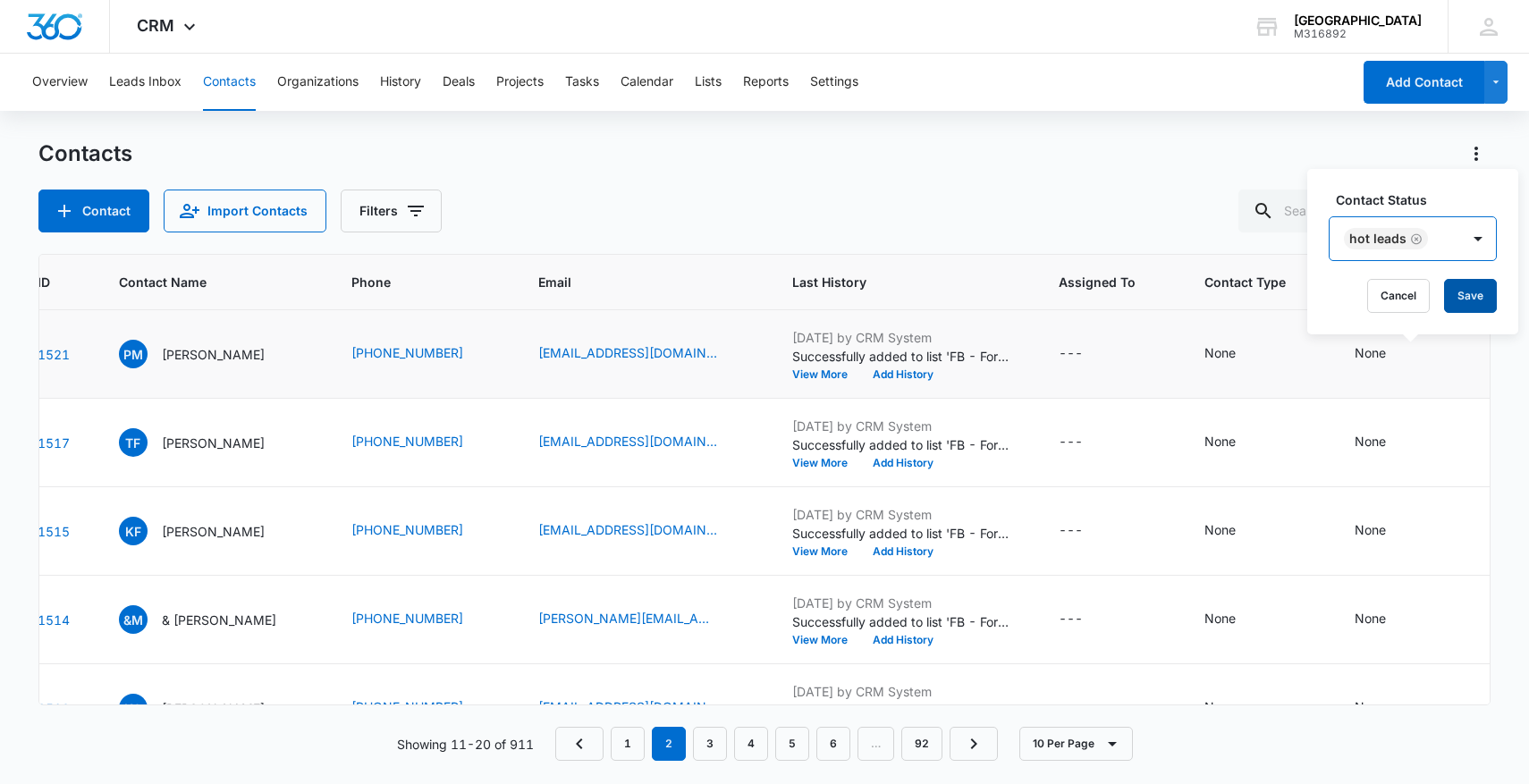
click at [1472, 288] on button "Save" at bounding box center [1470, 295] width 53 height 34
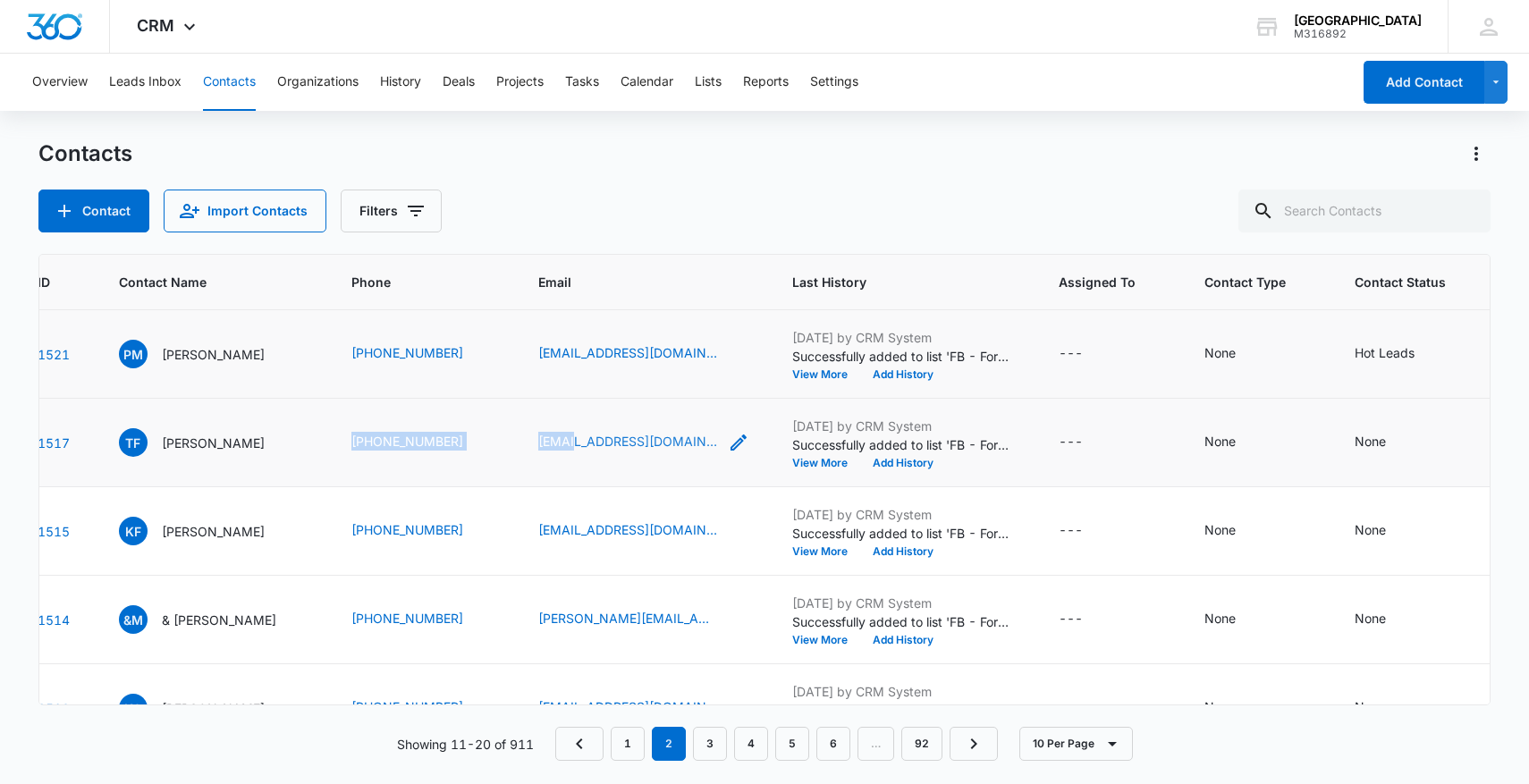
drag, startPoint x: 359, startPoint y: 438, endPoint x: 592, endPoint y: 438, distance: 233.0
click at [592, 438] on tr "1517 TF Trina Fregozo (909) 253-3342 trinafregozo@gmail.com Aug 13, 2025 by CRM…" at bounding box center [947, 442] width 1999 height 88
click at [555, 230] on div "Contact Import Contacts Filters" at bounding box center [764, 211] width 1453 height 43
drag, startPoint x: 357, startPoint y: 443, endPoint x: 522, endPoint y: 440, distance: 165.0
click at [522, 440] on tr "1517 TF Trina Fregozo (909) 253-3342 trinafregozo@gmail.com Aug 13, 2025 by CRM…" at bounding box center [947, 442] width 1999 height 88
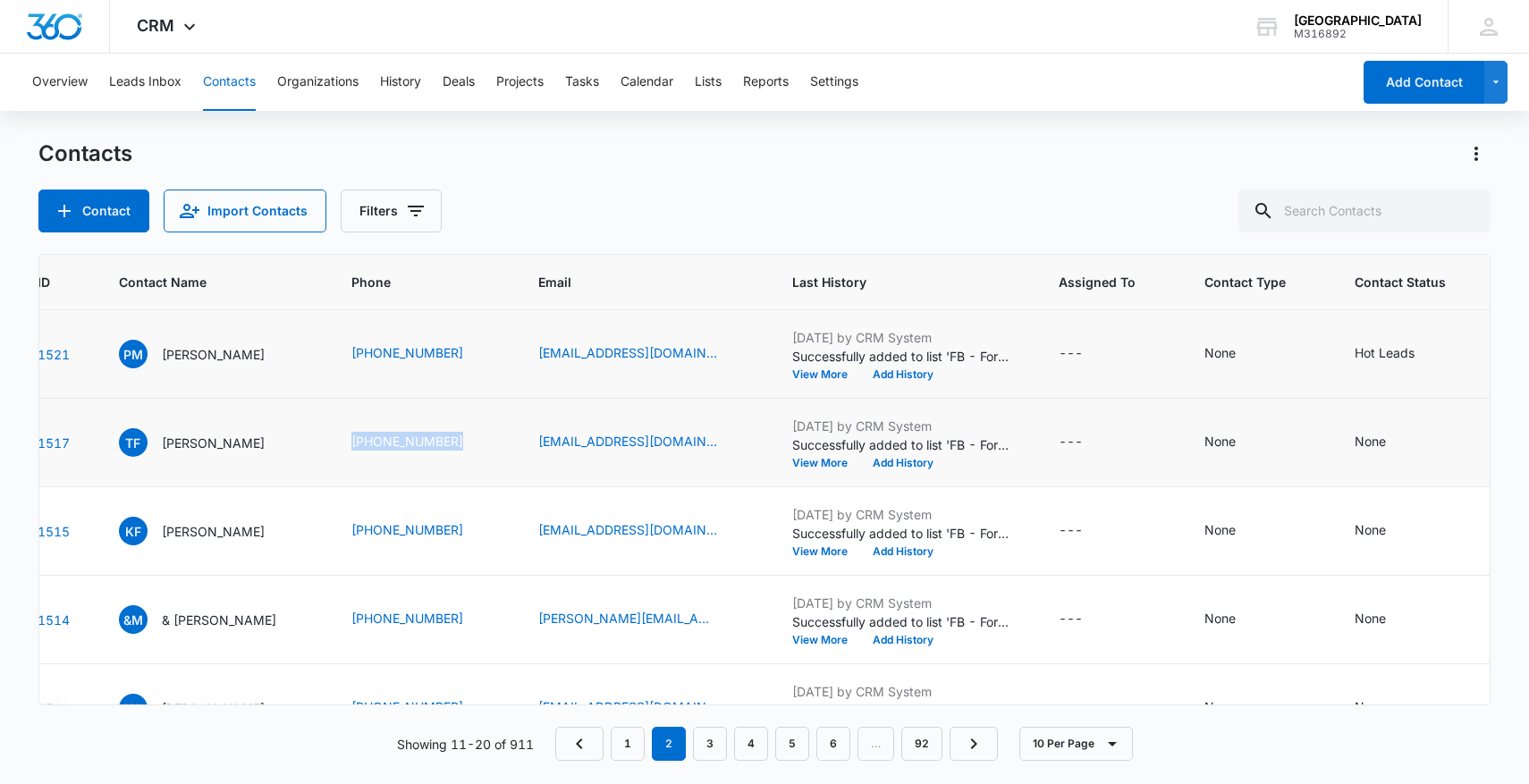
copy tr "(909) 253-3342"
click at [1416, 444] on icon "Contact Status - None - Select to Edit Field" at bounding box center [1406, 442] width 16 height 16
click at [1400, 321] on div at bounding box center [1389, 329] width 87 height 22
type input "hot"
click at [1386, 409] on p "Hot Leads" at bounding box center [1376, 400] width 53 height 37
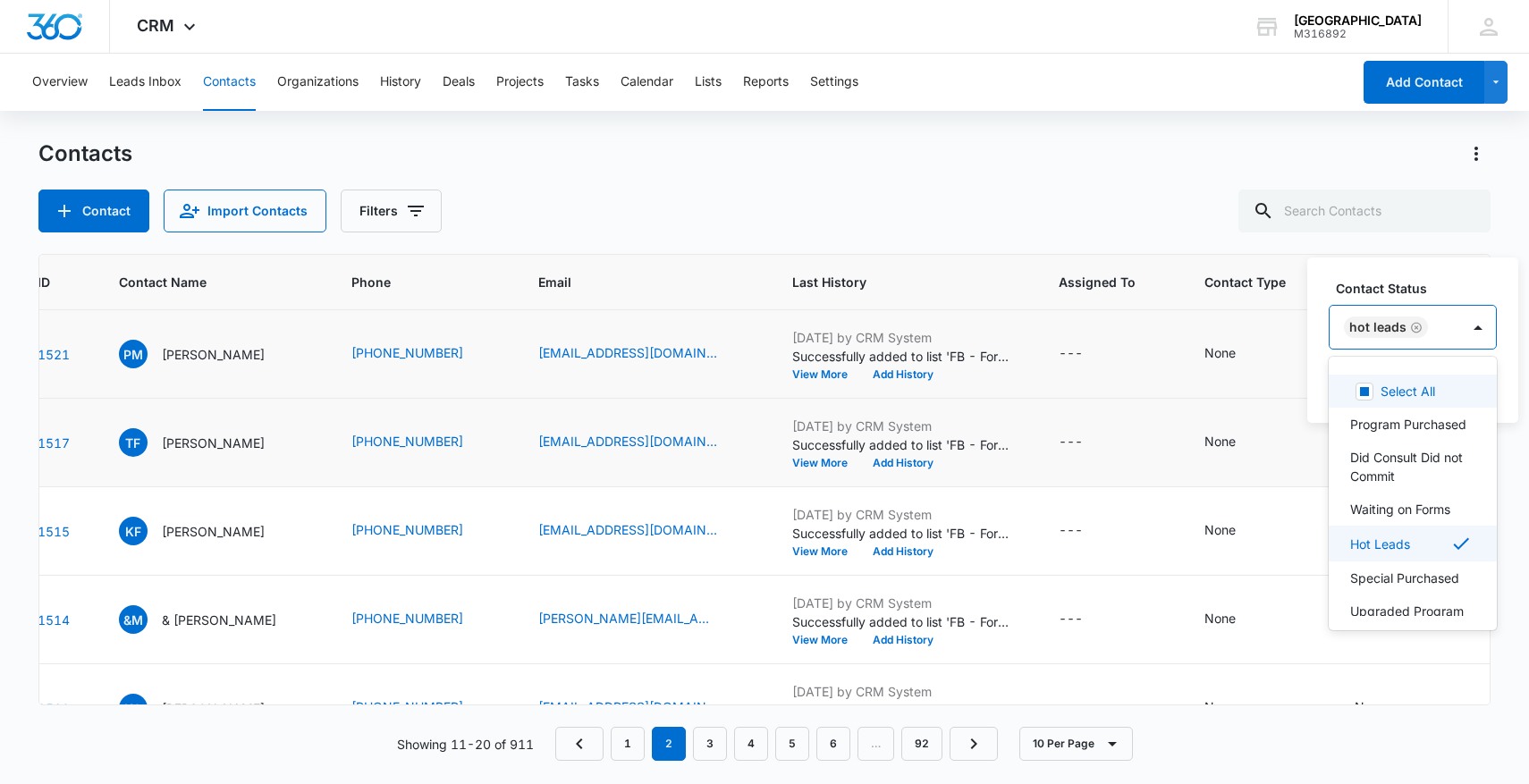
click at [1437, 335] on div "Hot Leads" at bounding box center [1394, 327] width 131 height 43
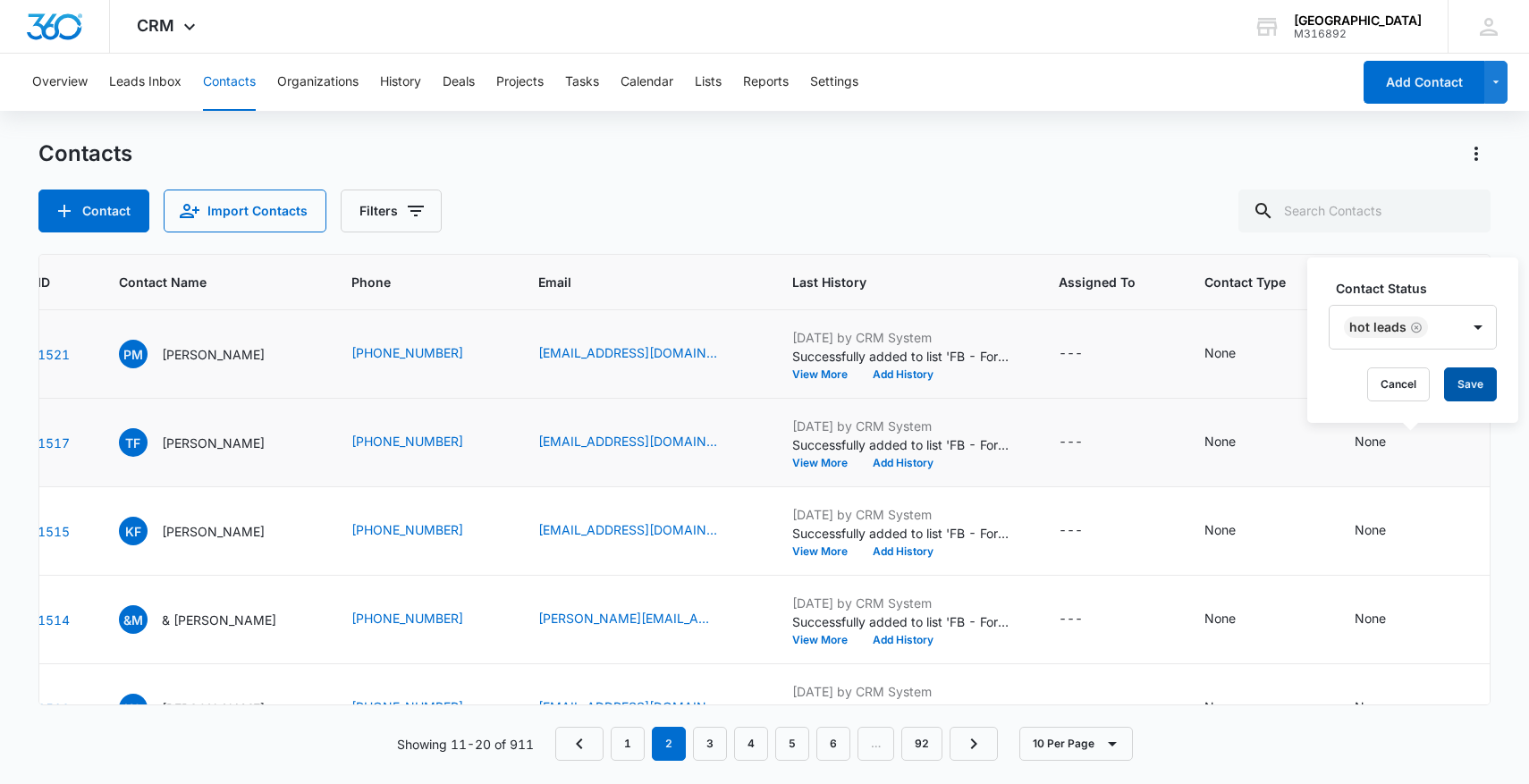
click at [1449, 369] on button "Save" at bounding box center [1470, 385] width 53 height 34
drag, startPoint x: 327, startPoint y: 538, endPoint x: 500, endPoint y: 541, distance: 173.0
click at [501, 541] on tr "1515 KF Kellee Fite (619) 756-3477 goodvibesonly1027@gmail.com Aug 13, 2025 by …" at bounding box center [947, 531] width 1999 height 88
copy tr "(619) 756-3477"
click at [1418, 540] on icon "Contact Status - None - Select to Edit Field" at bounding box center [1406, 530] width 21 height 21
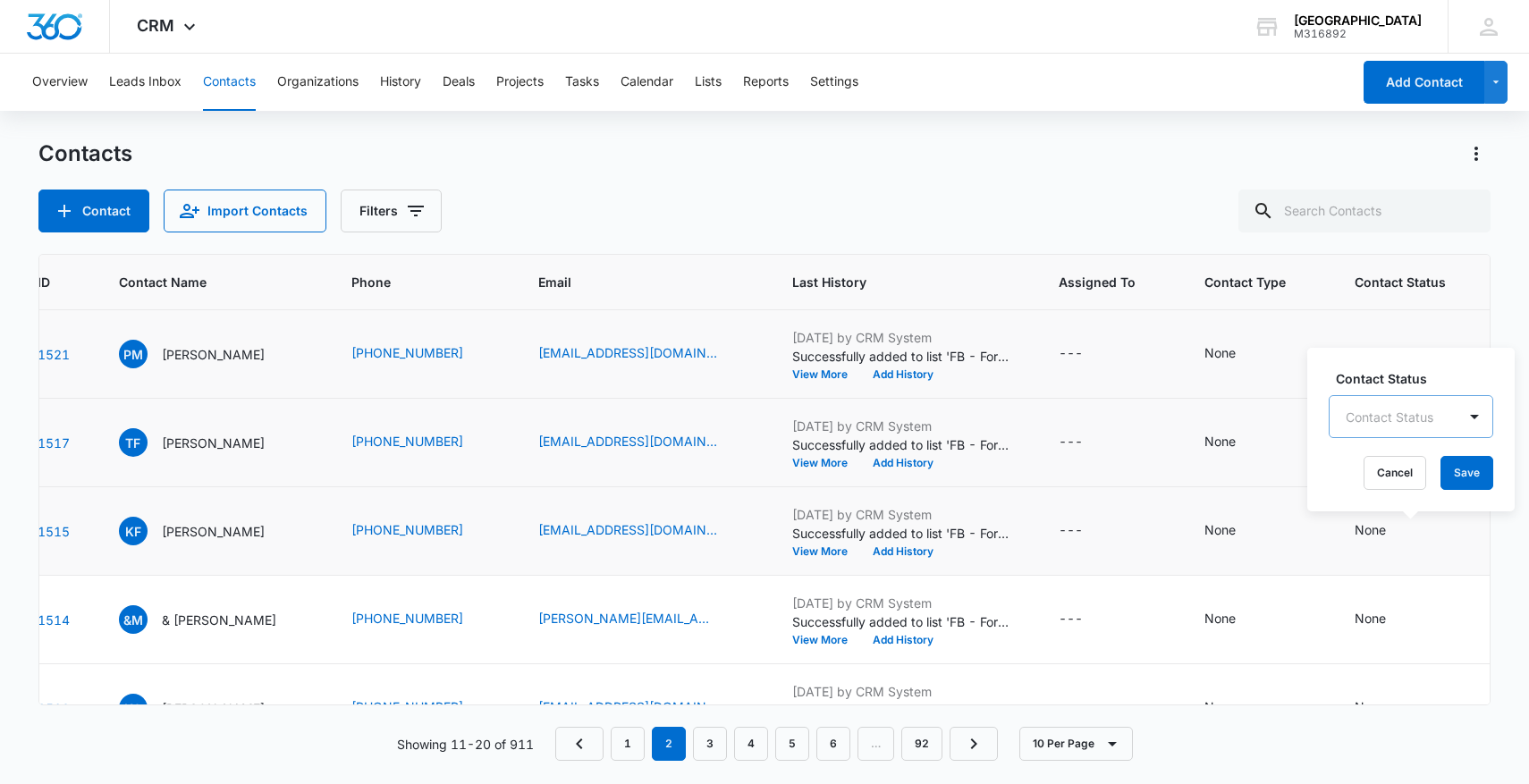
click at [1373, 421] on div at bounding box center [1389, 417] width 87 height 22
type input "hot"
click at [1380, 484] on p "Hot Leads" at bounding box center [1376, 489] width 53 height 37
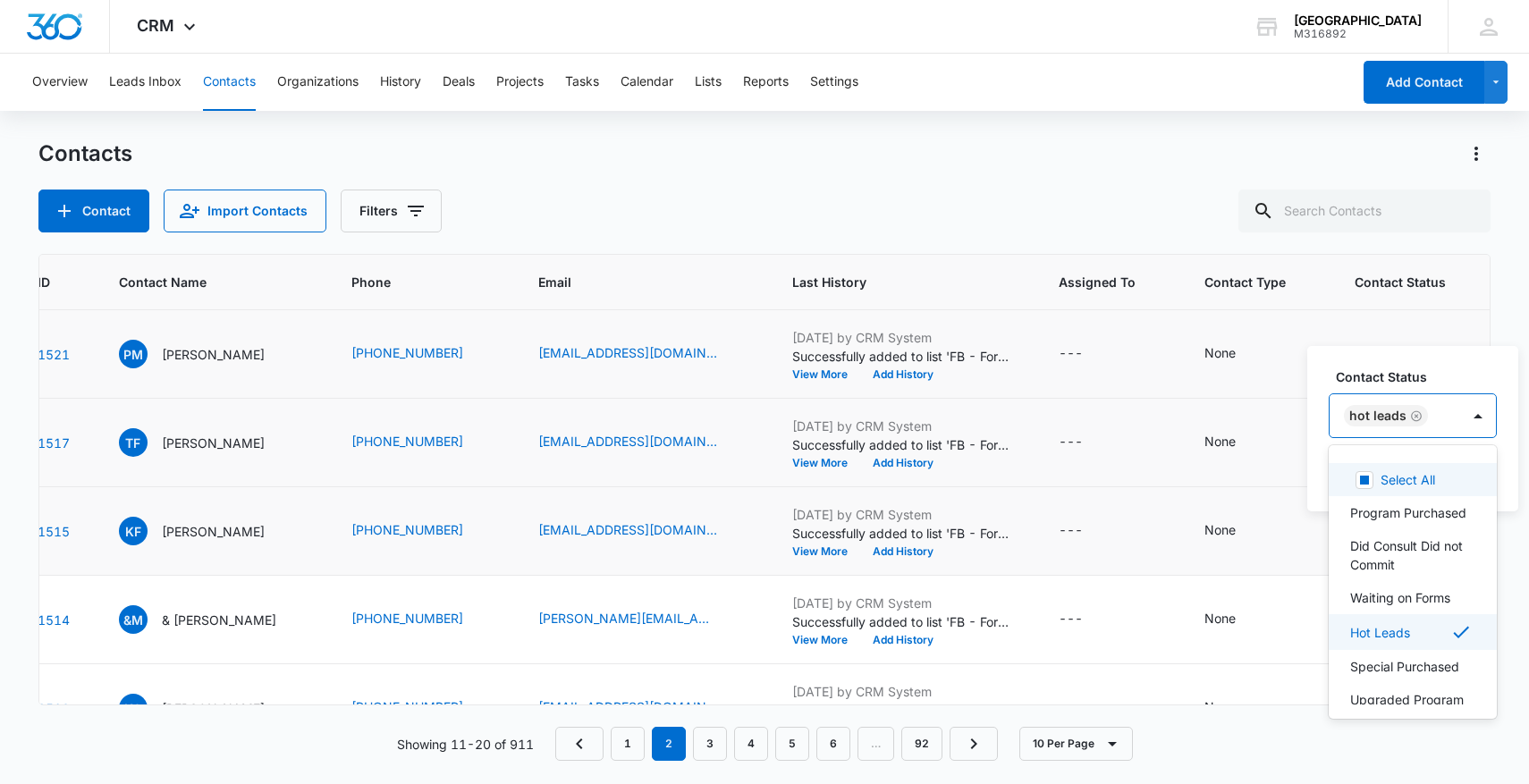
click at [1451, 417] on div "Hot Leads" at bounding box center [1394, 415] width 131 height 43
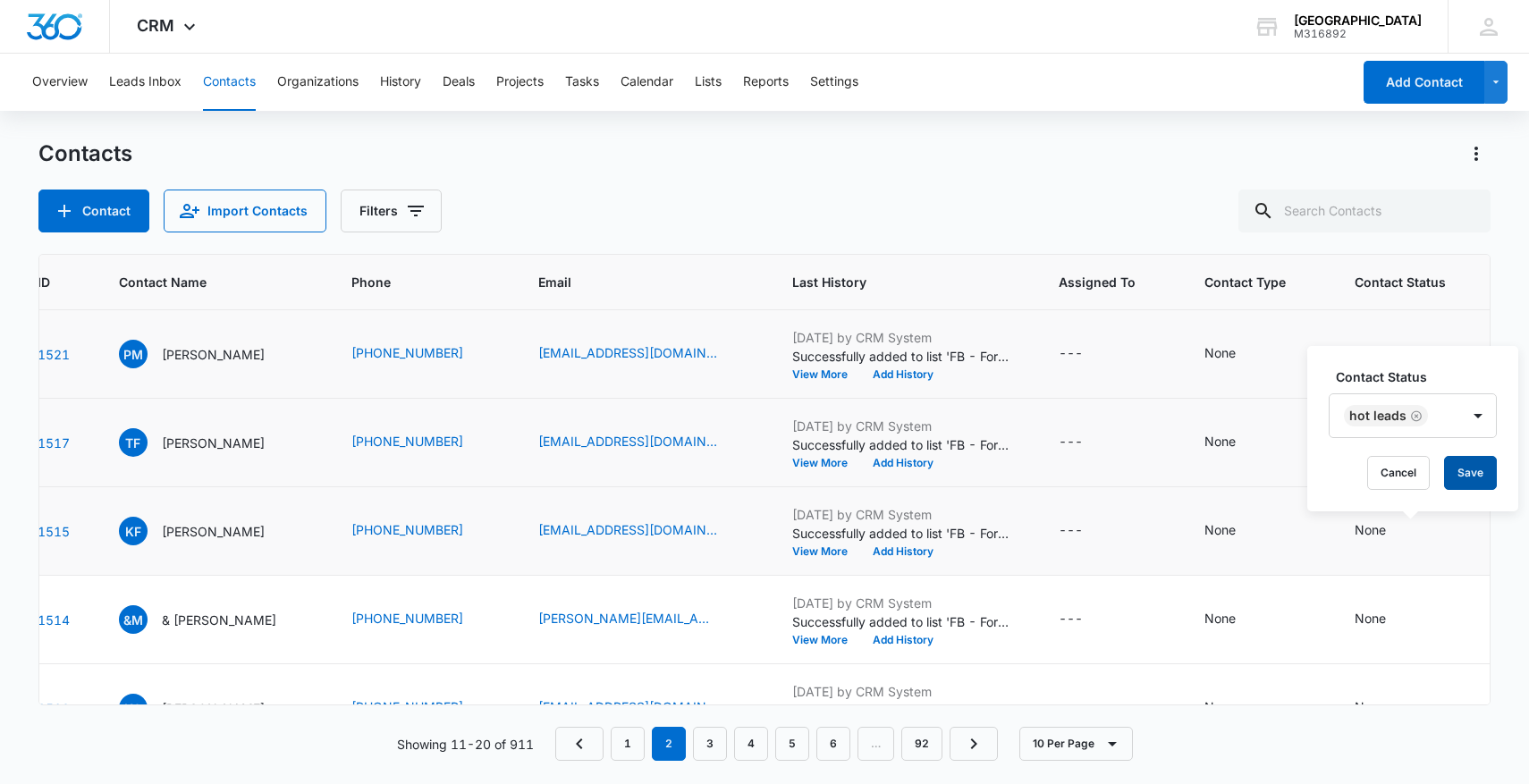
click at [1469, 478] on button "Save" at bounding box center [1470, 473] width 53 height 34
drag, startPoint x: 370, startPoint y: 624, endPoint x: 492, endPoint y: 623, distance: 122.0
click at [494, 625] on td "(909) 714-4401" at bounding box center [423, 620] width 187 height 88
copy link "(909) 714-4401"
click at [1418, 625] on icon "Contact Status - None - Select to Edit Field" at bounding box center [1406, 619] width 21 height 21
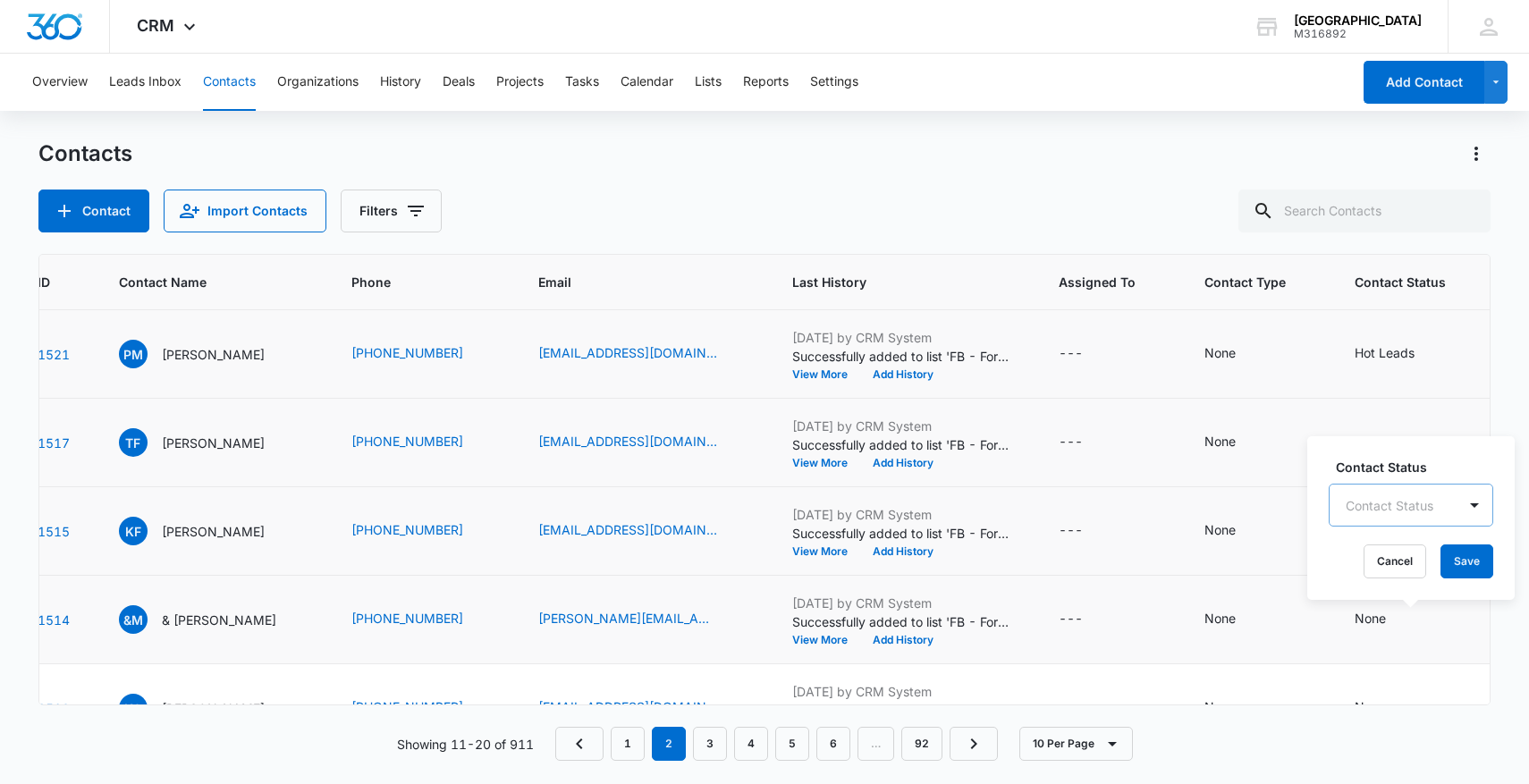
click at [1374, 508] on div "Contact Status Contact Status Cancel Save" at bounding box center [1410, 518] width 207 height 163
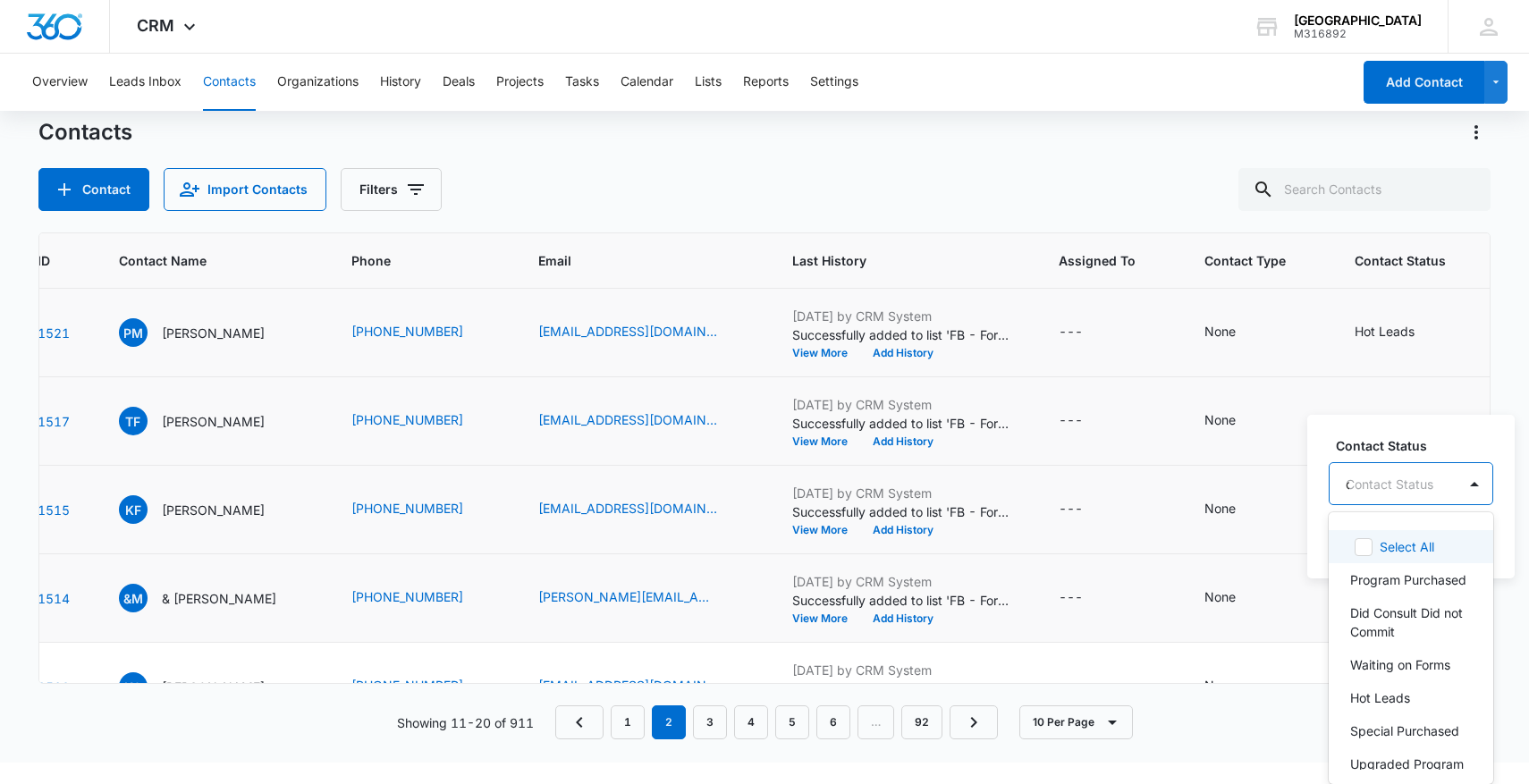
scroll to position [0, 0]
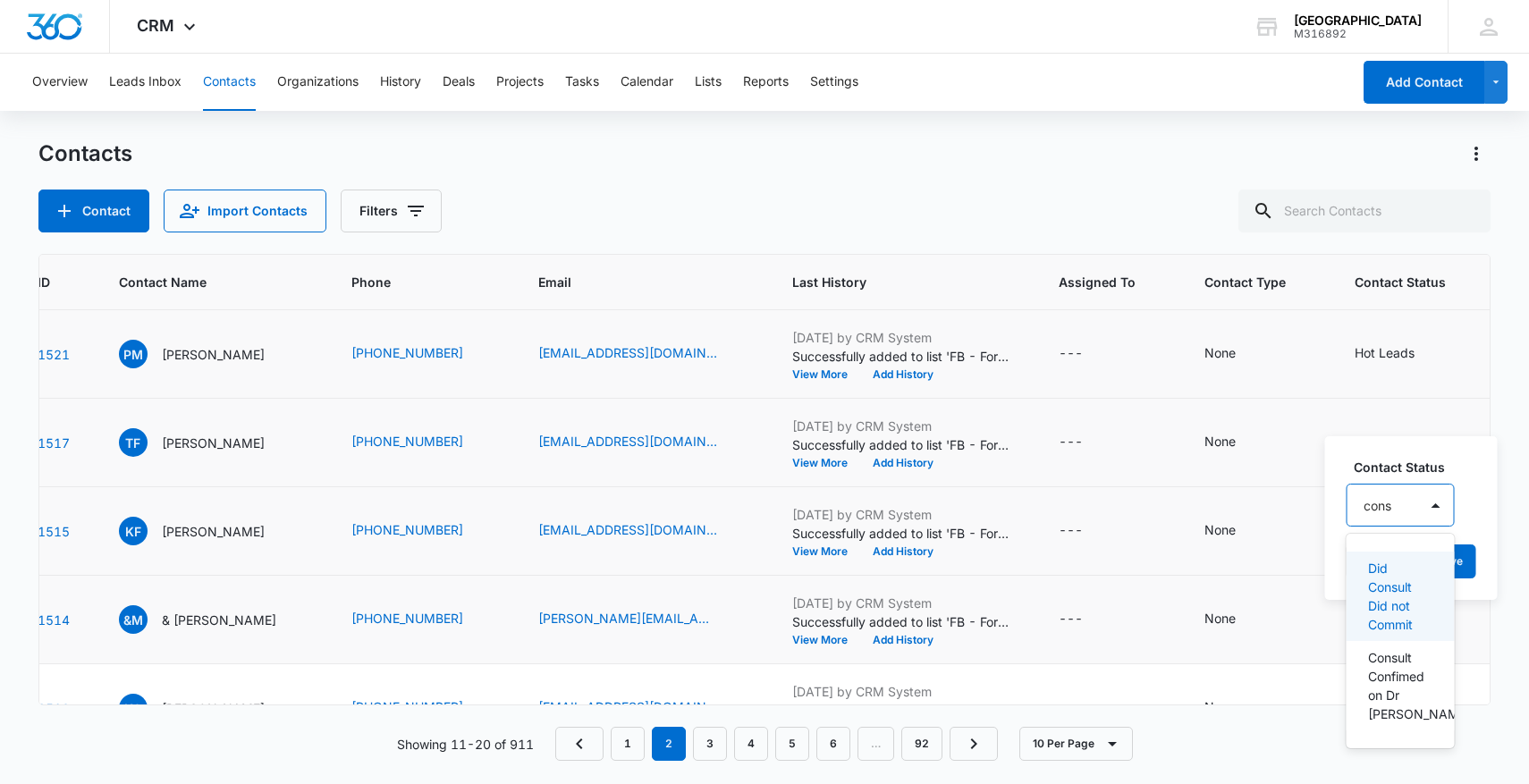
type input "consu"
click at [1407, 661] on p "Consult Confimed on Dr Chrono" at bounding box center [1403, 667] width 69 height 75
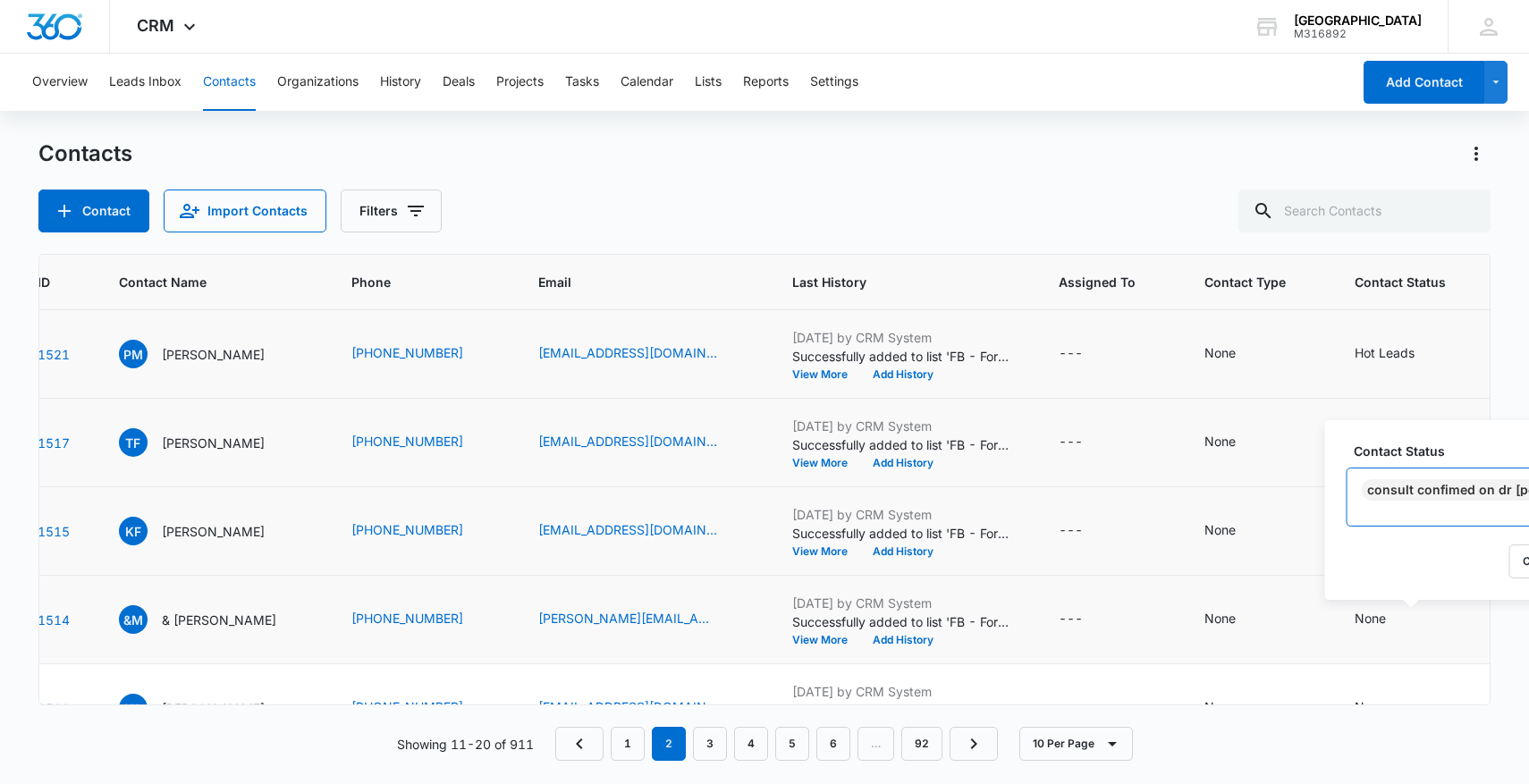
click at [1457, 520] on div at bounding box center [1471, 517] width 216 height 22
click at [1312, 627] on div "None" at bounding box center [1257, 619] width 107 height 21
click at [1386, 618] on div "None" at bounding box center [1370, 618] width 32 height 19
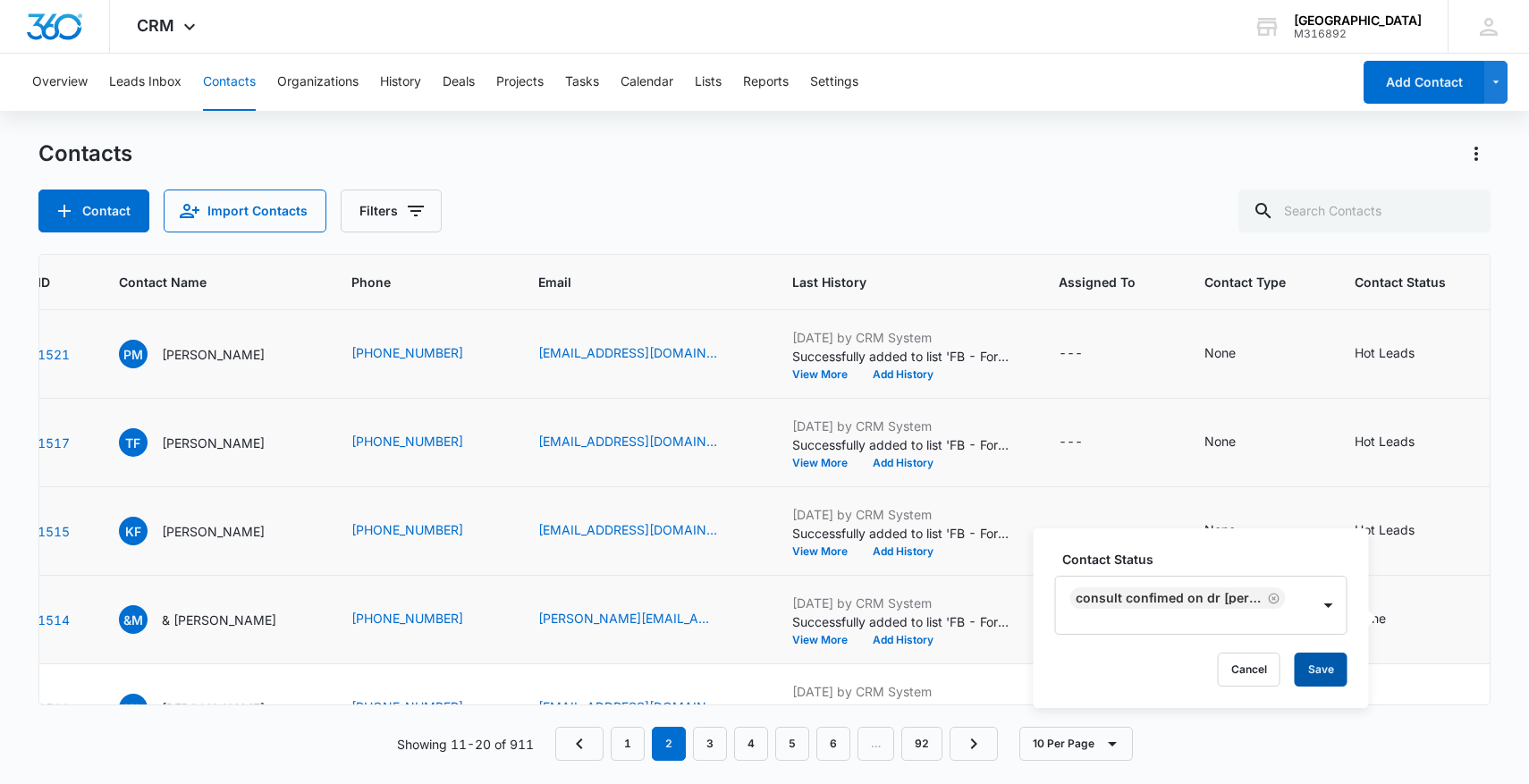
click at [1339, 662] on button "Save" at bounding box center [1321, 670] width 53 height 34
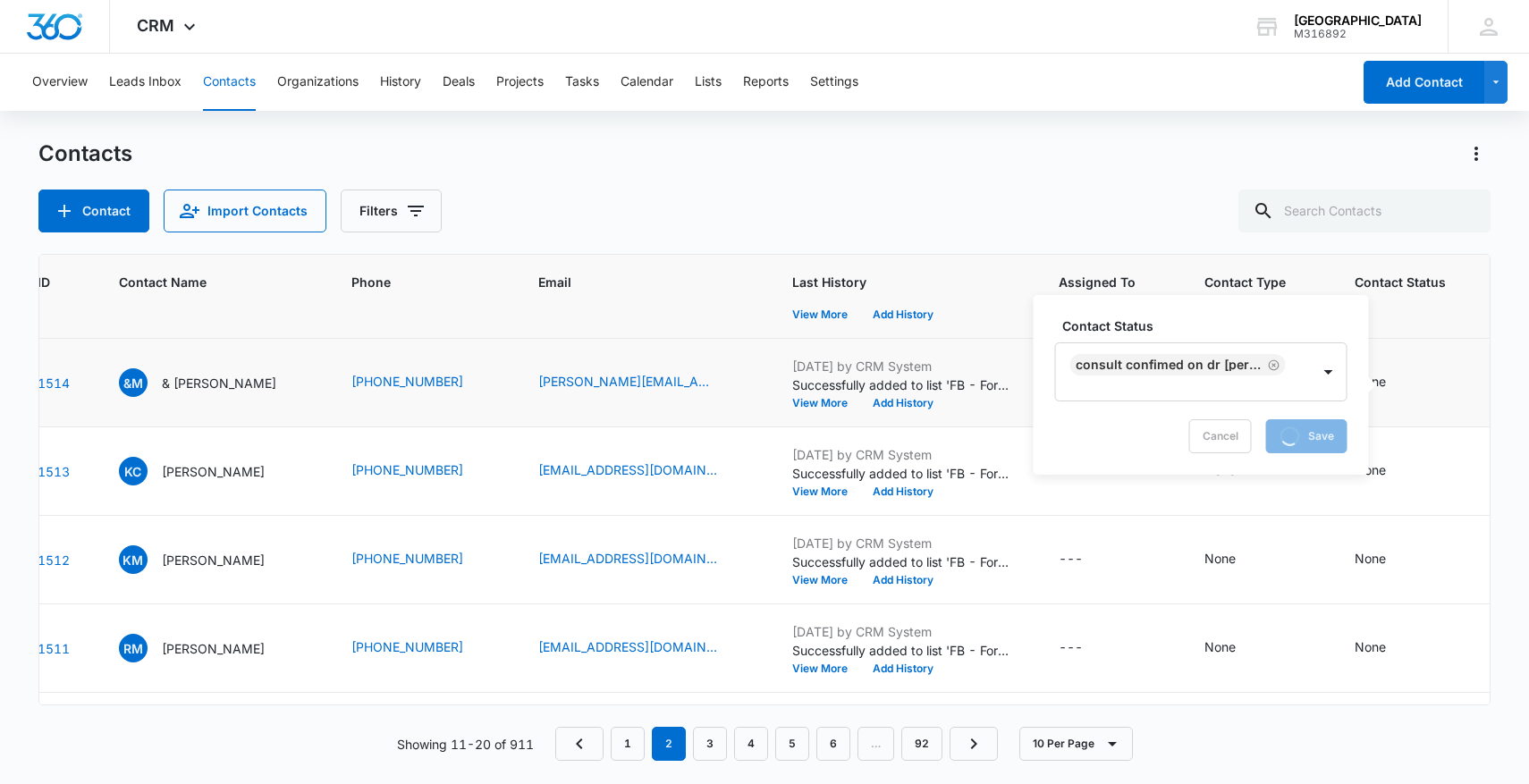
scroll to position [233, 92]
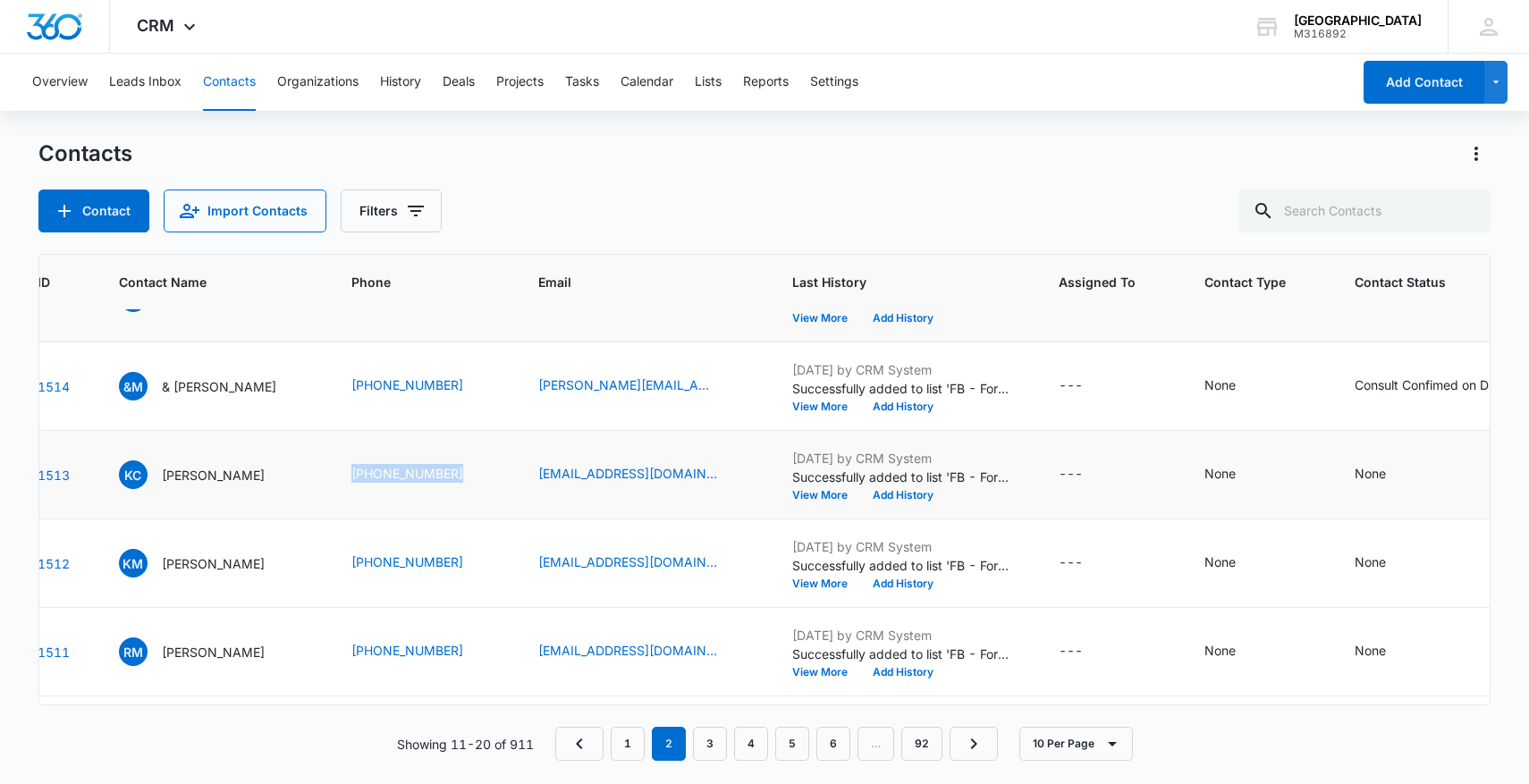
drag, startPoint x: 370, startPoint y: 470, endPoint x: 531, endPoint y: 471, distance: 161.0
click at [516, 471] on td "(760) 970-0246" at bounding box center [423, 475] width 187 height 88
copy link "(760) 970-0246"
click at [1418, 469] on icon "Contact Status - None - Select to Edit Field" at bounding box center [1406, 475] width 21 height 21
click at [1408, 360] on div at bounding box center [1389, 360] width 87 height 22
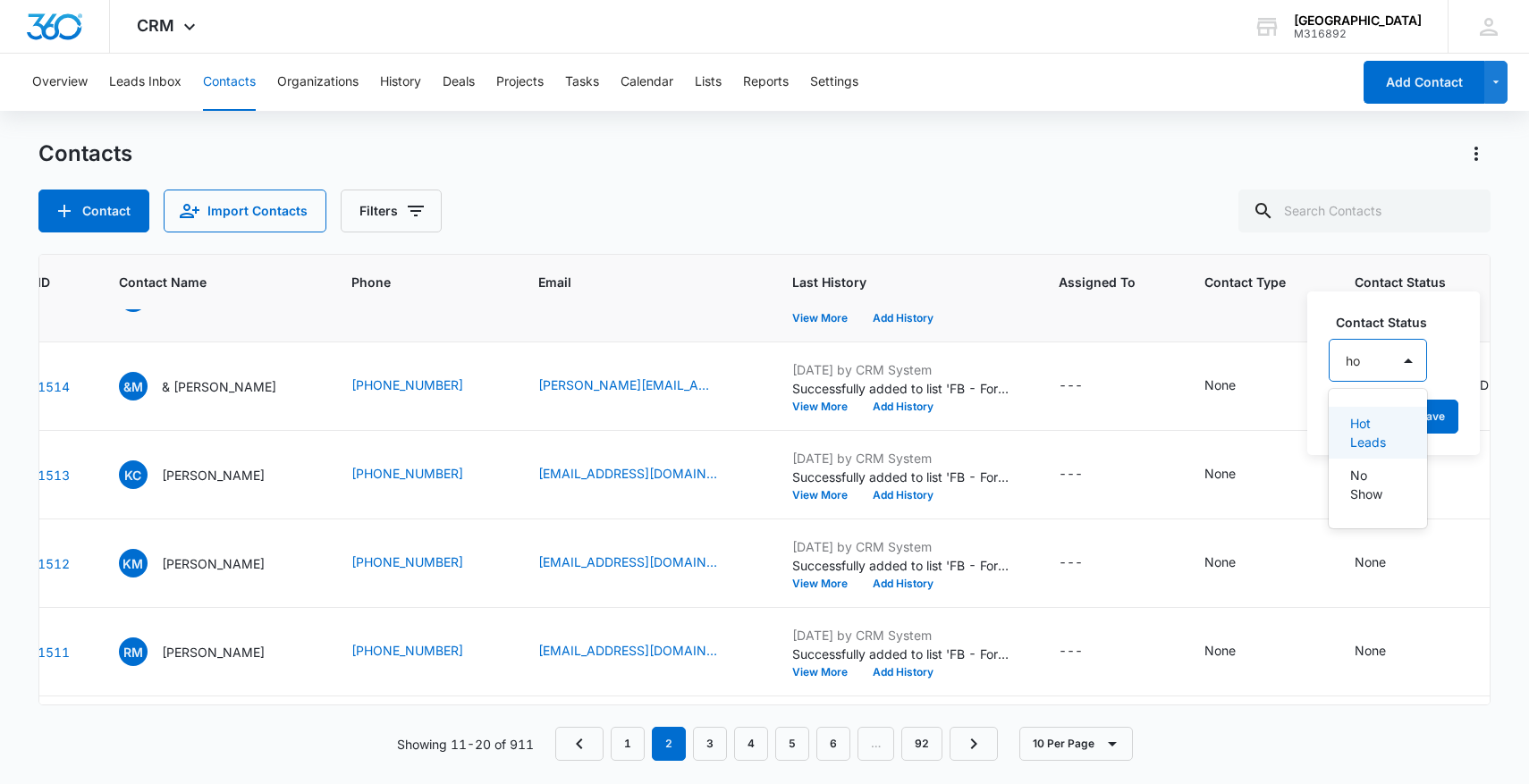
type input "hot"
click at [1392, 430] on p "Hot Leads" at bounding box center [1376, 433] width 53 height 37
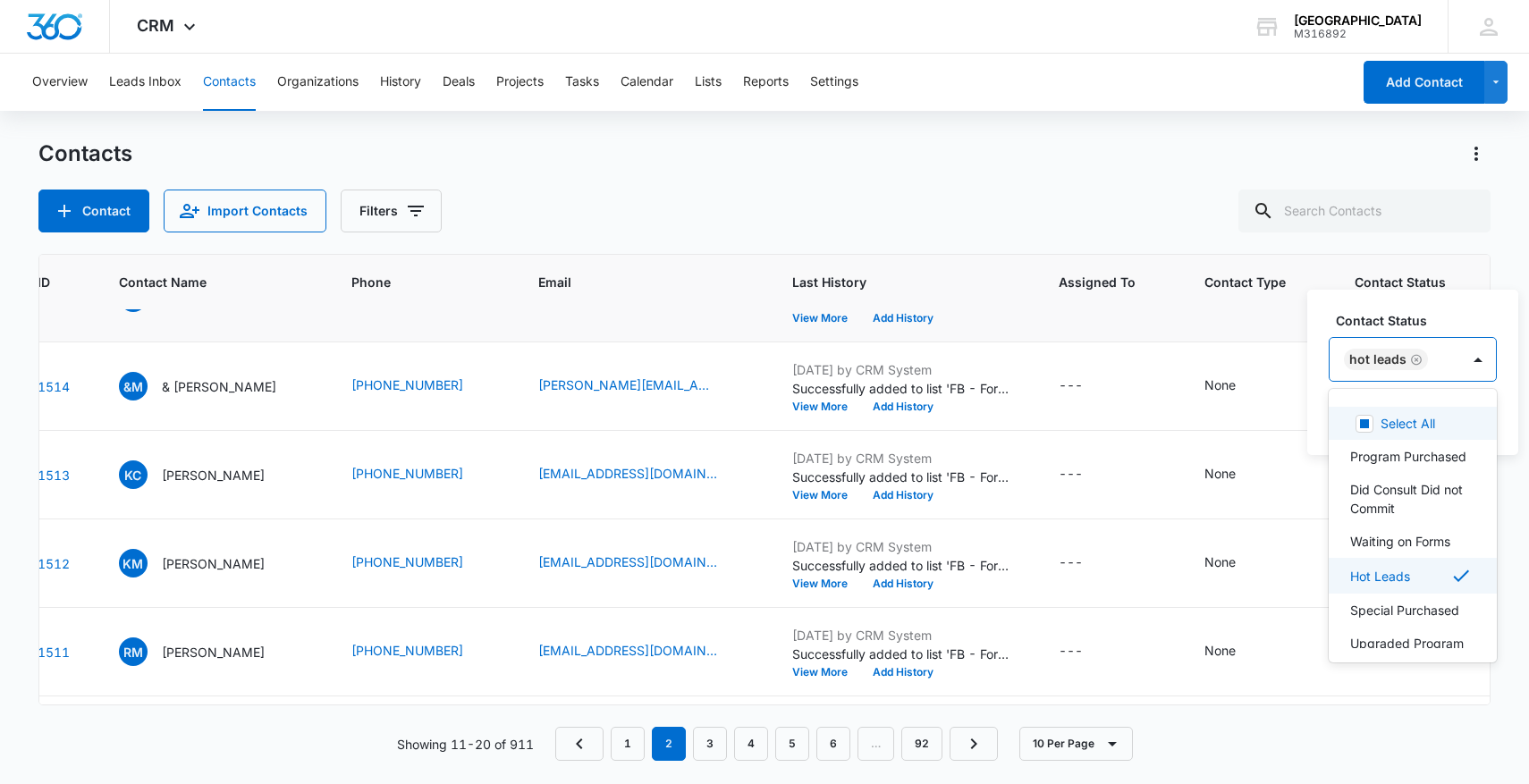
click at [878, 150] on div "Contacts" at bounding box center [764, 153] width 1453 height 29
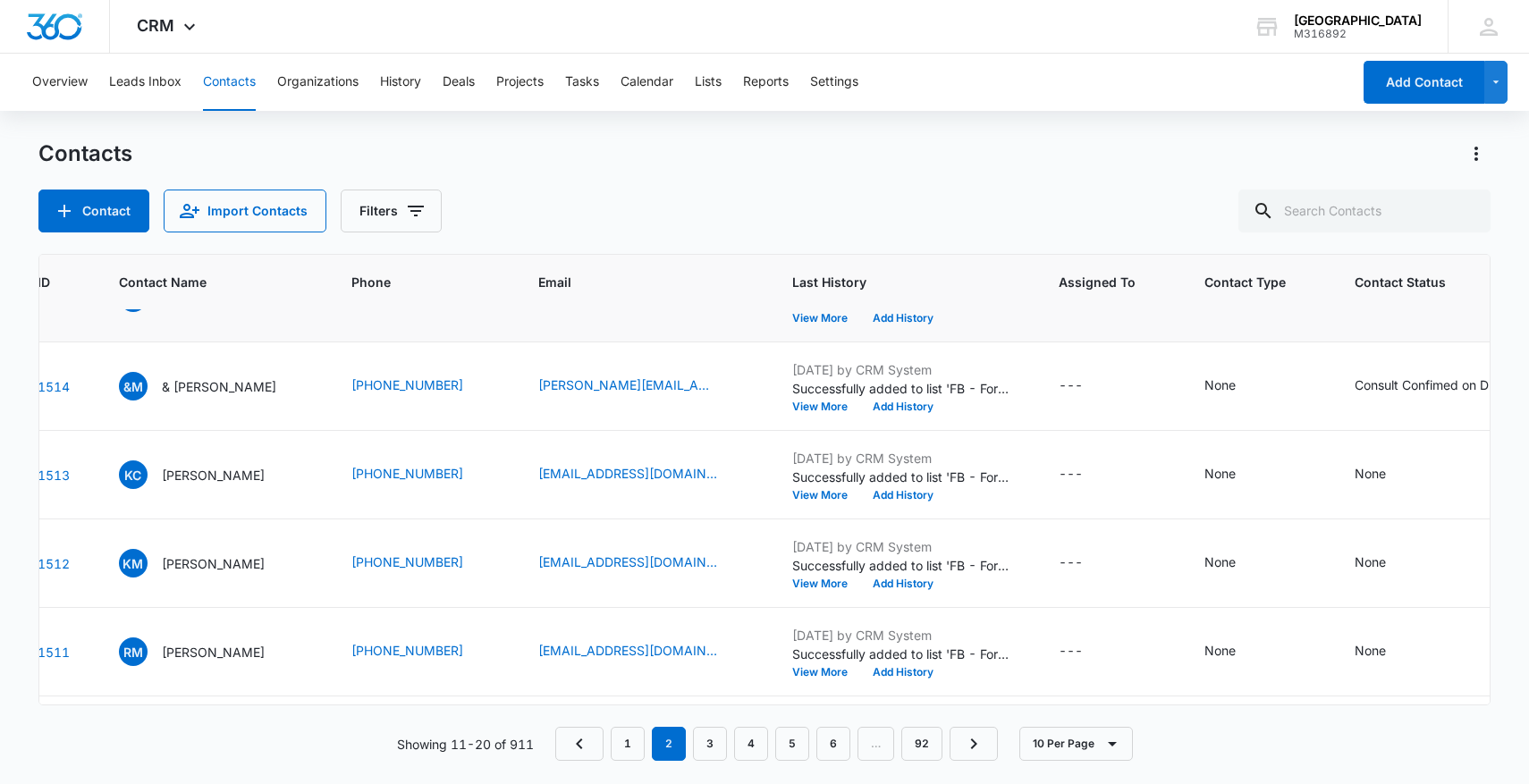
click at [878, 153] on div "Contacts" at bounding box center [764, 153] width 1453 height 29
drag, startPoint x: 372, startPoint y: 467, endPoint x: 496, endPoint y: 470, distance: 124.0
click at [497, 471] on td "(760) 970-0246" at bounding box center [423, 475] width 187 height 88
copy div "(760) 970-0246"
click at [1418, 483] on icon "Contact Status - None - Select to Edit Field" at bounding box center [1406, 475] width 21 height 21
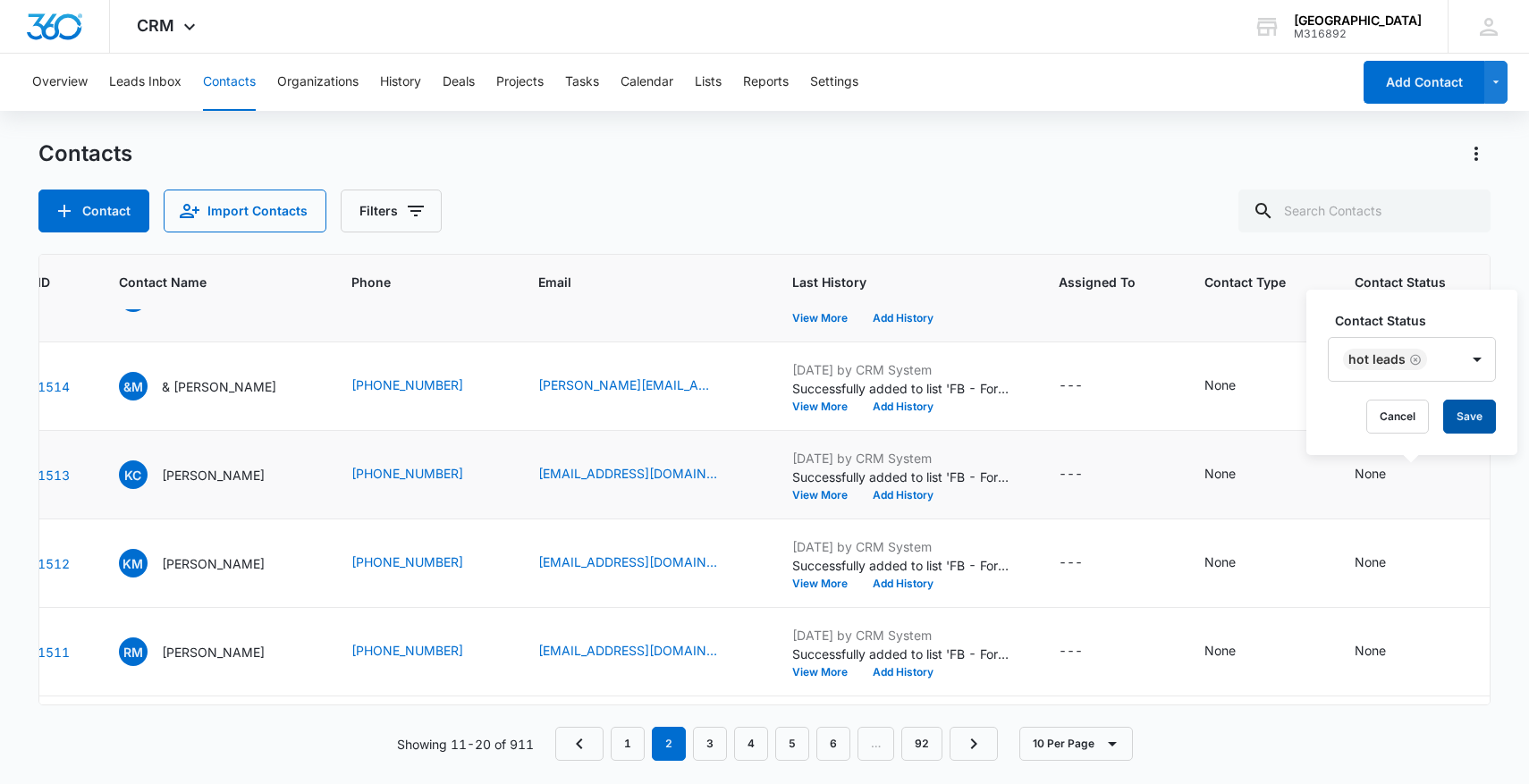
click at [1467, 412] on button "Save" at bounding box center [1469, 416] width 53 height 34
drag, startPoint x: 362, startPoint y: 556, endPoint x: 503, endPoint y: 557, distance: 141.0
click at [503, 557] on tr "1512 KM Katy McWilliams (325) 895-2996 katymcwilliams277@gmail.com Aug 13, 2025…" at bounding box center [947, 563] width 1999 height 88
click at [1418, 566] on icon "Contact Status - None - Select to Edit Field" at bounding box center [1406, 563] width 21 height 21
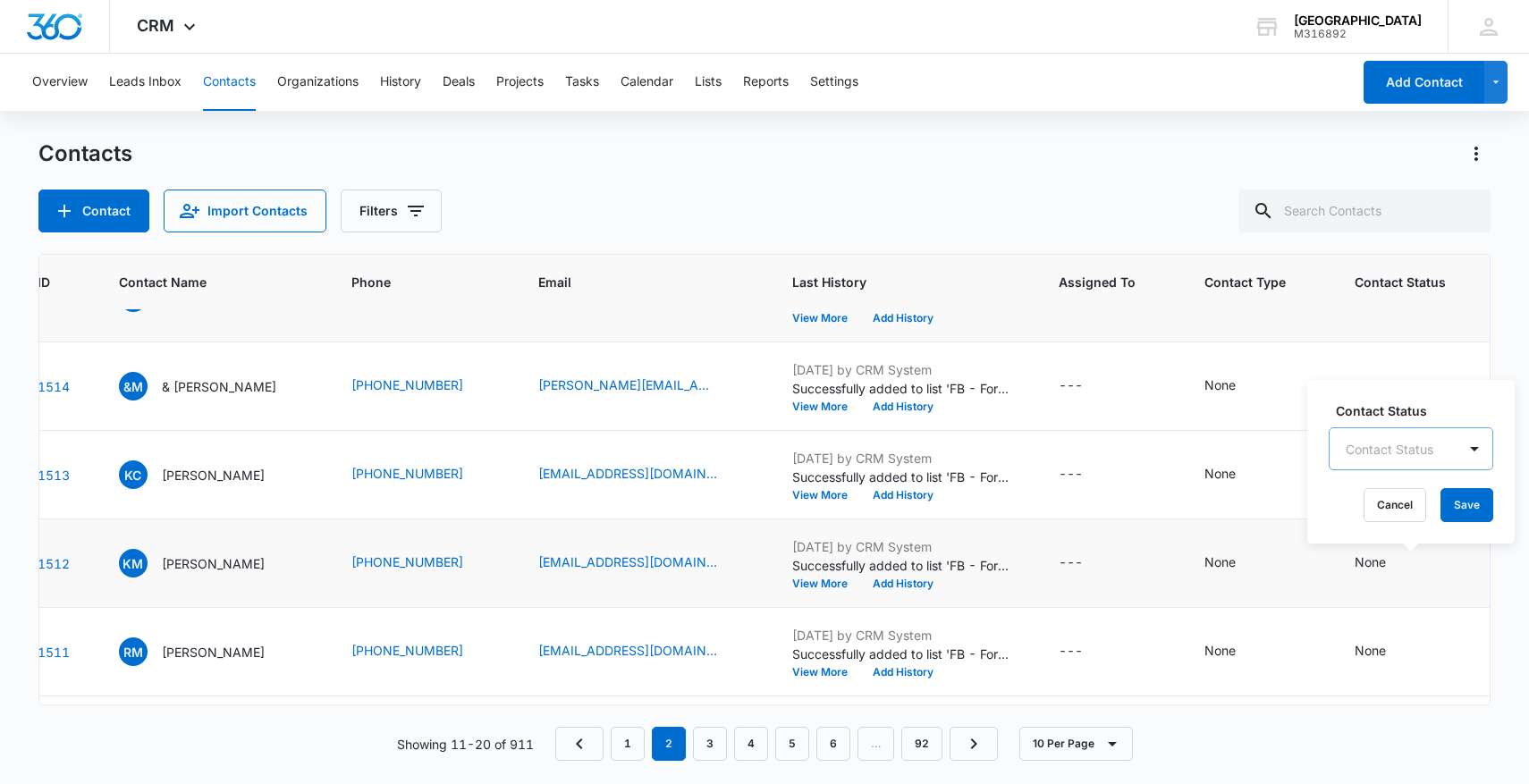
click at [1398, 440] on div at bounding box center [1389, 450] width 87 height 22
type input "hot"
click at [1366, 536] on p "Hot Leads" at bounding box center [1376, 521] width 53 height 37
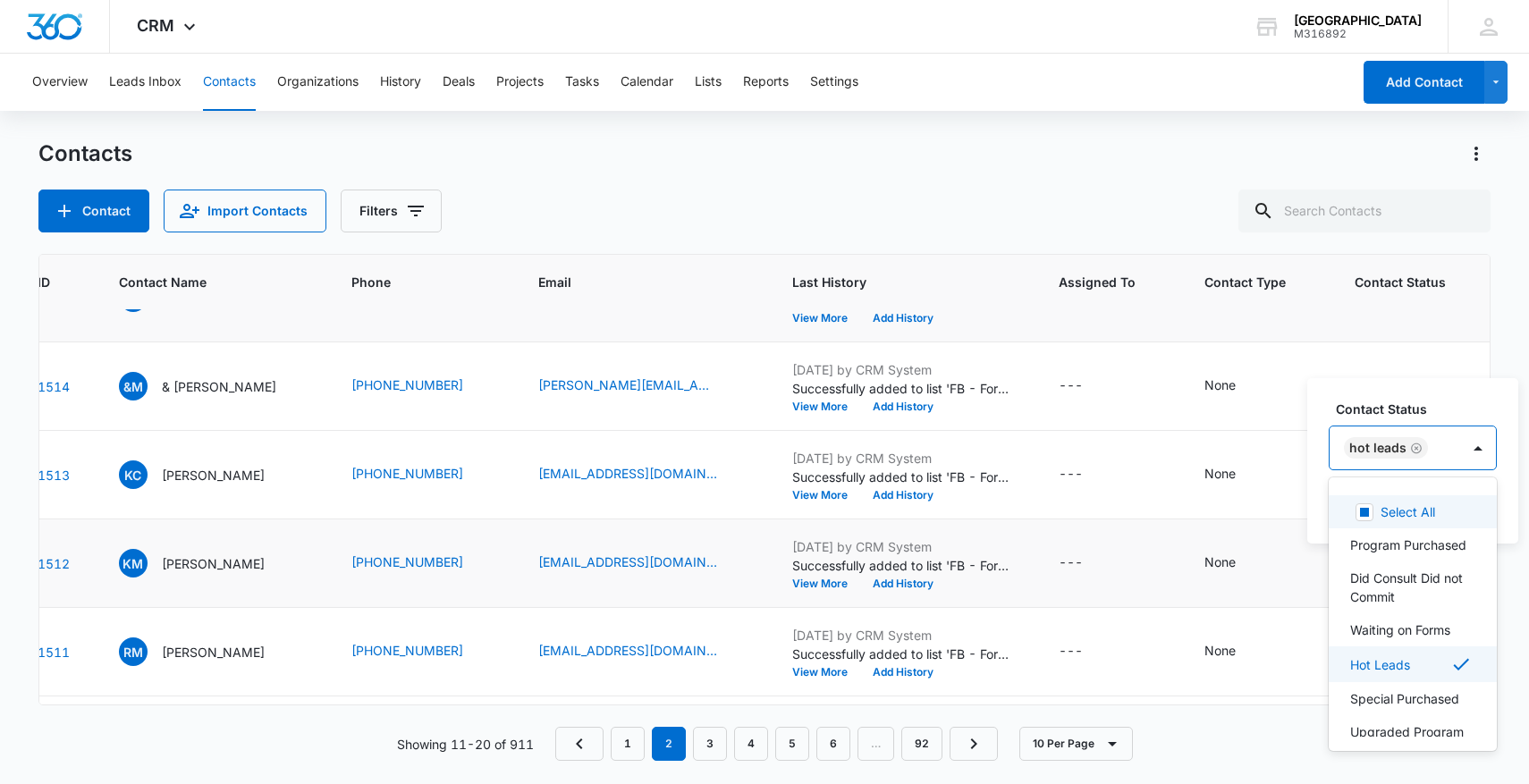
click at [1443, 451] on div "Hot Leads" at bounding box center [1394, 448] width 131 height 43
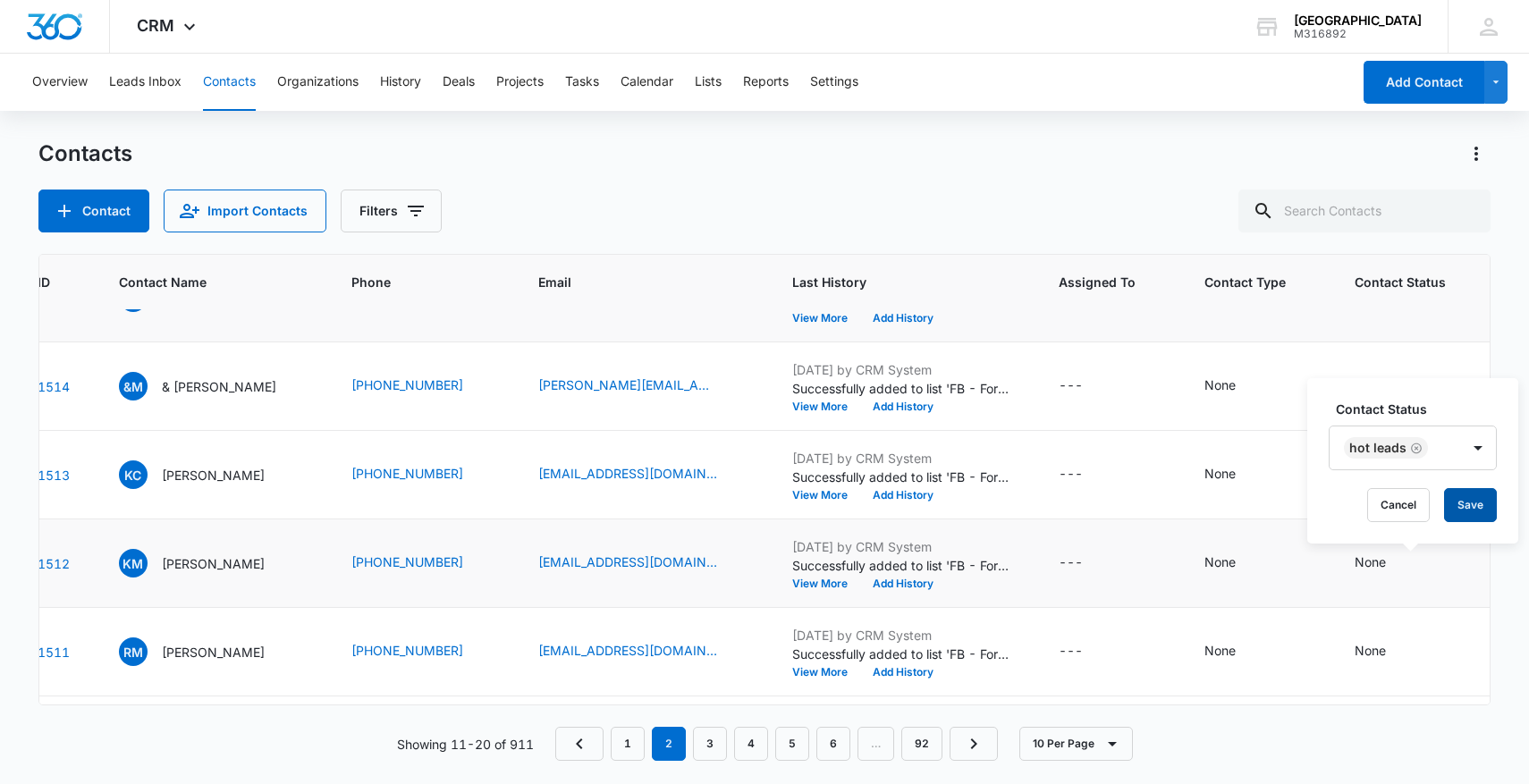
click at [1471, 508] on button "Save" at bounding box center [1470, 504] width 53 height 34
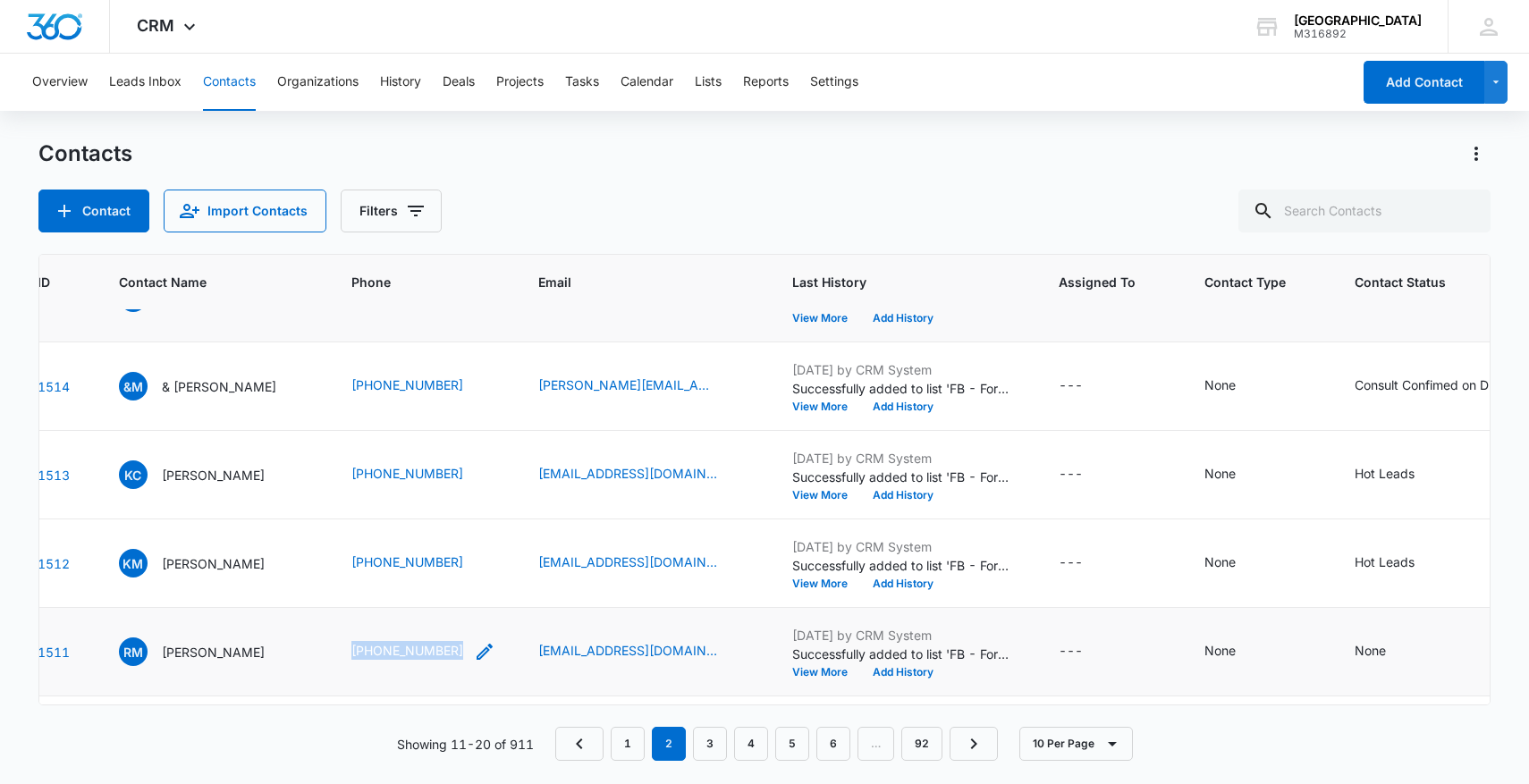
drag, startPoint x: 369, startPoint y: 651, endPoint x: 485, endPoint y: 648, distance: 116.0
click at [485, 649] on td "(951) 445-6870" at bounding box center [423, 651] width 187 height 88
click at [373, 634] on td "(951) 445-6870" at bounding box center [423, 651] width 187 height 88
drag, startPoint x: 372, startPoint y: 661, endPoint x: 511, endPoint y: 661, distance: 139.0
click at [512, 662] on td "(951) 445-6870" at bounding box center [423, 651] width 187 height 88
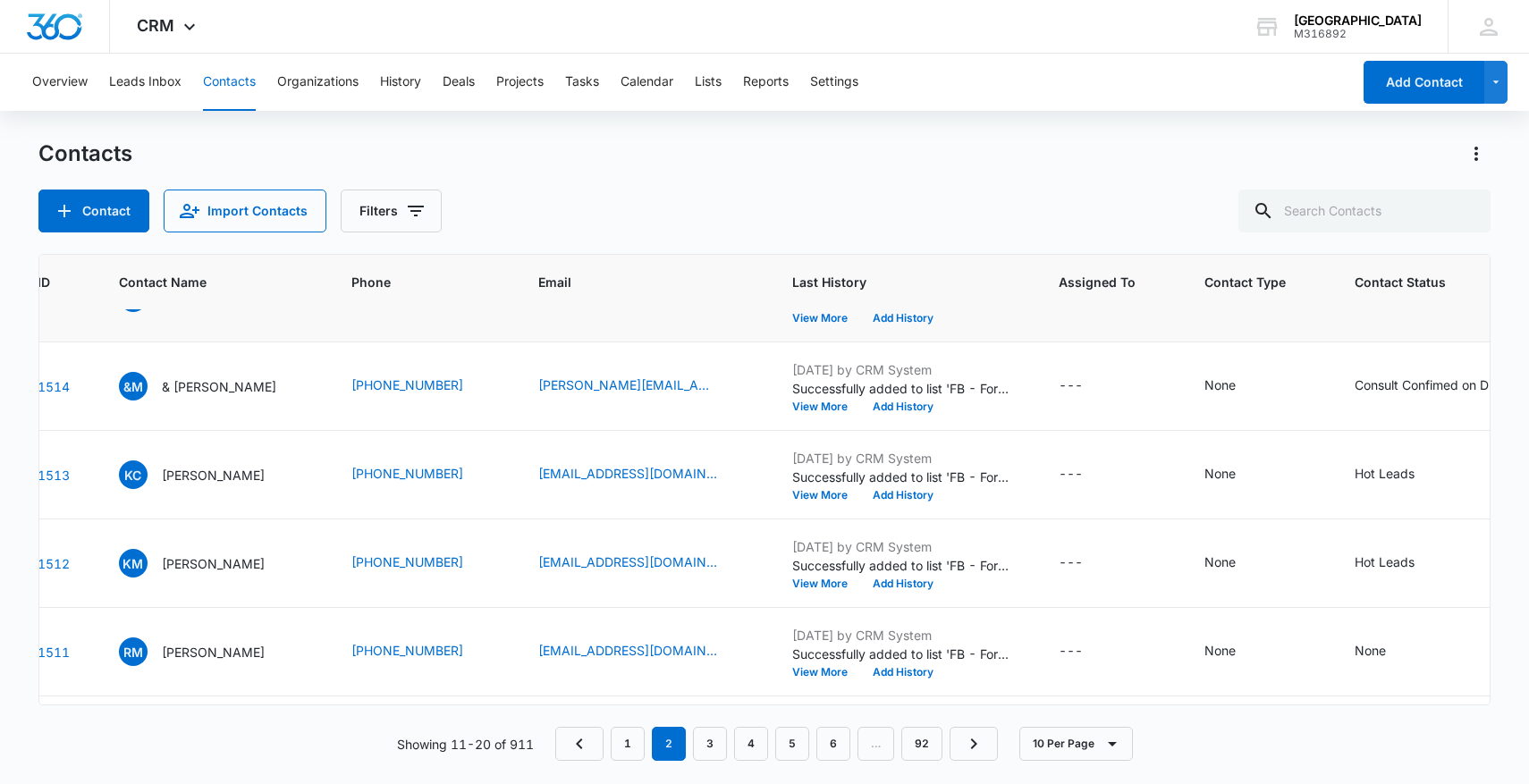
click at [753, 194] on div "Contact Import Contacts Filters" at bounding box center [764, 211] width 1453 height 43
drag, startPoint x: 367, startPoint y: 655, endPoint x: 528, endPoint y: 639, distance: 161.8
click at [516, 639] on td "(951) 445-6870" at bounding box center [423, 651] width 187 height 88
click at [1418, 653] on icon "Contact Status - None - Select to Edit Field" at bounding box center [1406, 651] width 21 height 21
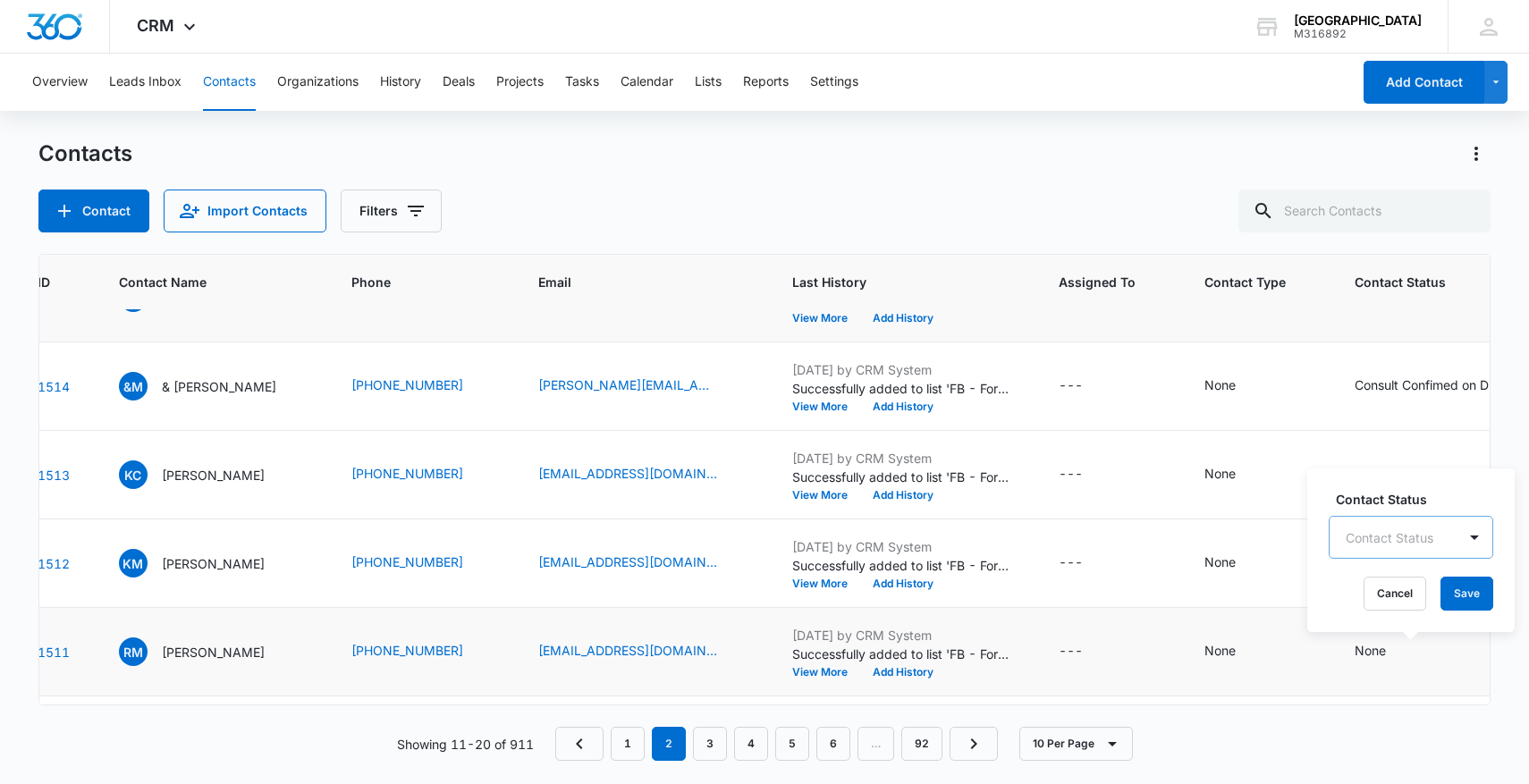
click at [1408, 533] on div "Contact Status" at bounding box center [1392, 537] width 127 height 40
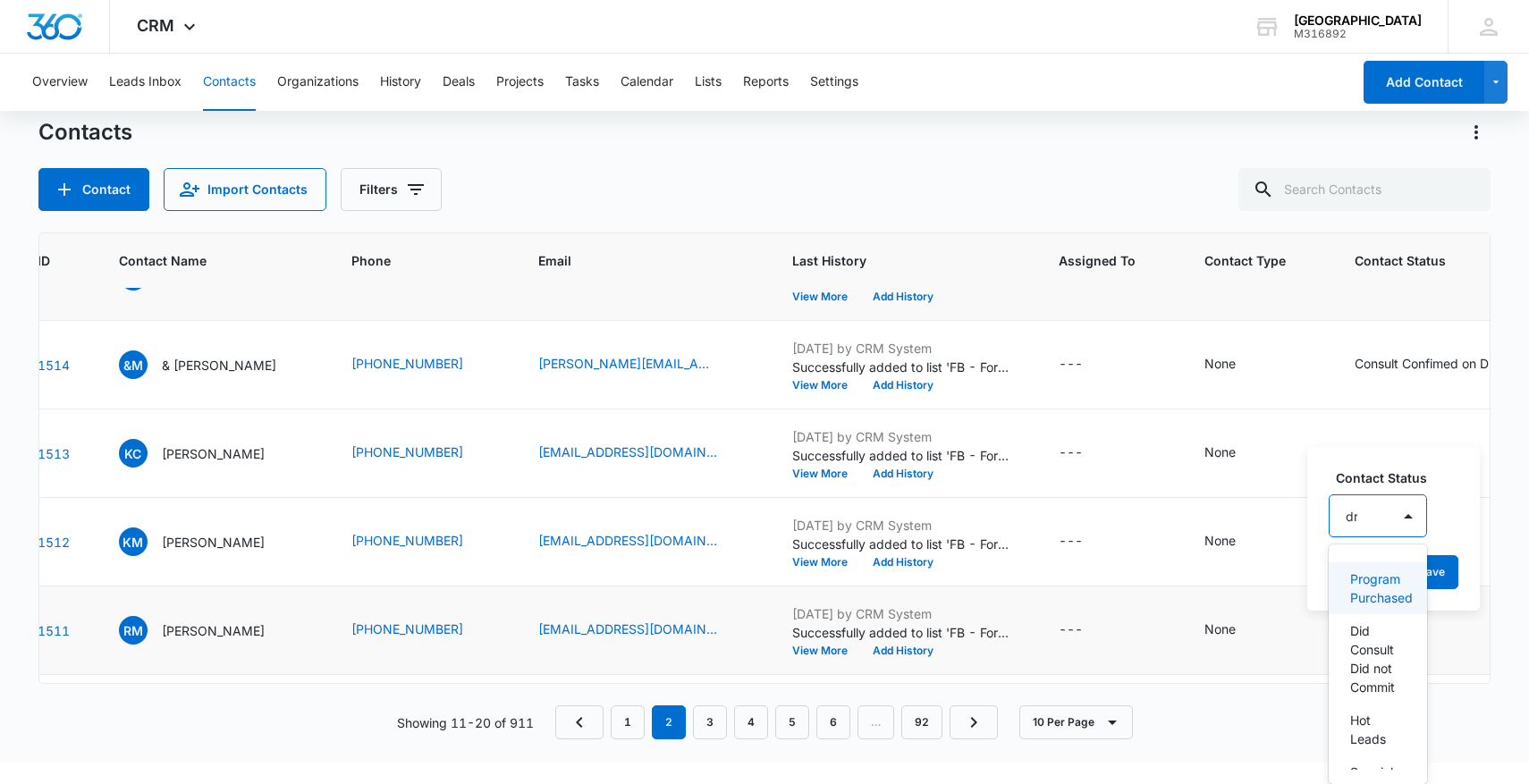
scroll to position [0, 0]
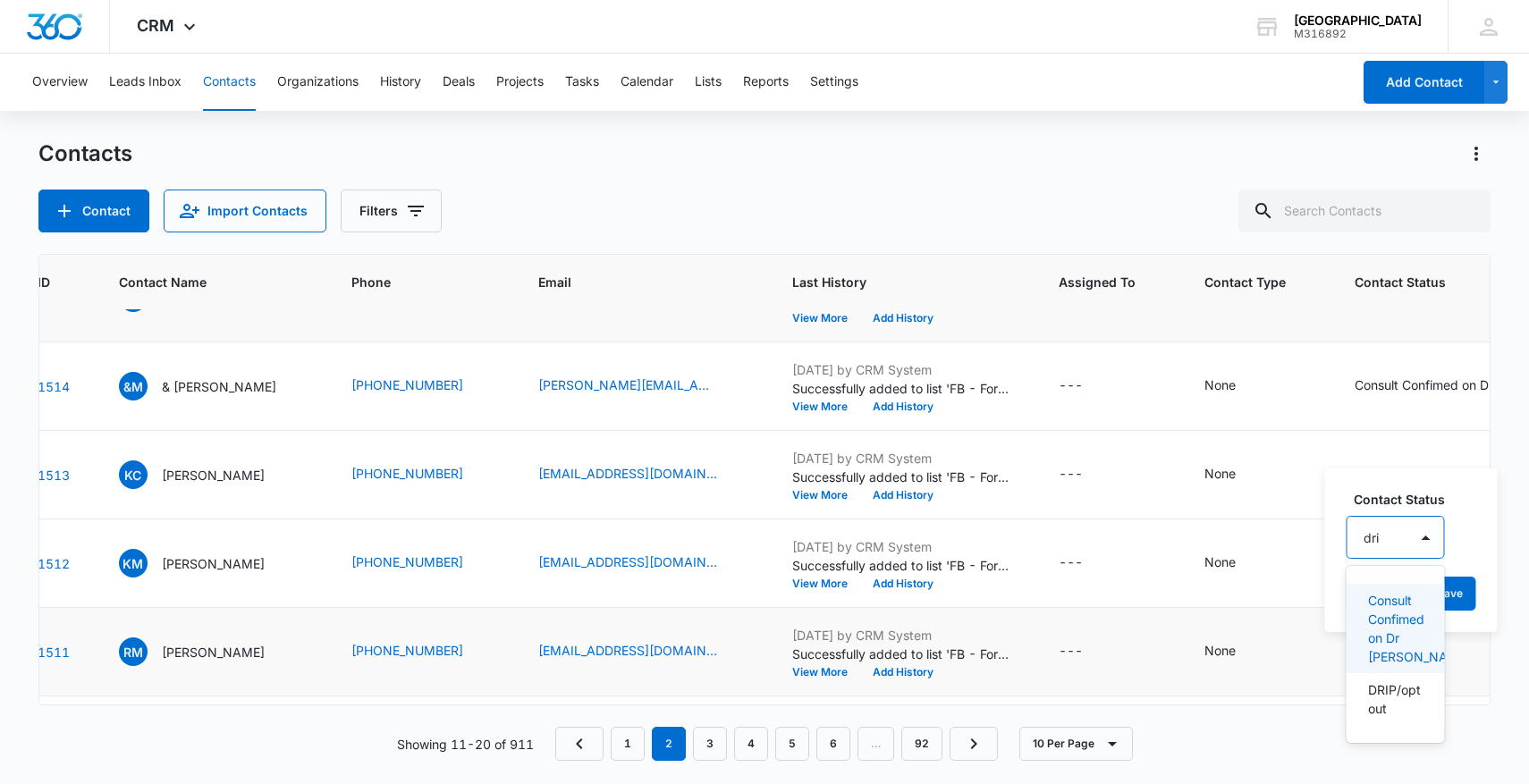
type input "drip"
click at [1401, 609] on p "DRIP/opt out" at bounding box center [1397, 609] width 58 height 37
click at [1485, 546] on div "DRIP/opt out" at bounding box center [1420, 536] width 148 height 43
click at [1497, 574] on div "Contact Status option DRIP/opt out, selected. DRIP/opt out Cancel Save" at bounding box center [1438, 549] width 228 height 165
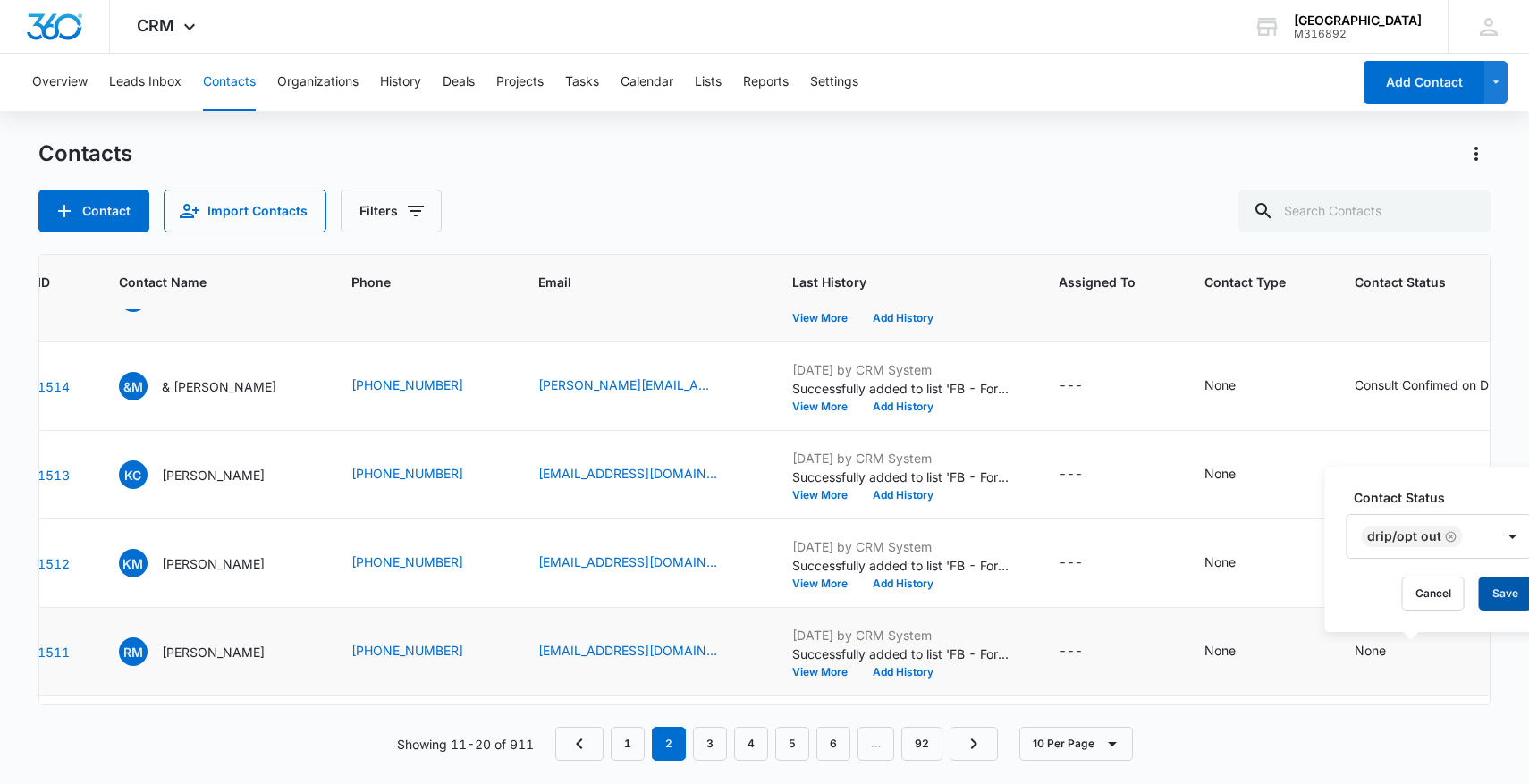
click at [1497, 587] on button "Save" at bounding box center [1505, 594] width 53 height 34
click at [715, 741] on link "3" at bounding box center [710, 743] width 34 height 34
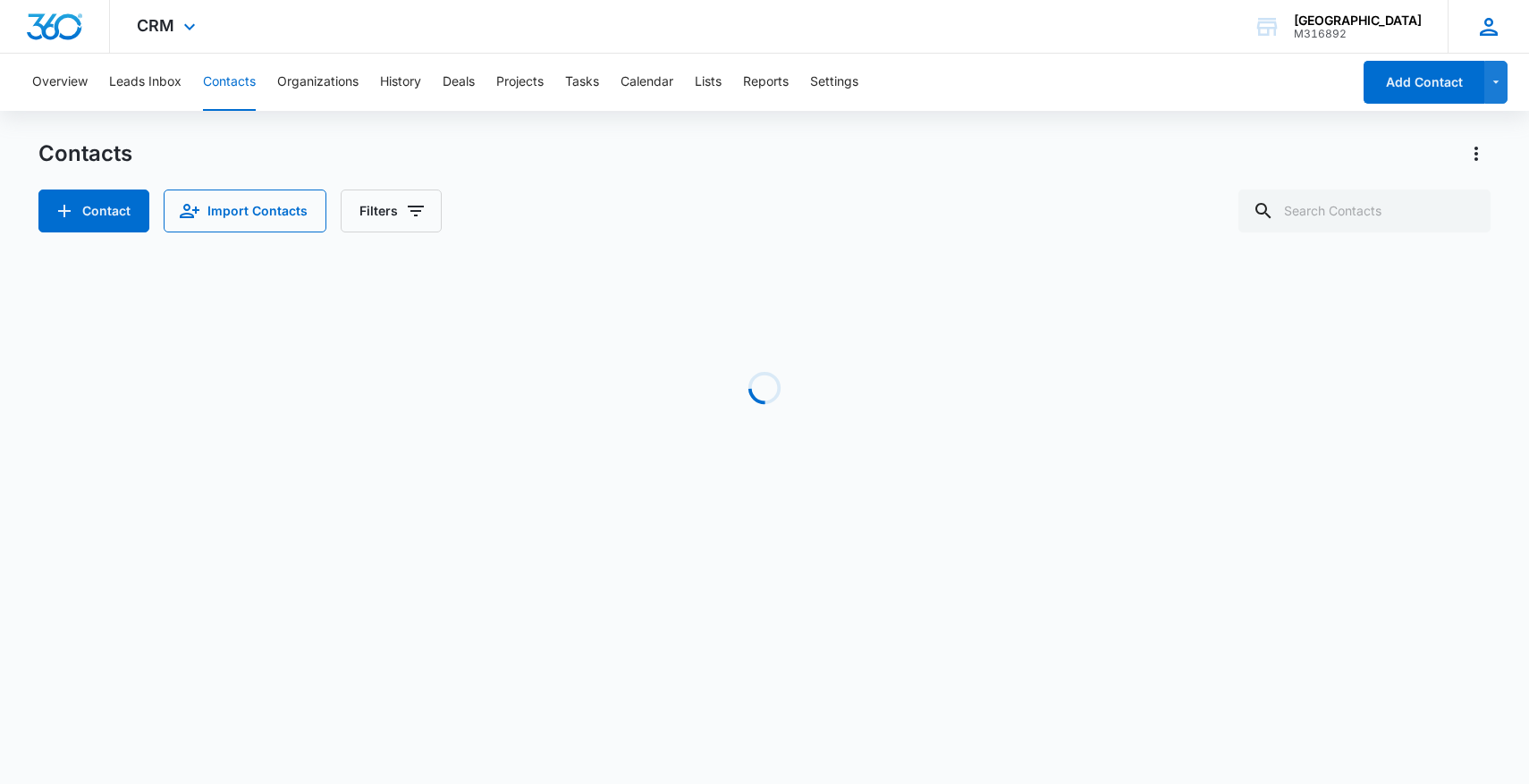
scroll to position [0, 92]
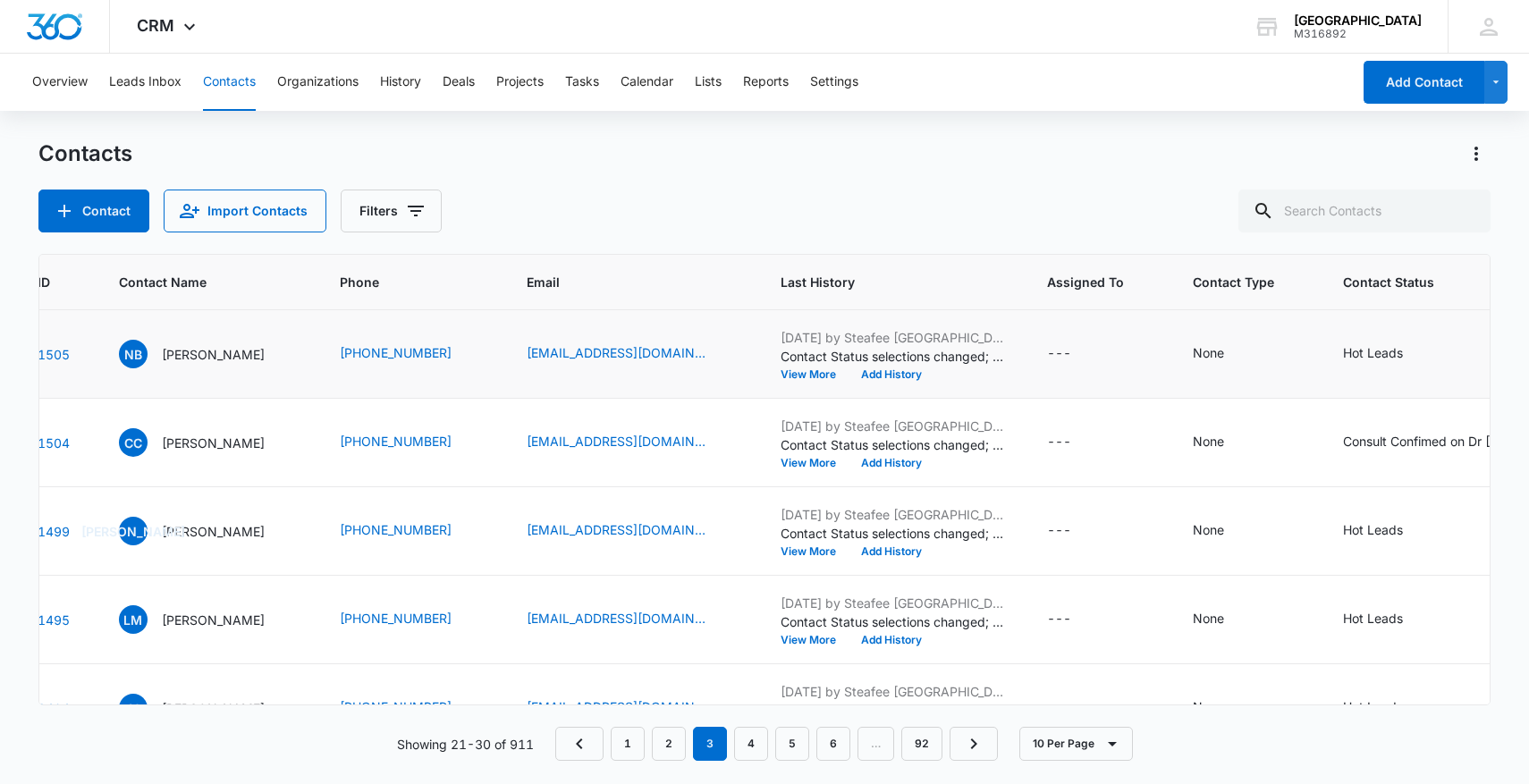
drag, startPoint x: 318, startPoint y: 368, endPoint x: 452, endPoint y: 367, distance: 134.0
click at [452, 367] on td "(512) 227-5368" at bounding box center [412, 354] width 187 height 88
drag, startPoint x: 331, startPoint y: 356, endPoint x: 465, endPoint y: 357, distance: 134.0
click at [466, 357] on td "(512) 227-5368" at bounding box center [412, 354] width 187 height 88
drag, startPoint x: 289, startPoint y: 451, endPoint x: 452, endPoint y: 451, distance: 163.0
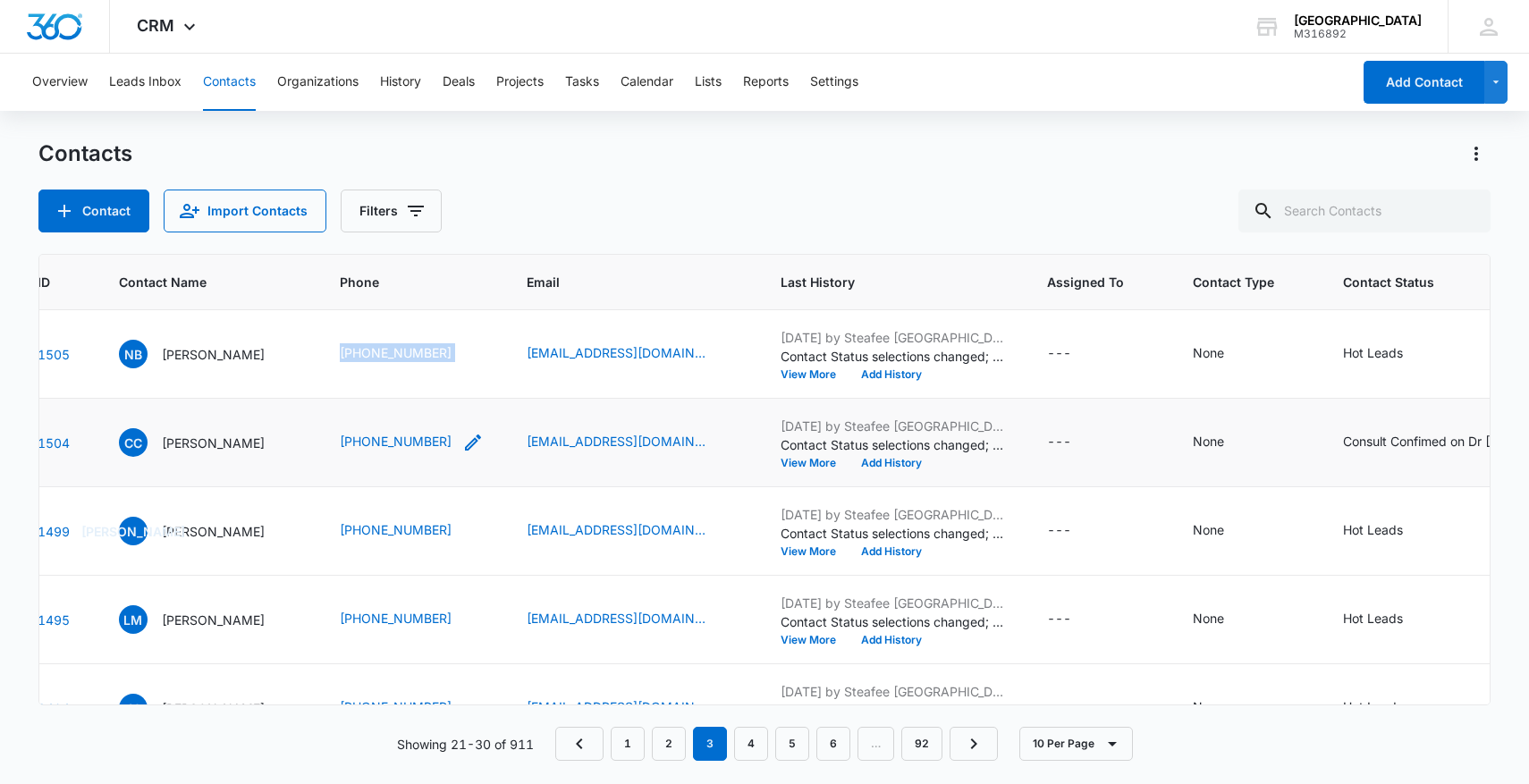
click at [452, 451] on tr "1504 CC Claudia Castro (909) 368-1446 Her_camely43@yahoo.com Aug 12, 2025 by St…" at bounding box center [941, 442] width 1988 height 88
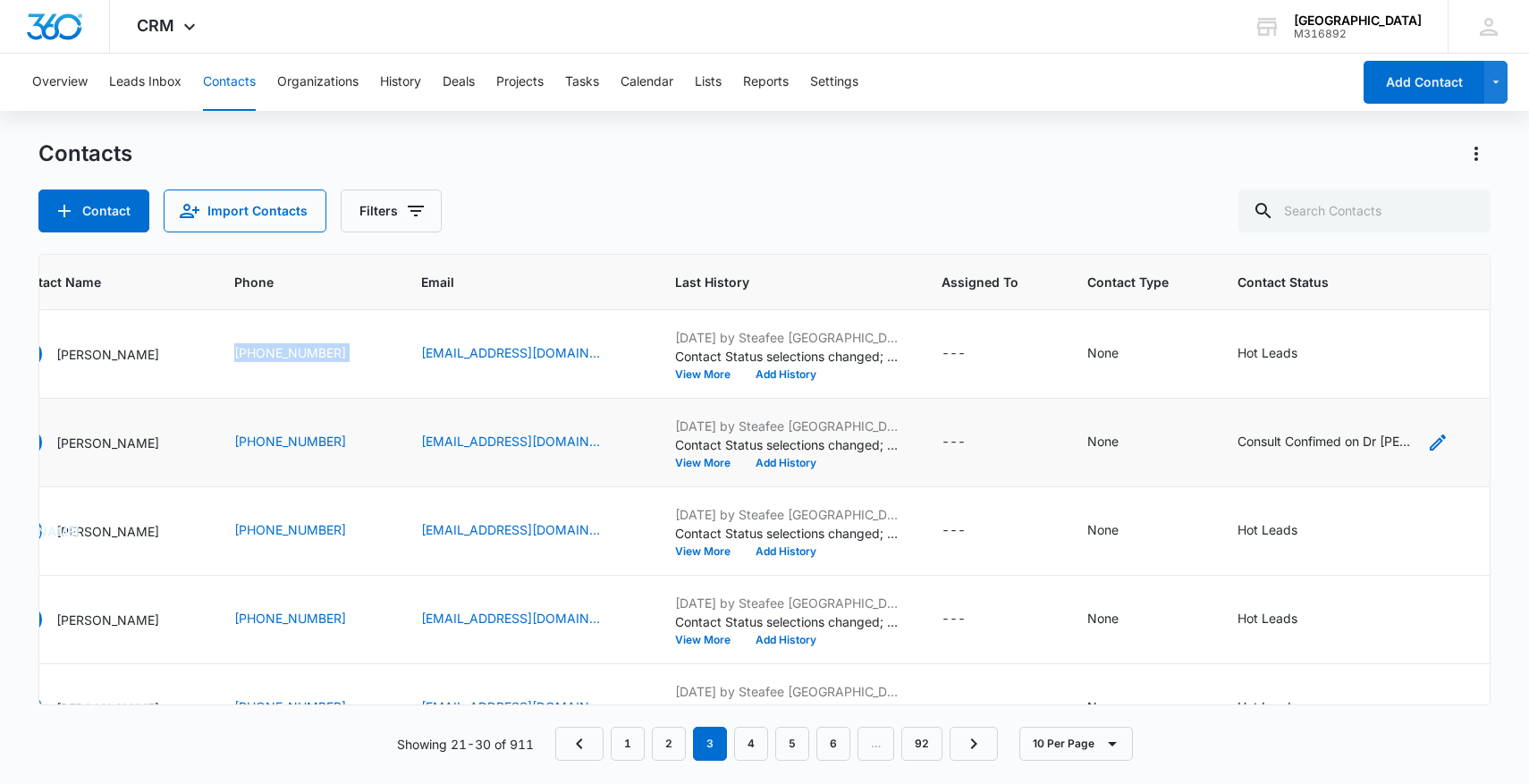
scroll to position [0, 203]
click at [1420, 450] on icon "Contact Status - Consult Confimed on Dr Chrono - Select to Edit Field" at bounding box center [1431, 442] width 21 height 21
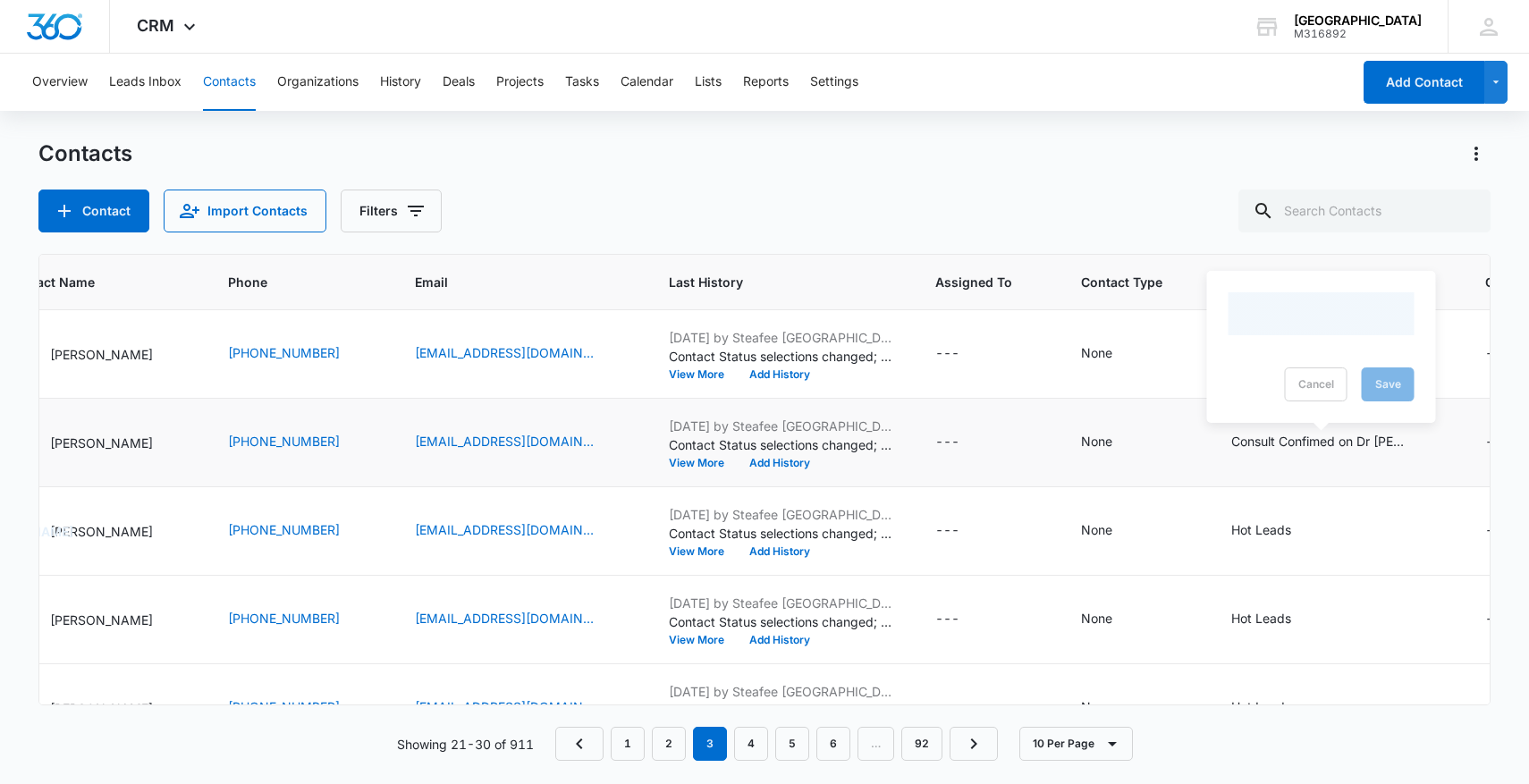
click at [1299, 323] on div at bounding box center [1321, 314] width 186 height 43
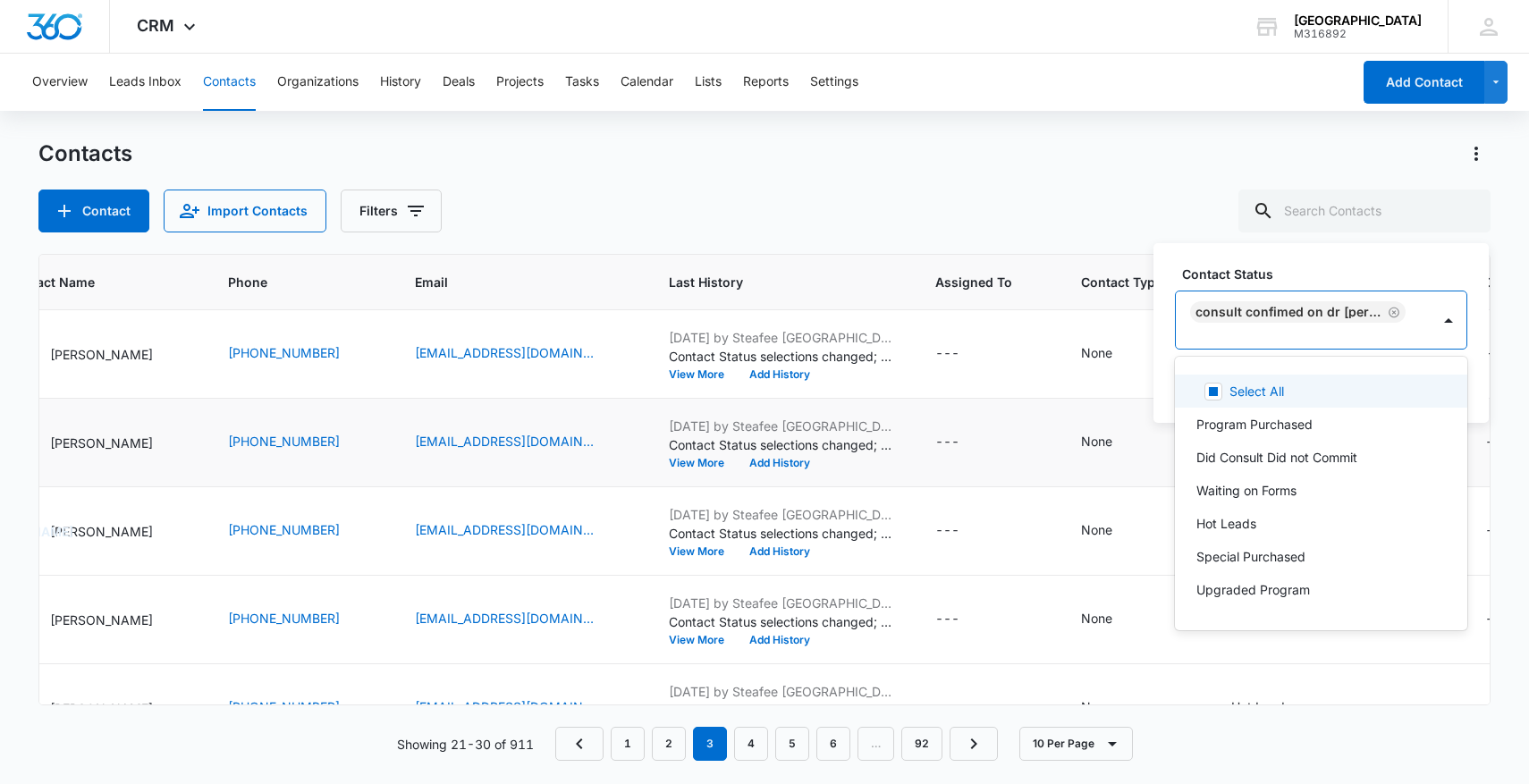
click at [1303, 325] on div "Consult Confimed on Dr Chrono" at bounding box center [1303, 320] width 255 height 58
click at [1392, 307] on icon "Remove Consult Confimed on Dr Chrono" at bounding box center [1393, 312] width 12 height 13
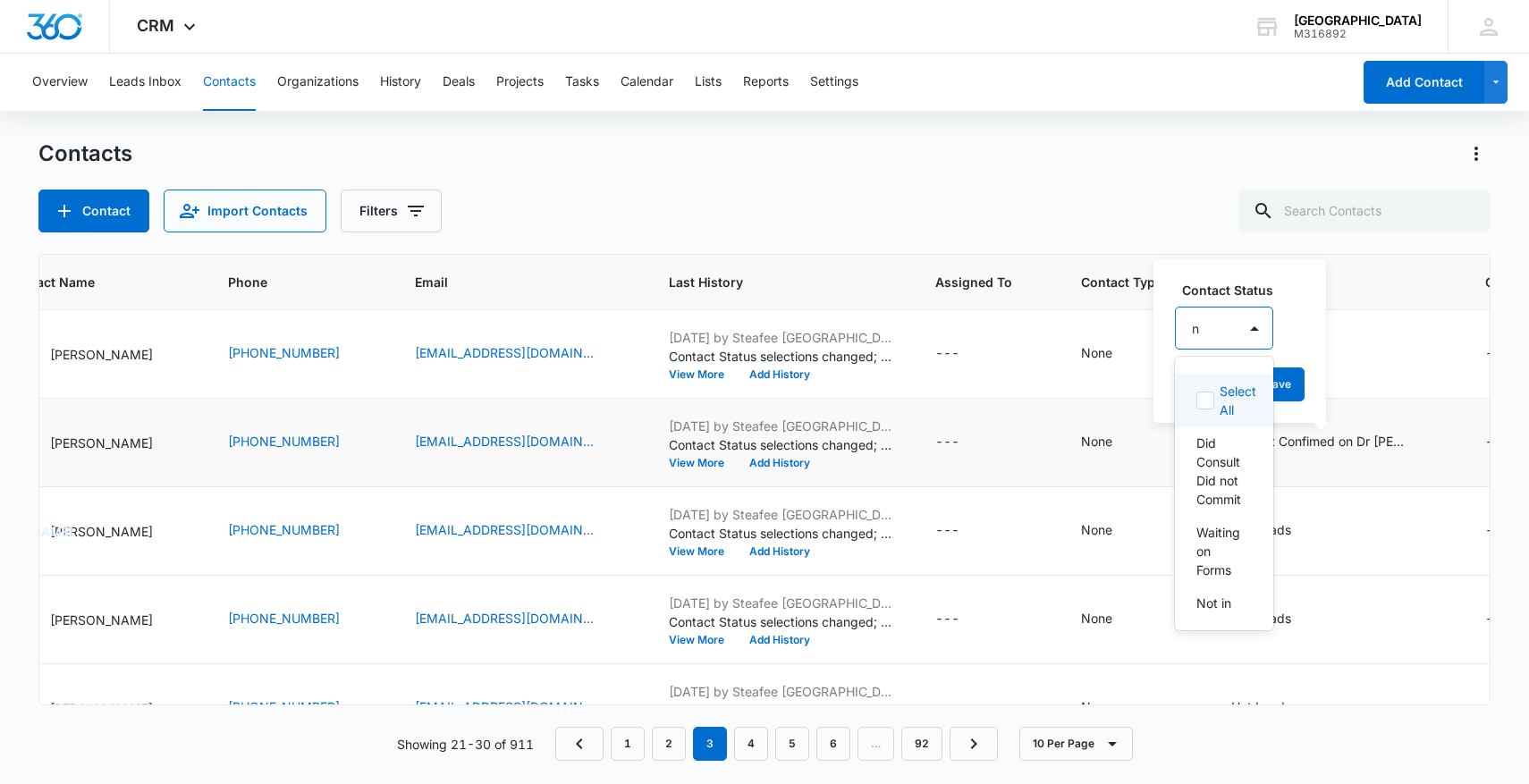
type input "no"
click at [1229, 571] on p "No Show" at bounding box center [1222, 560] width 52 height 37
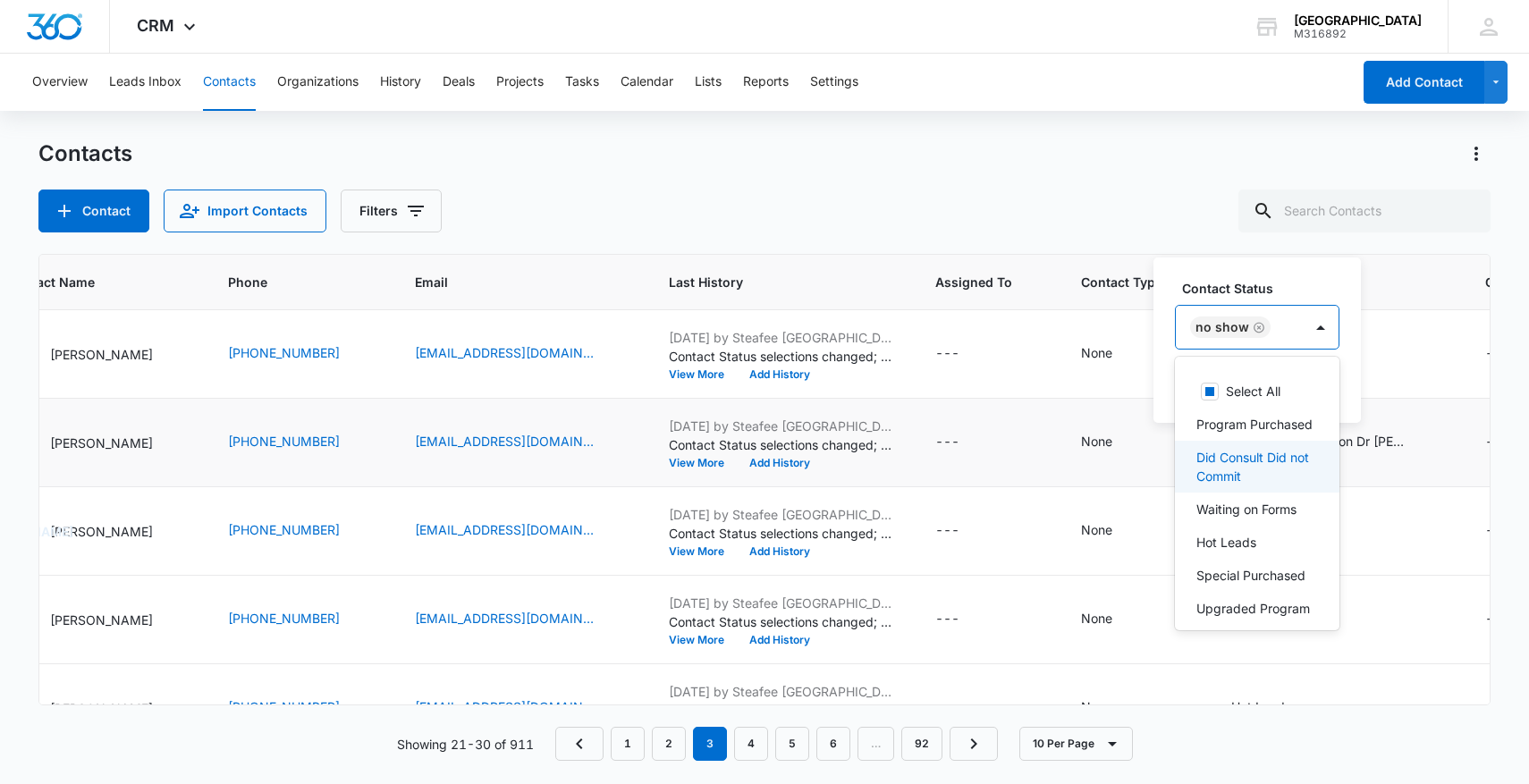
click at [1296, 323] on div "No Show" at bounding box center [1239, 327] width 127 height 43
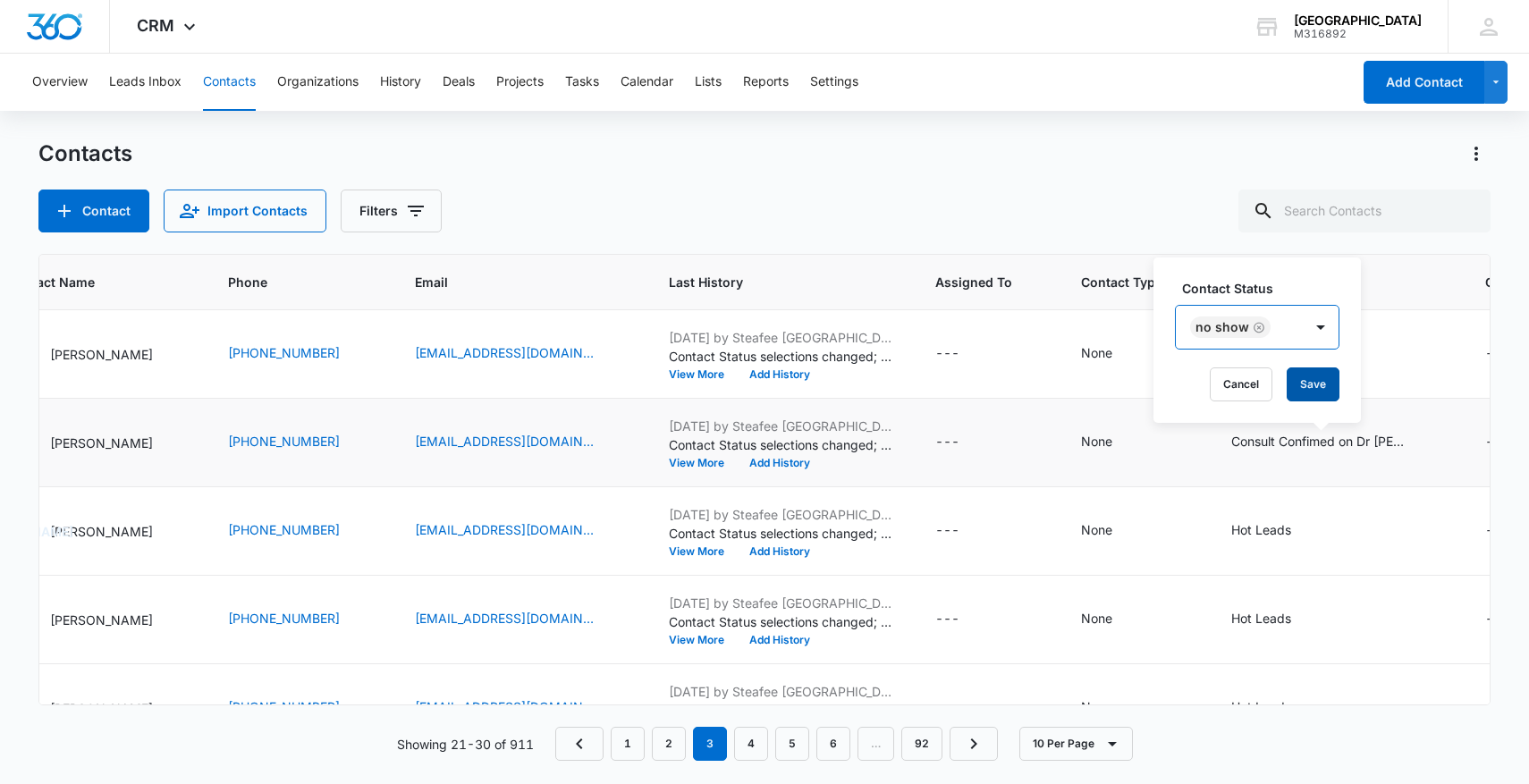
click at [1302, 376] on button "Save" at bounding box center [1313, 385] width 53 height 34
